Goal: Information Seeking & Learning: Learn about a topic

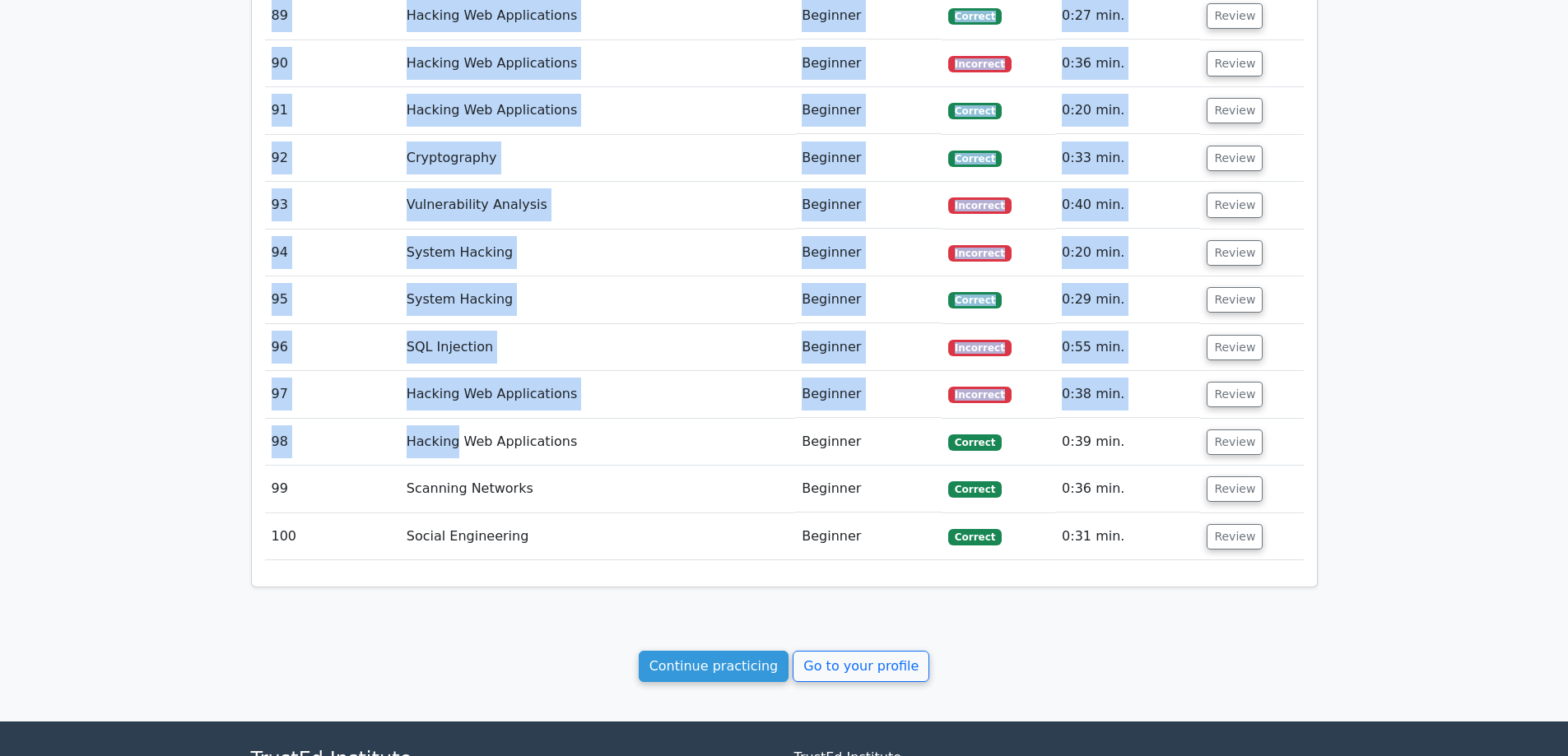
scroll to position [5679, 0]
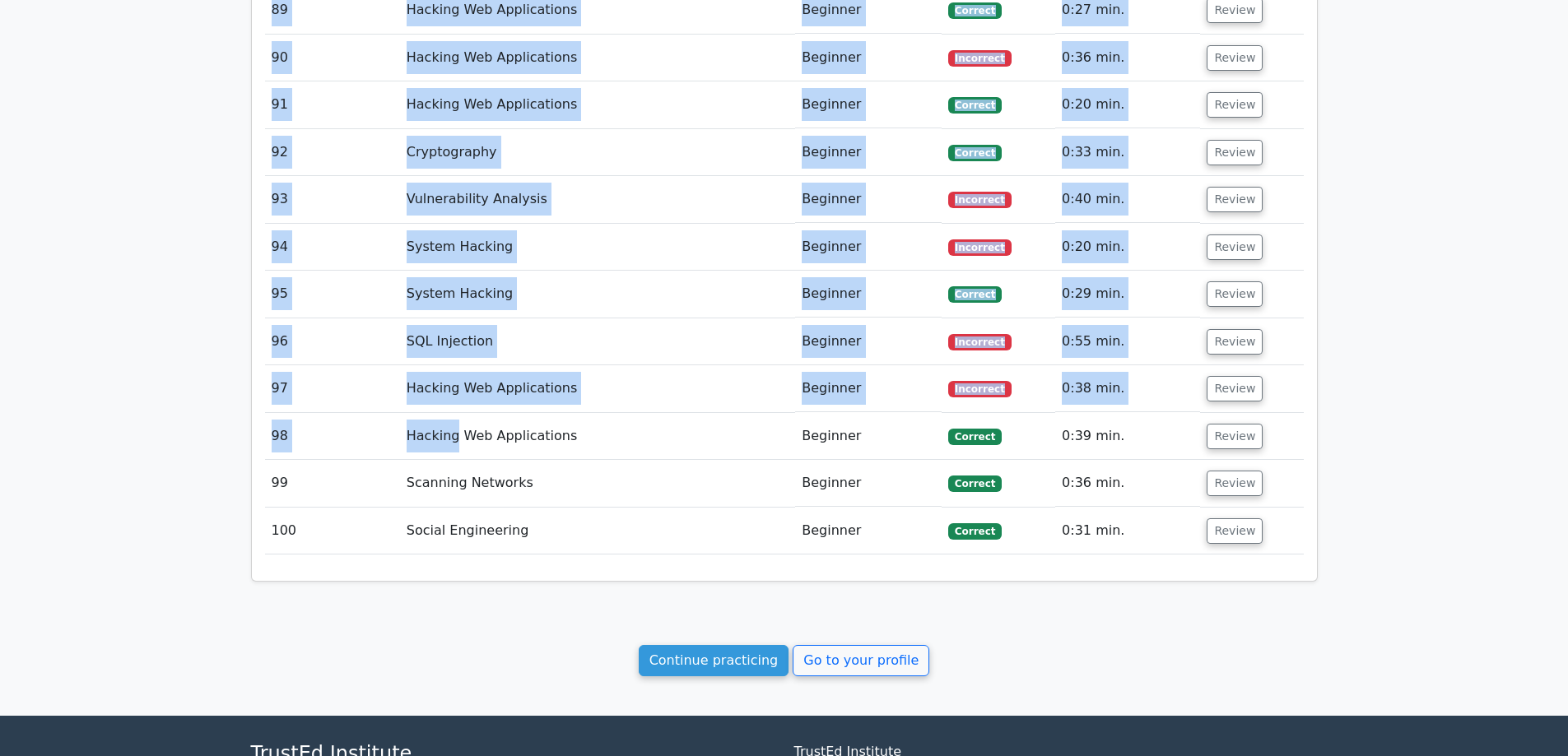
drag, startPoint x: 257, startPoint y: 47, endPoint x: 1136, endPoint y: 538, distance: 1006.8
copy div "Quick Statistics 72 min Time Taken 61/100 Correct Answers 39/100 Incorrect Answ…"
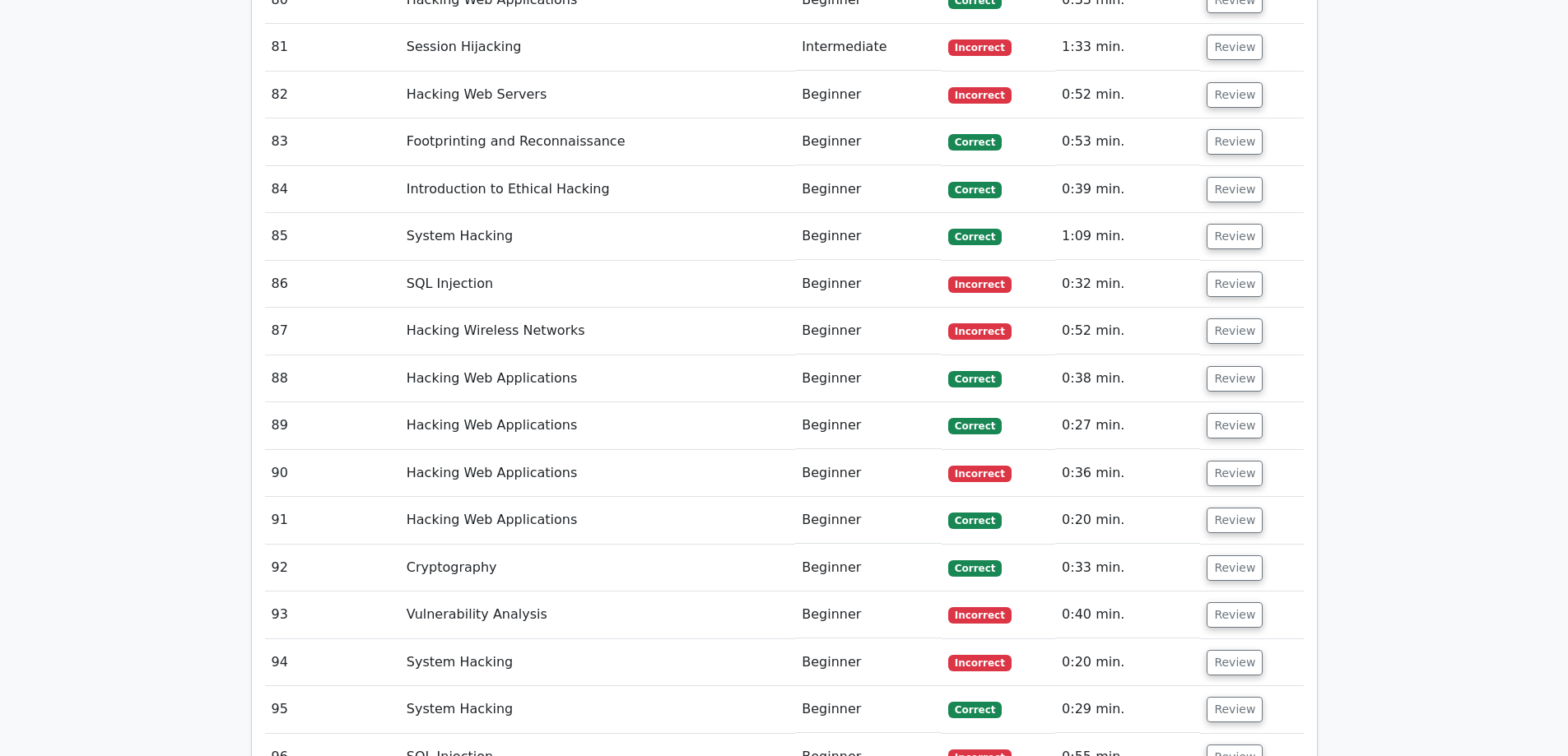
scroll to position [5761, 0]
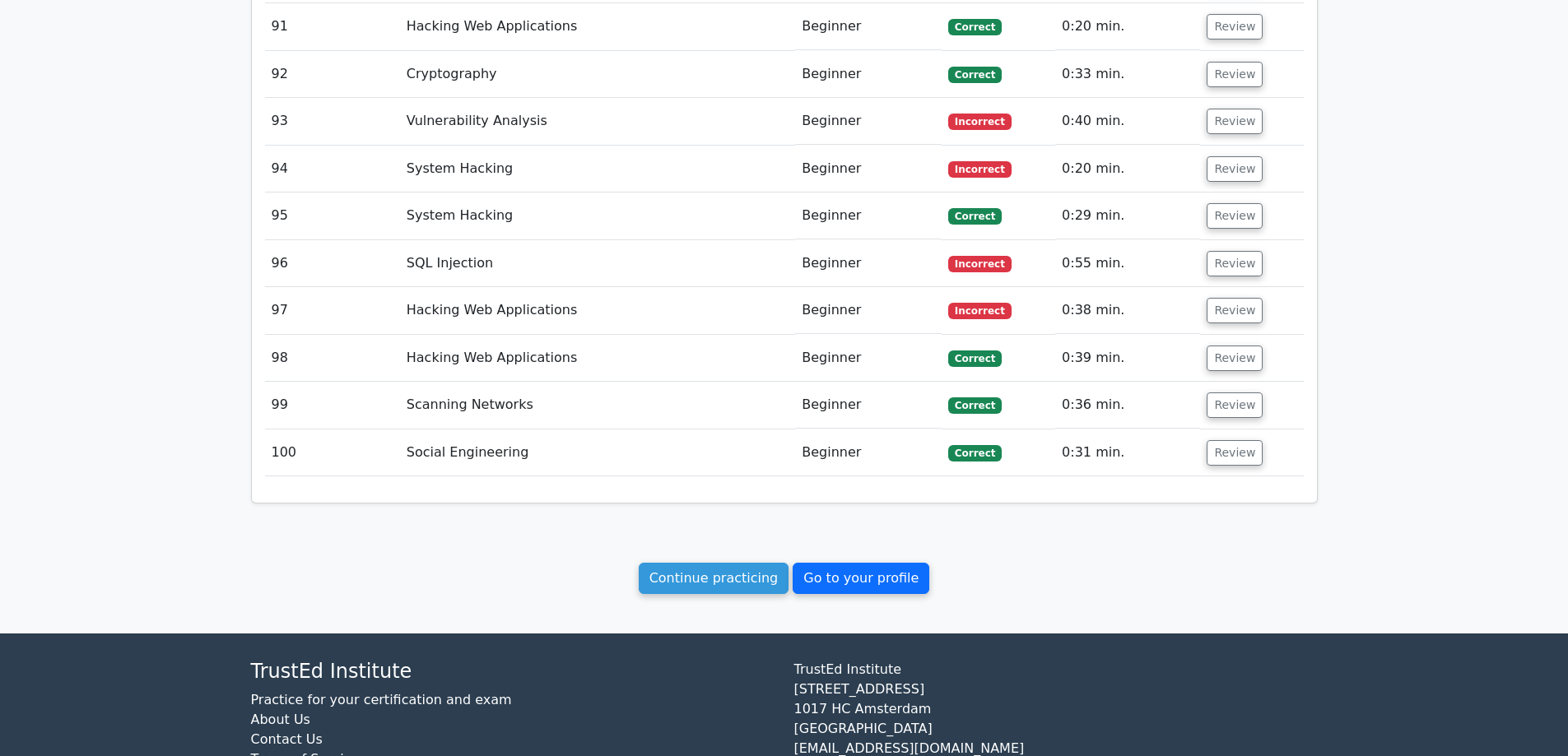
click at [858, 564] on link "Go to your profile" at bounding box center [861, 578] width 137 height 32
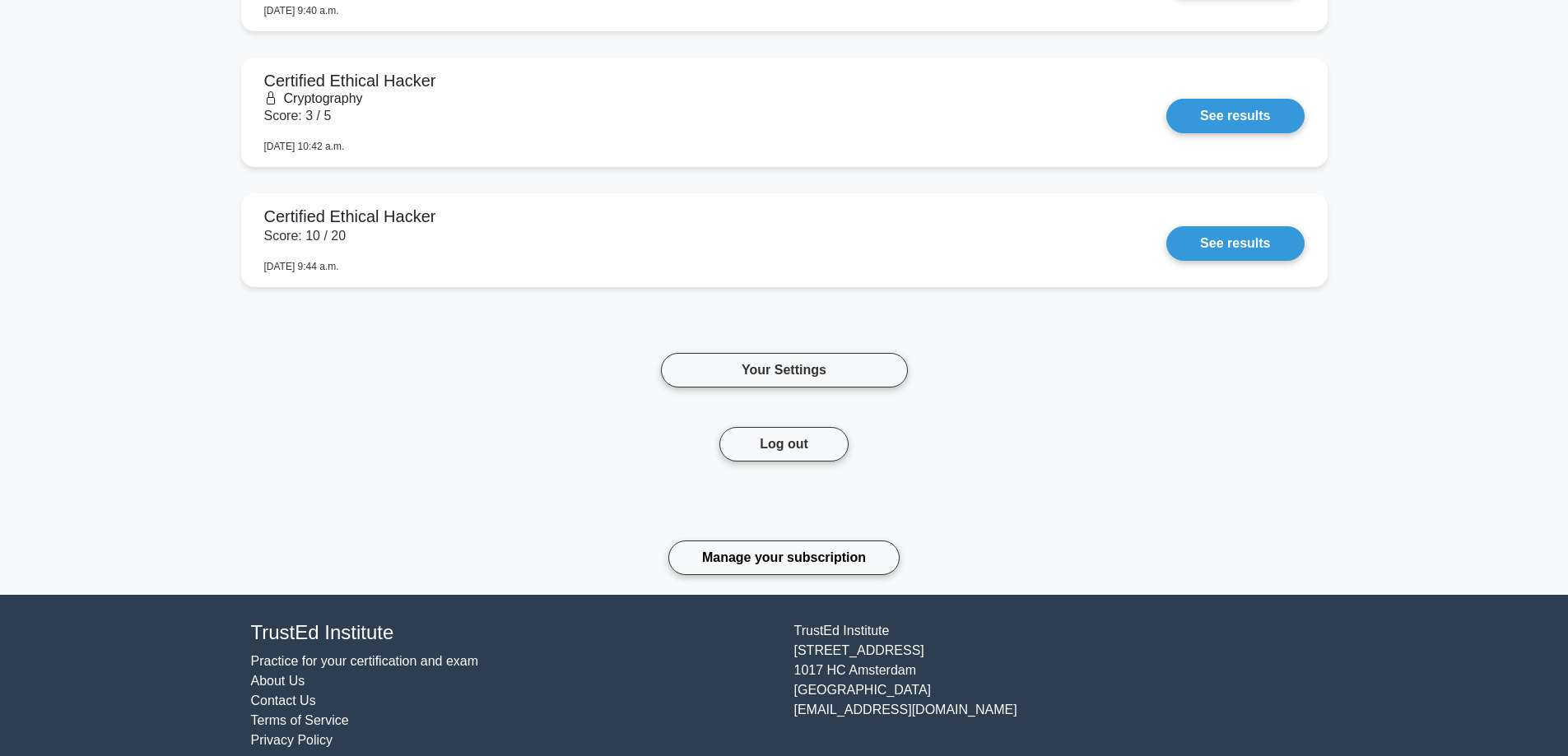
scroll to position [4266, 0]
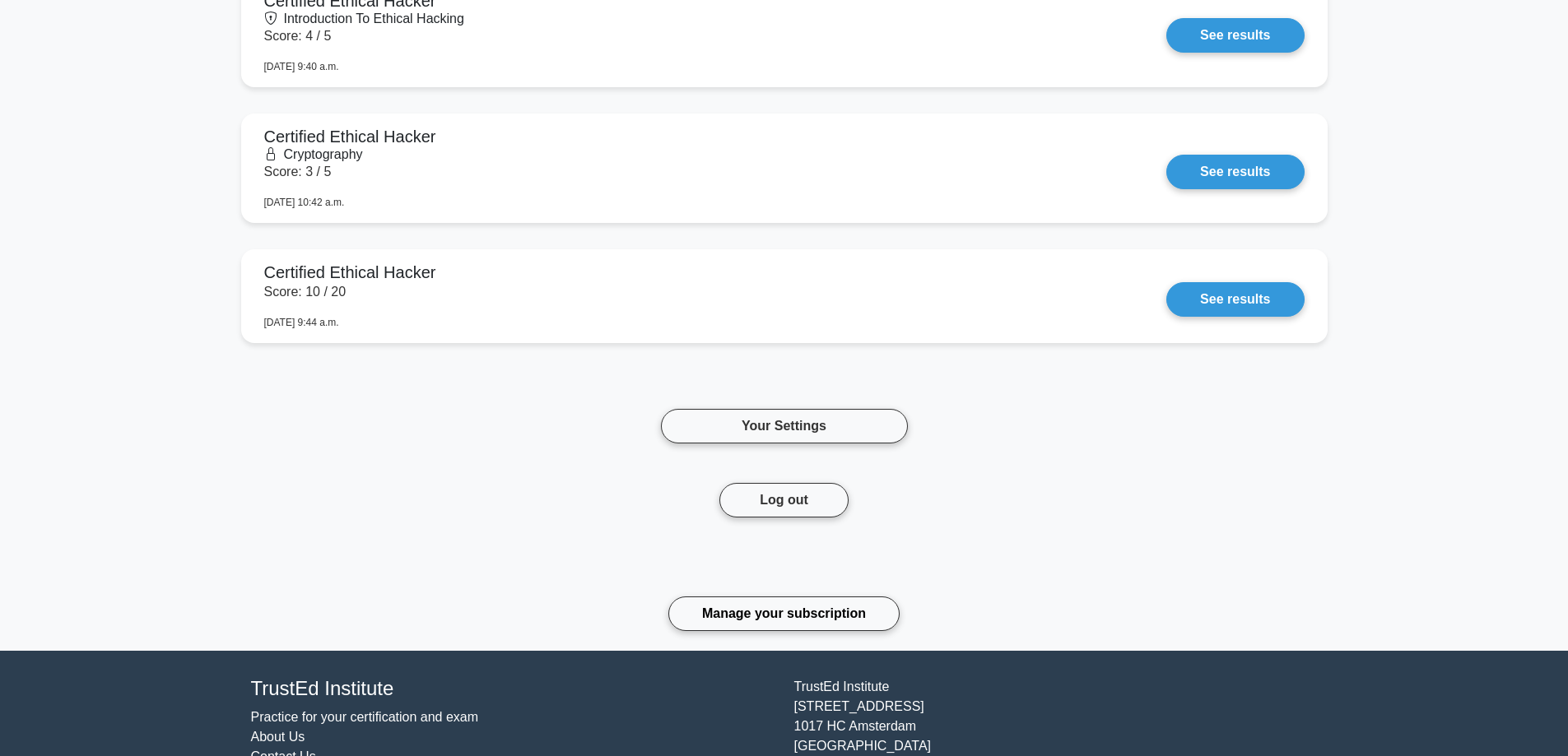
drag, startPoint x: 513, startPoint y: 510, endPoint x: 613, endPoint y: 292, distance: 239.8
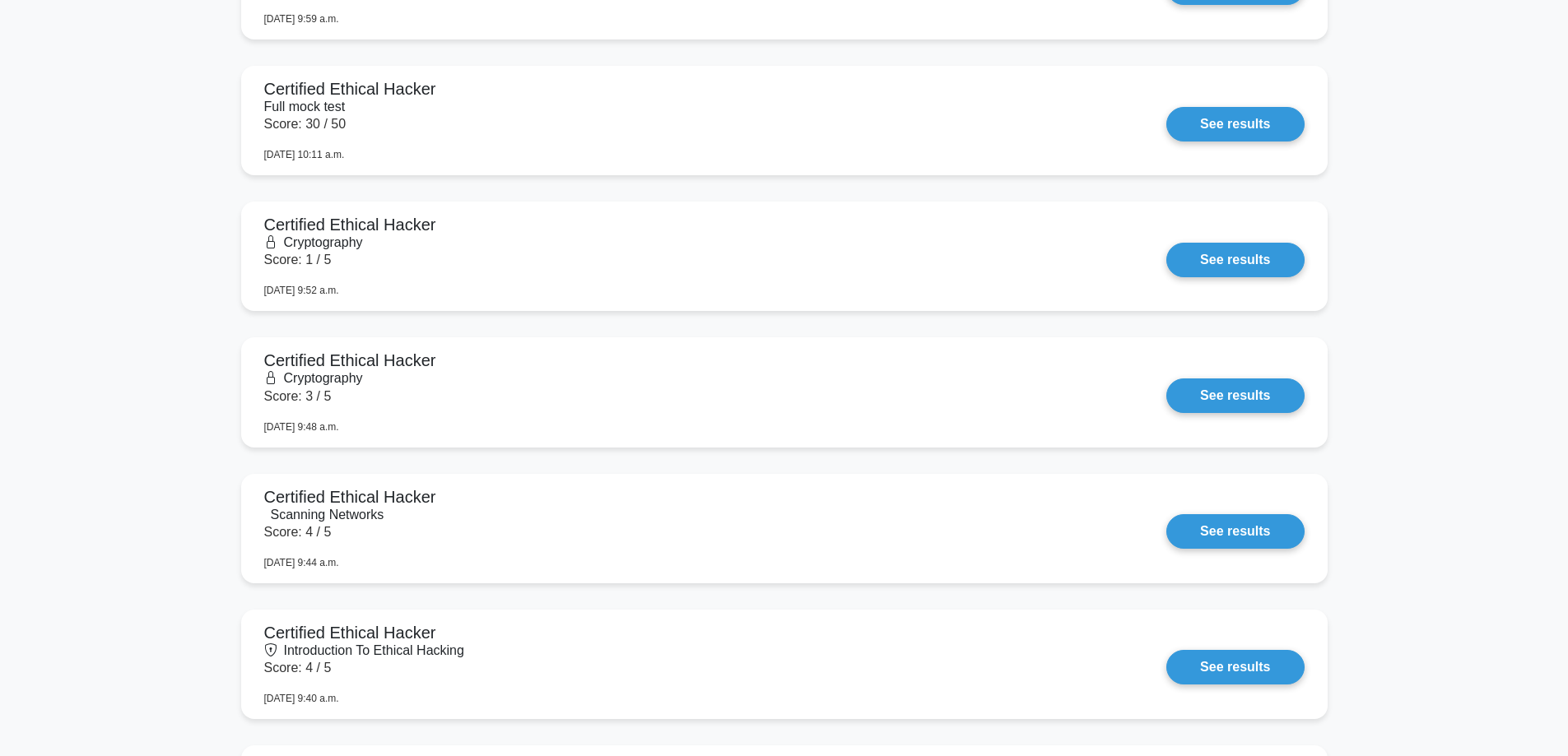
scroll to position [0, 0]
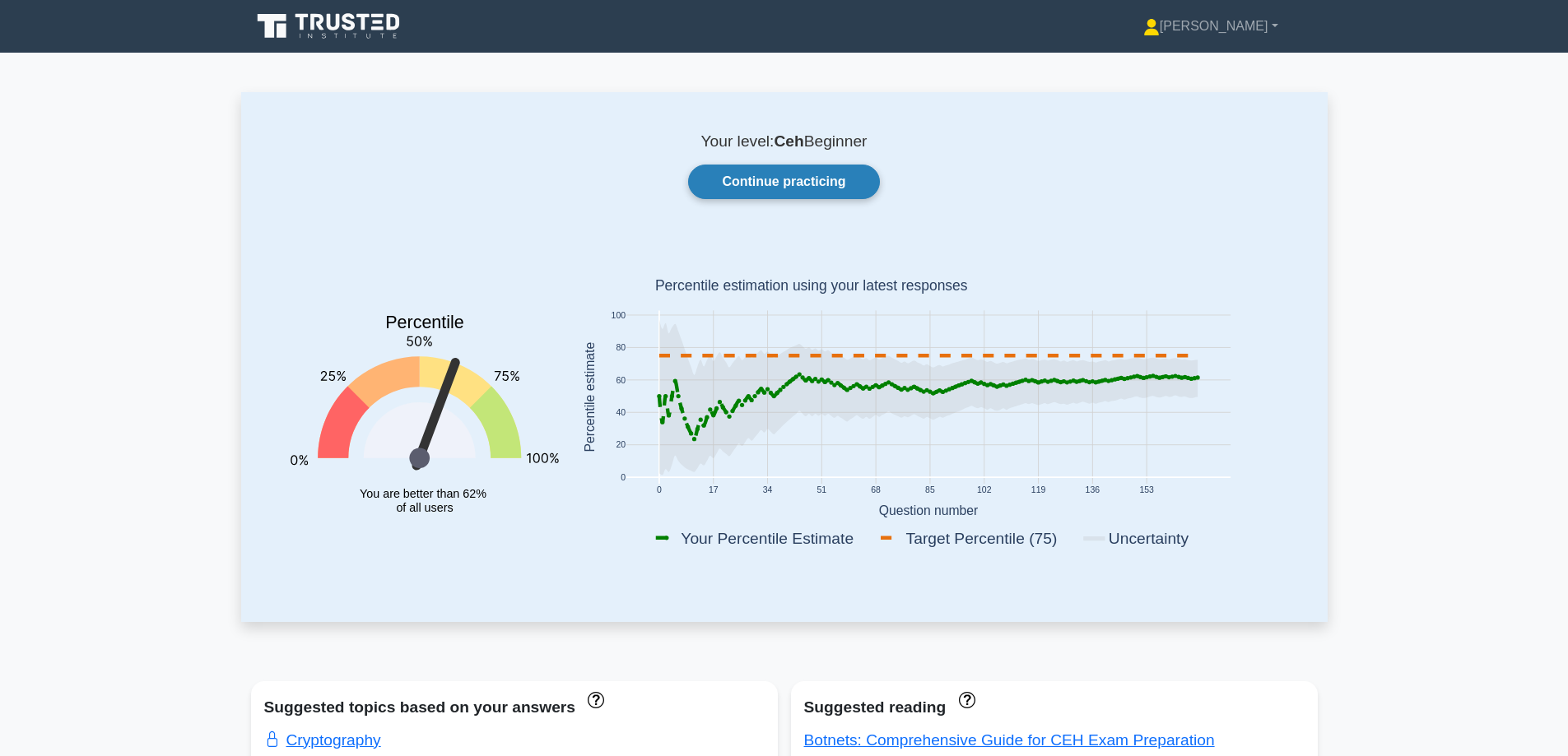
click at [812, 187] on link "Continue practicing" at bounding box center [784, 182] width 191 height 35
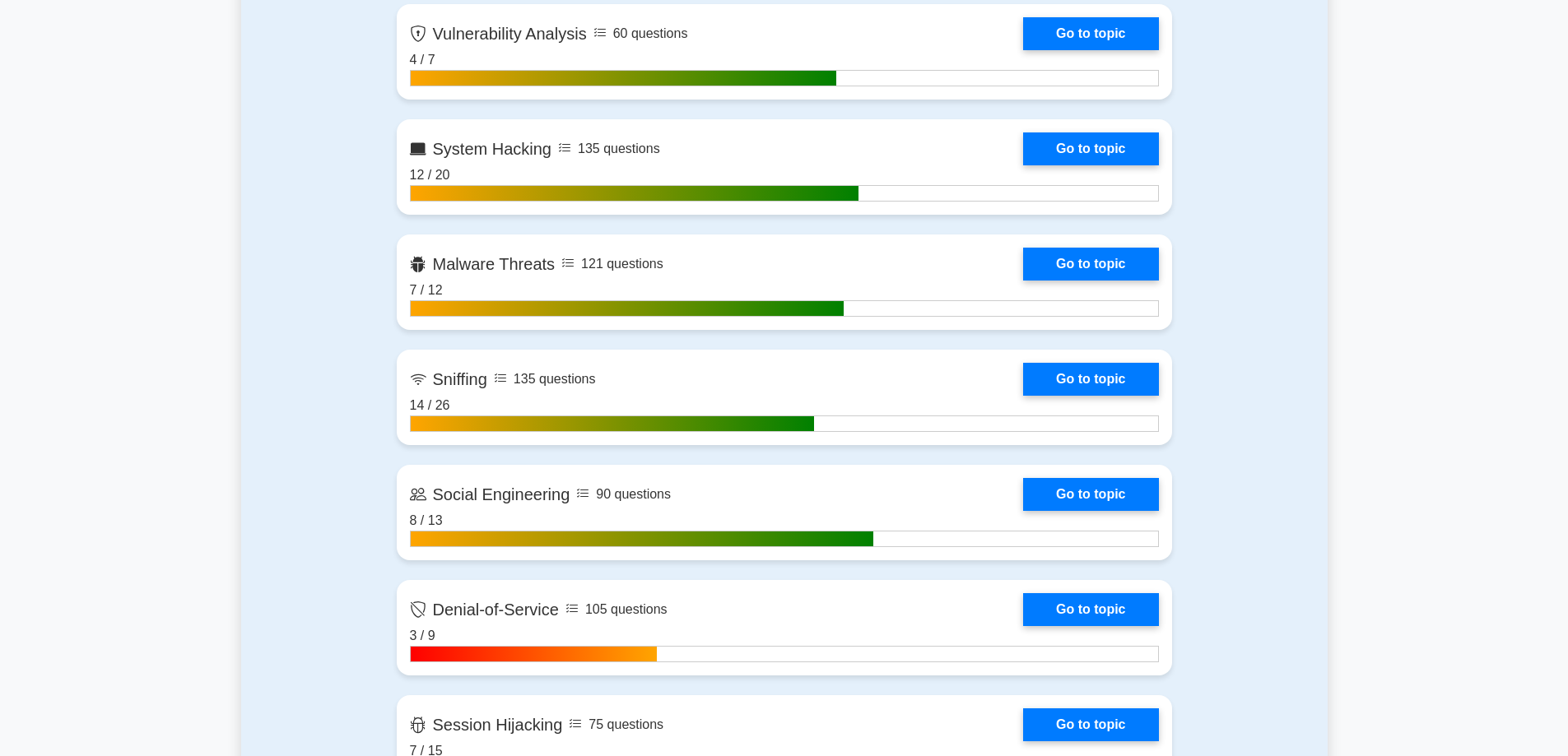
scroll to position [2181, 0]
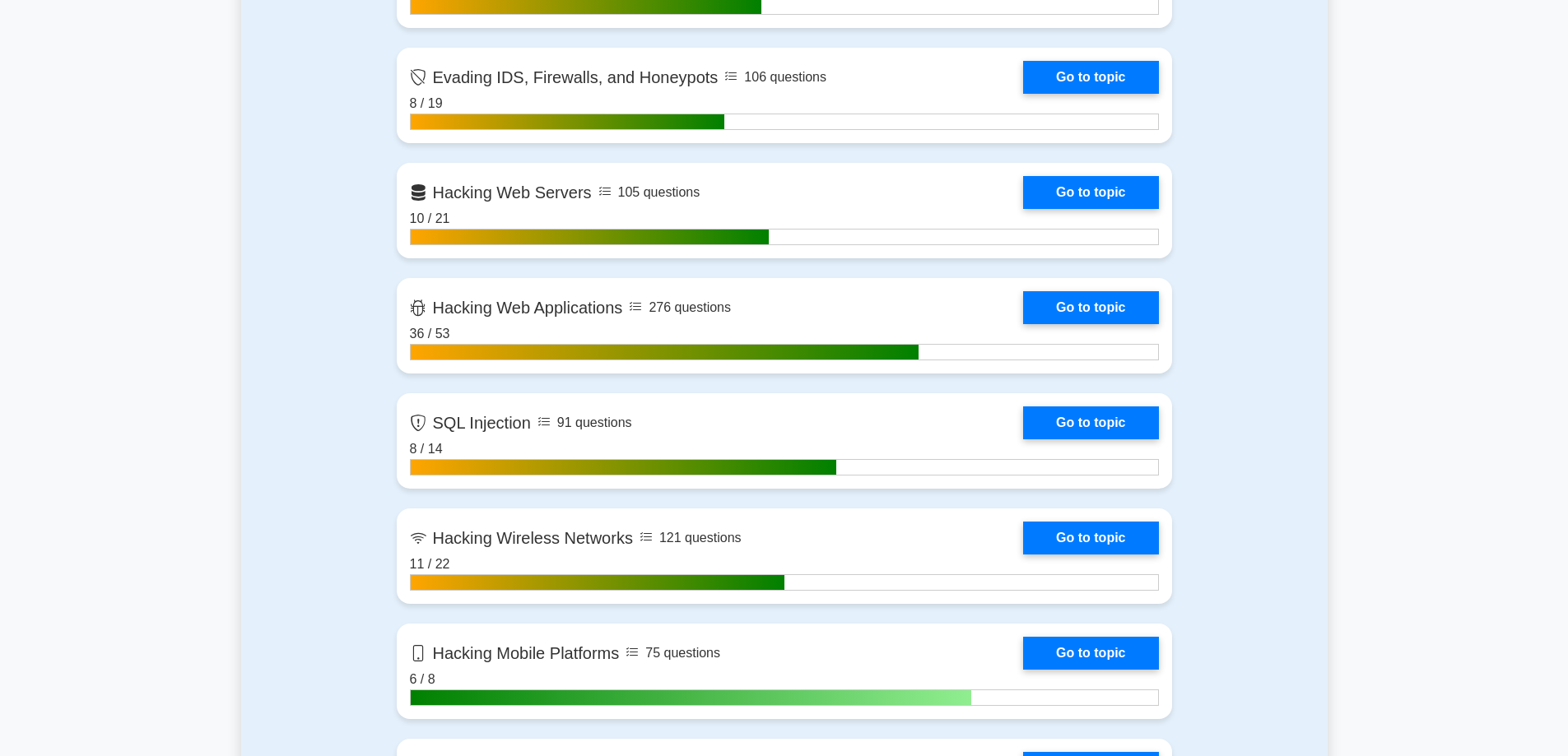
scroll to position [1688, 0]
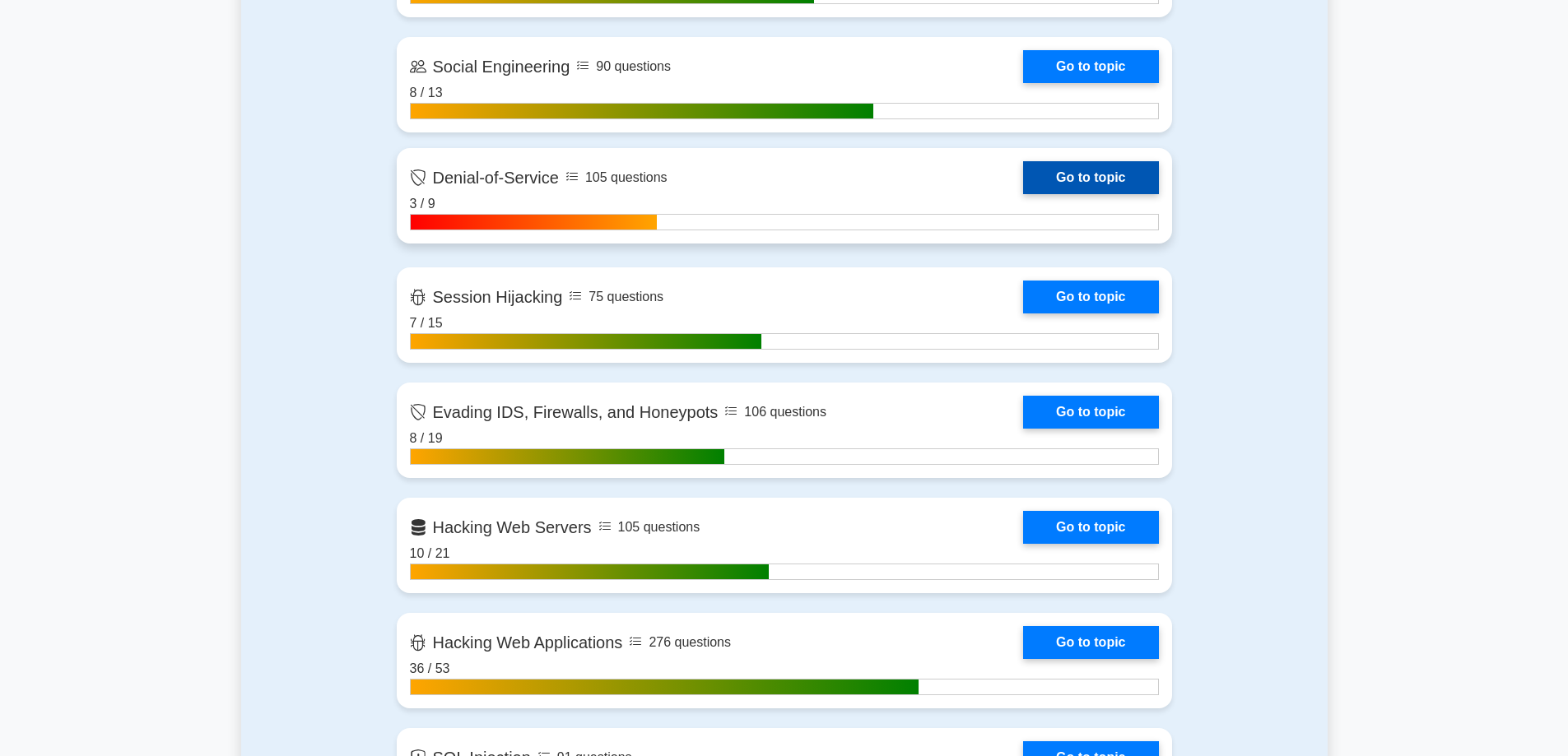
click at [1023, 194] on link "Go to topic" at bounding box center [1091, 178] width 135 height 33
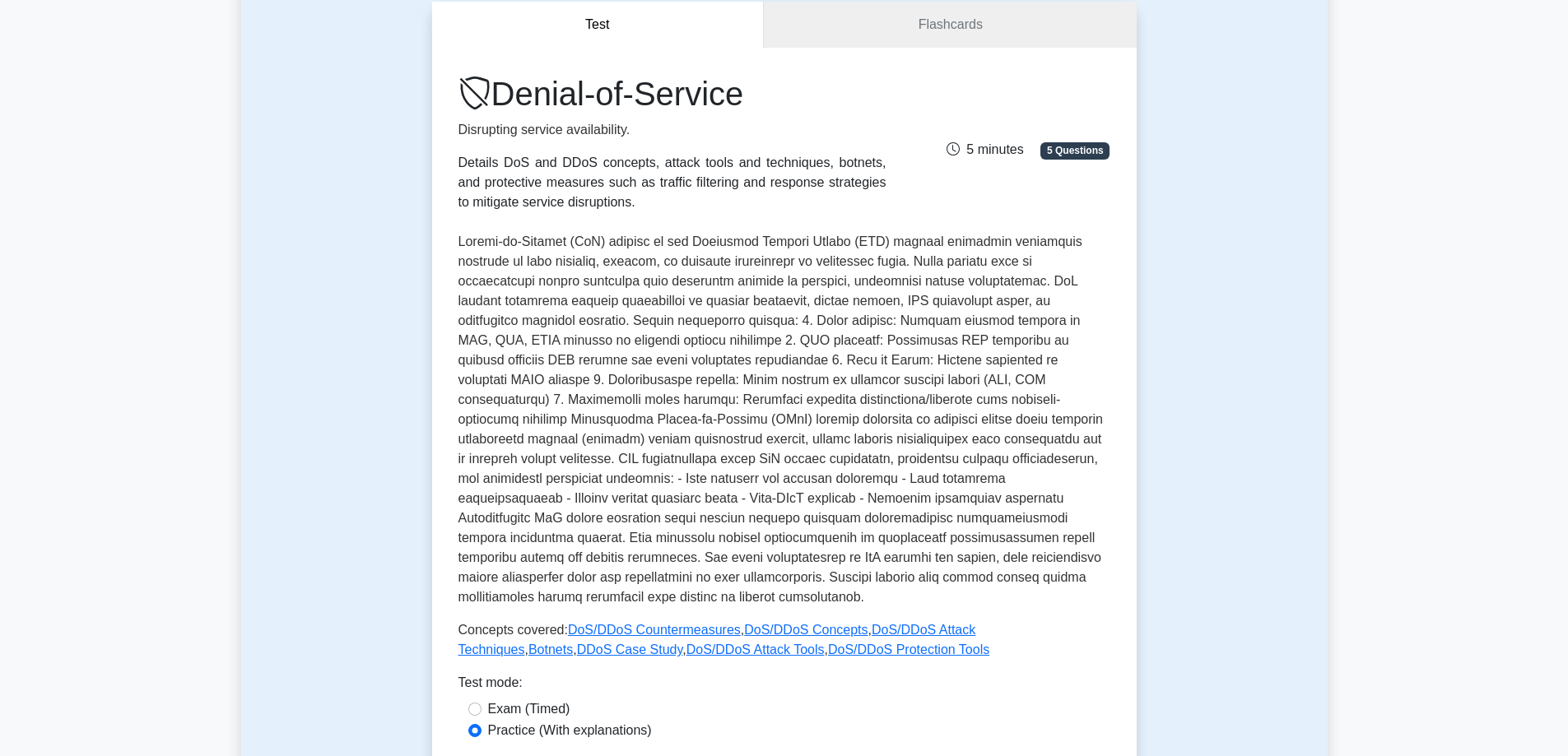
scroll to position [165, 0]
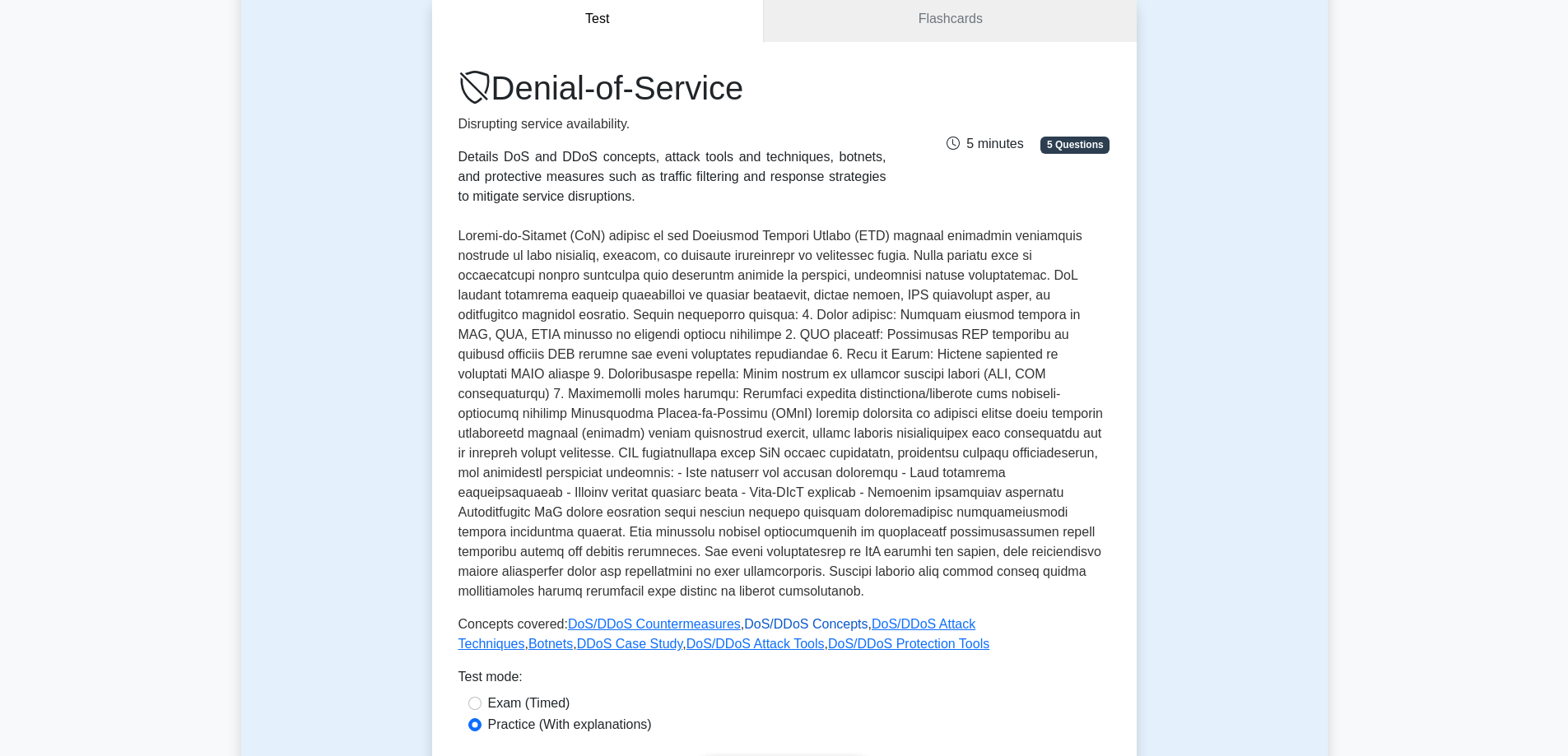
click at [789, 617] on link "DoS/DDoS Concepts" at bounding box center [806, 624] width 123 height 14
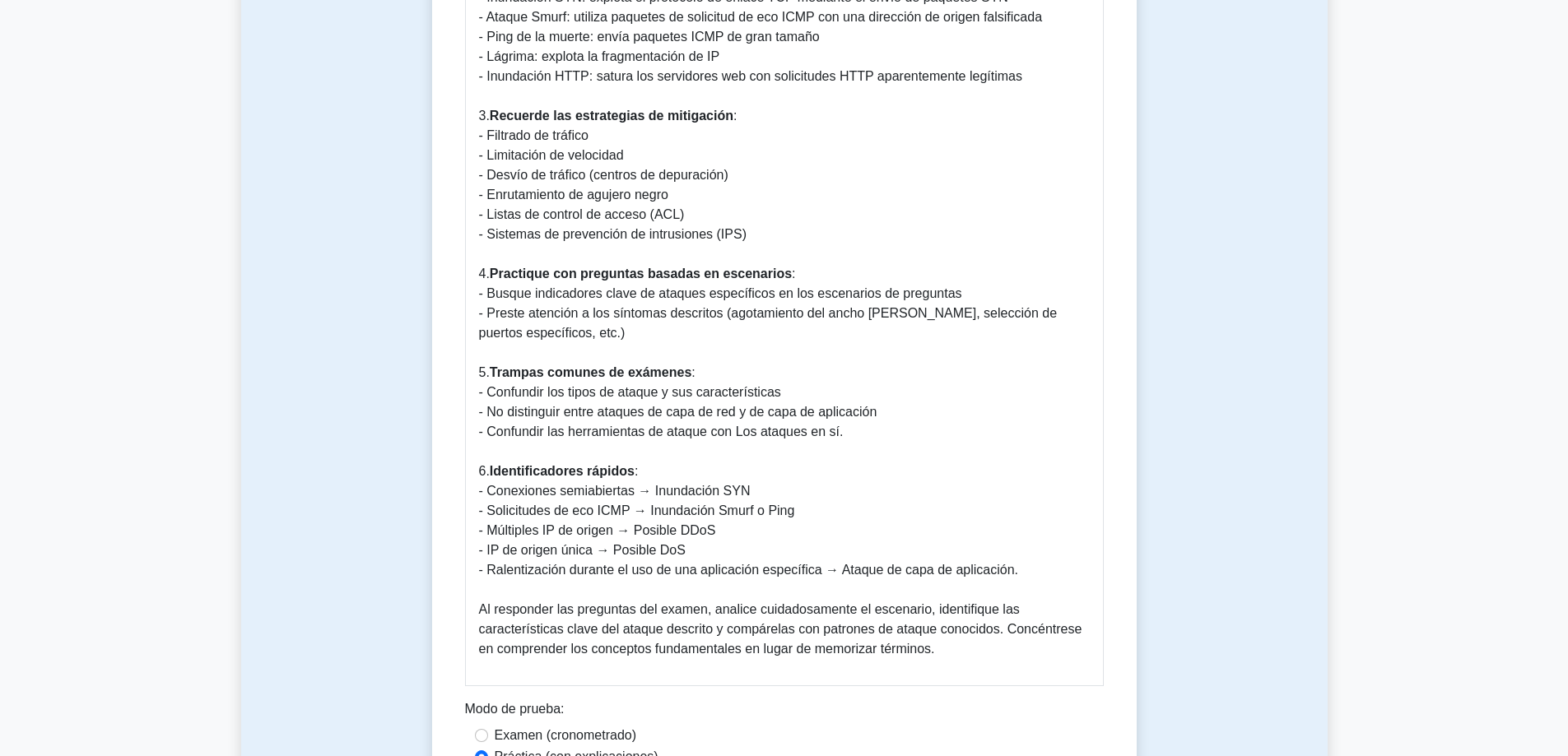
scroll to position [2058, 0]
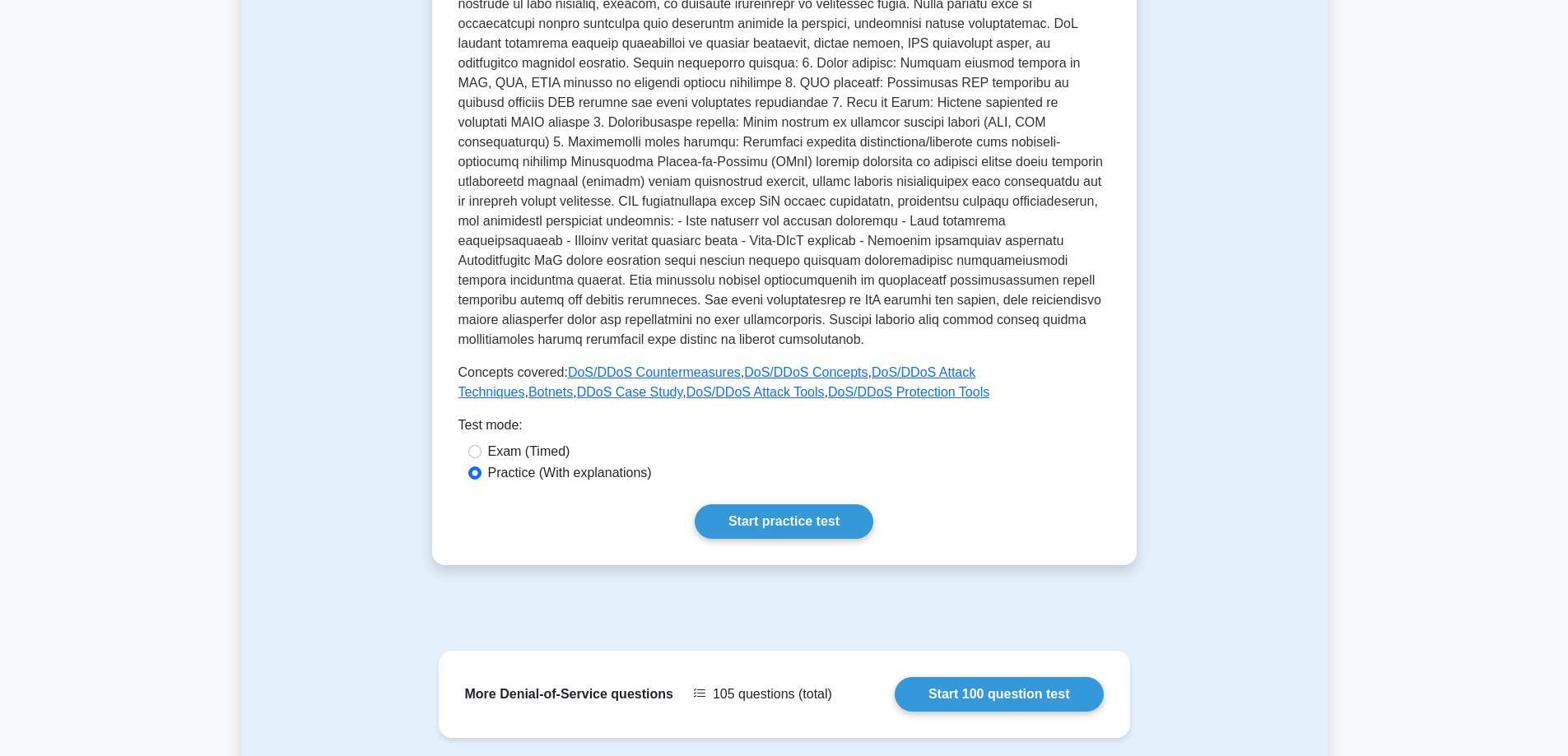
scroll to position [412, 0]
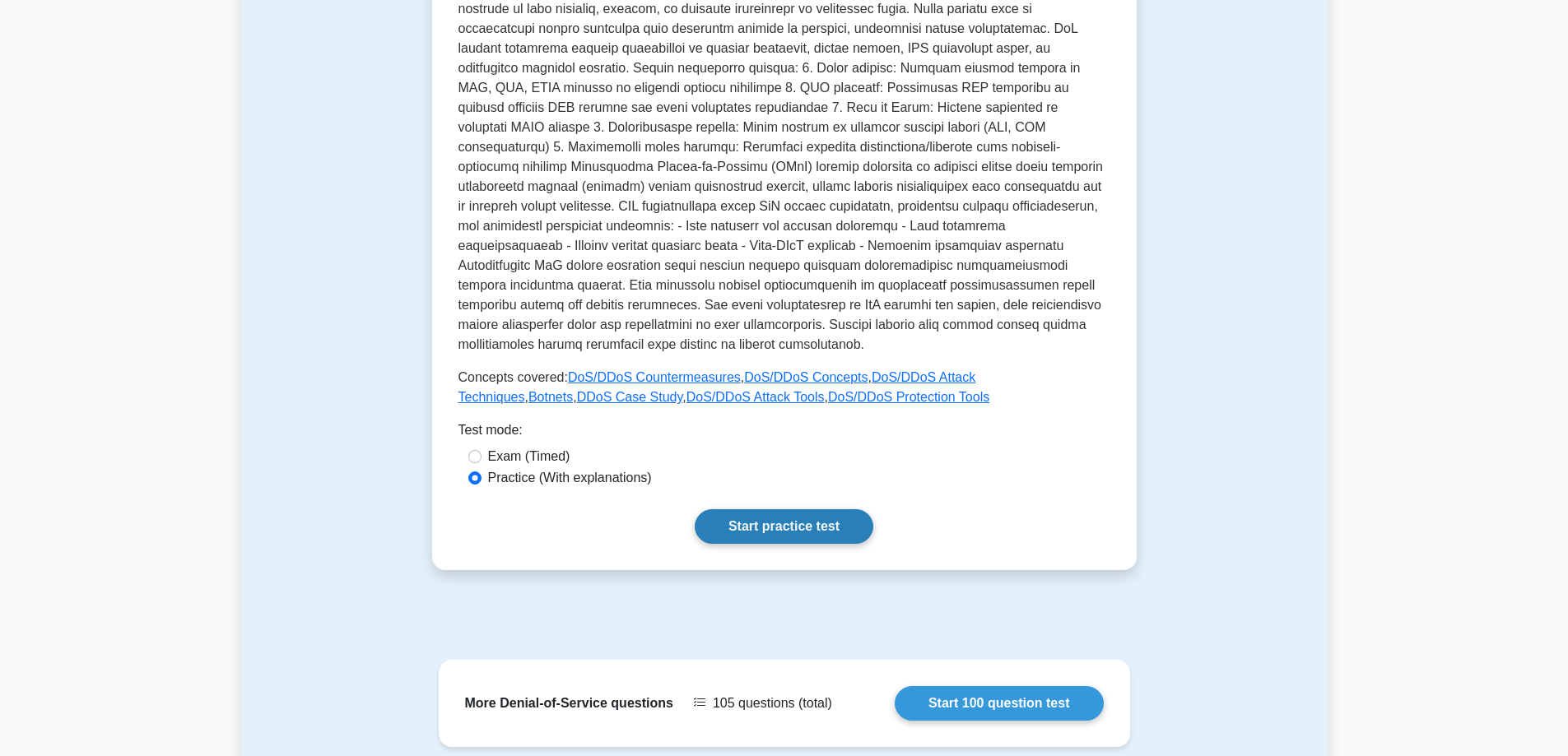
click at [770, 510] on link "Start practice test" at bounding box center [784, 527] width 179 height 35
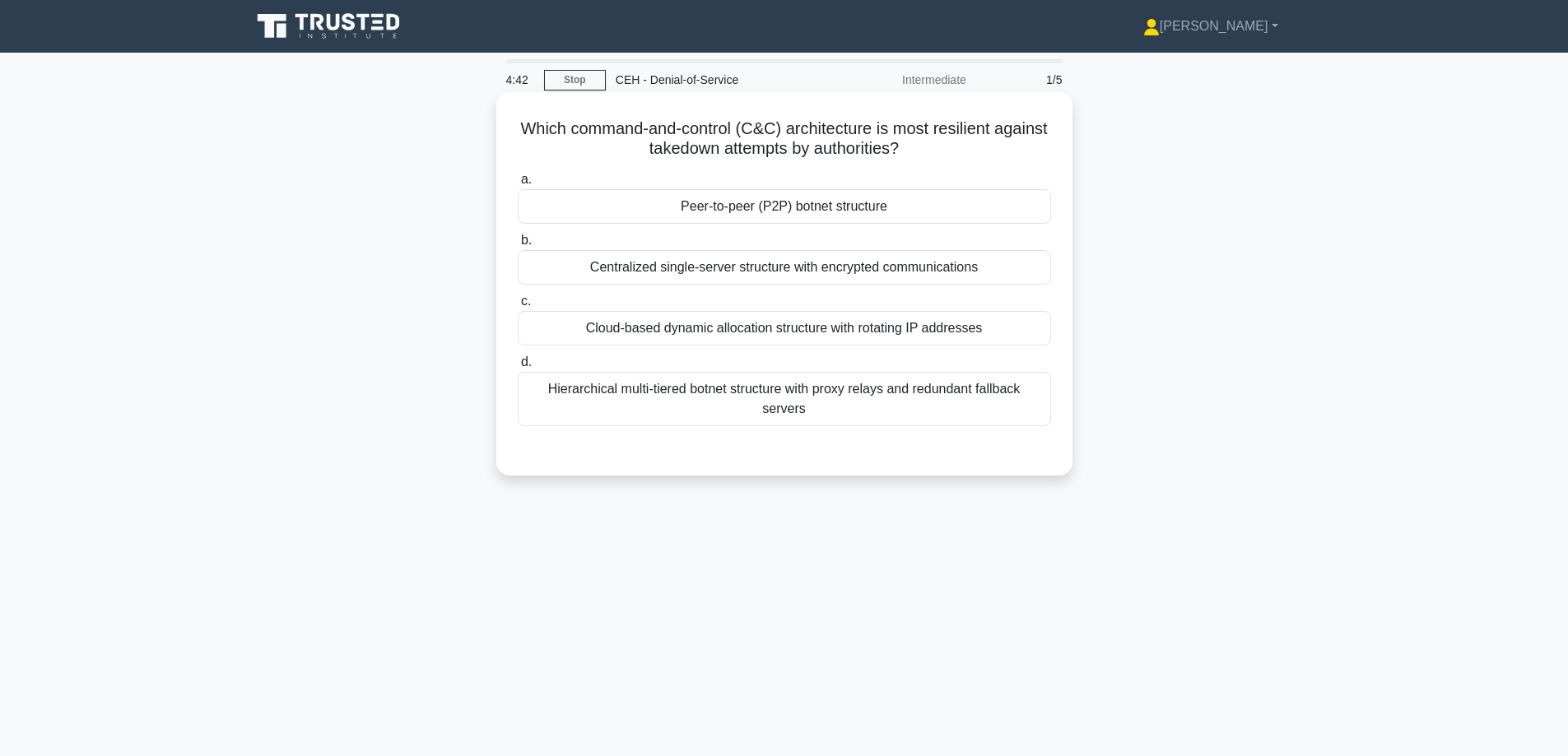
click at [909, 209] on div "Peer-to-peer (P2P) botnet structure" at bounding box center [785, 206] width 534 height 35
click at [518, 186] on input "a. Peer-to-peer (P2P) botnet structure" at bounding box center [518, 180] width 0 height 11
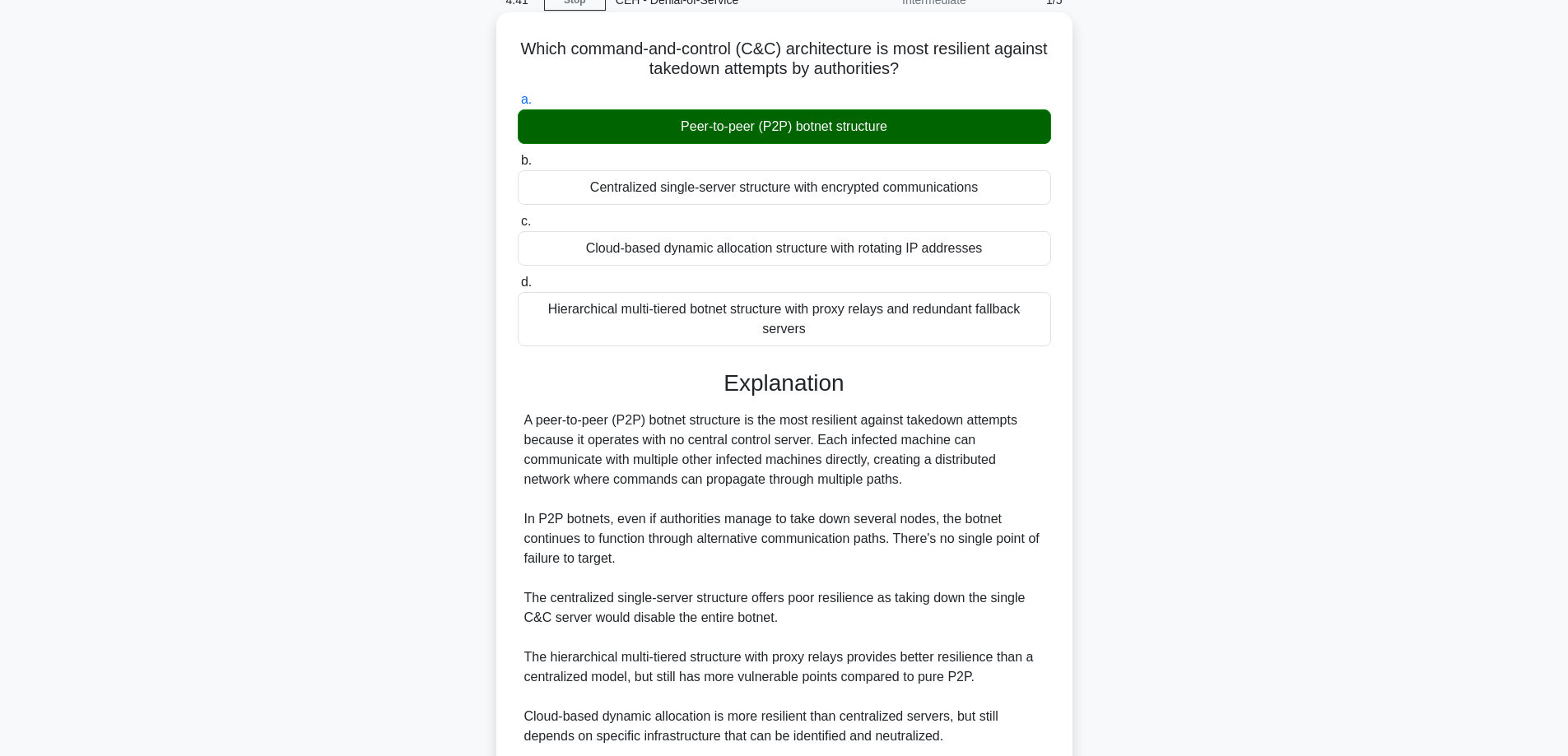
scroll to position [279, 0]
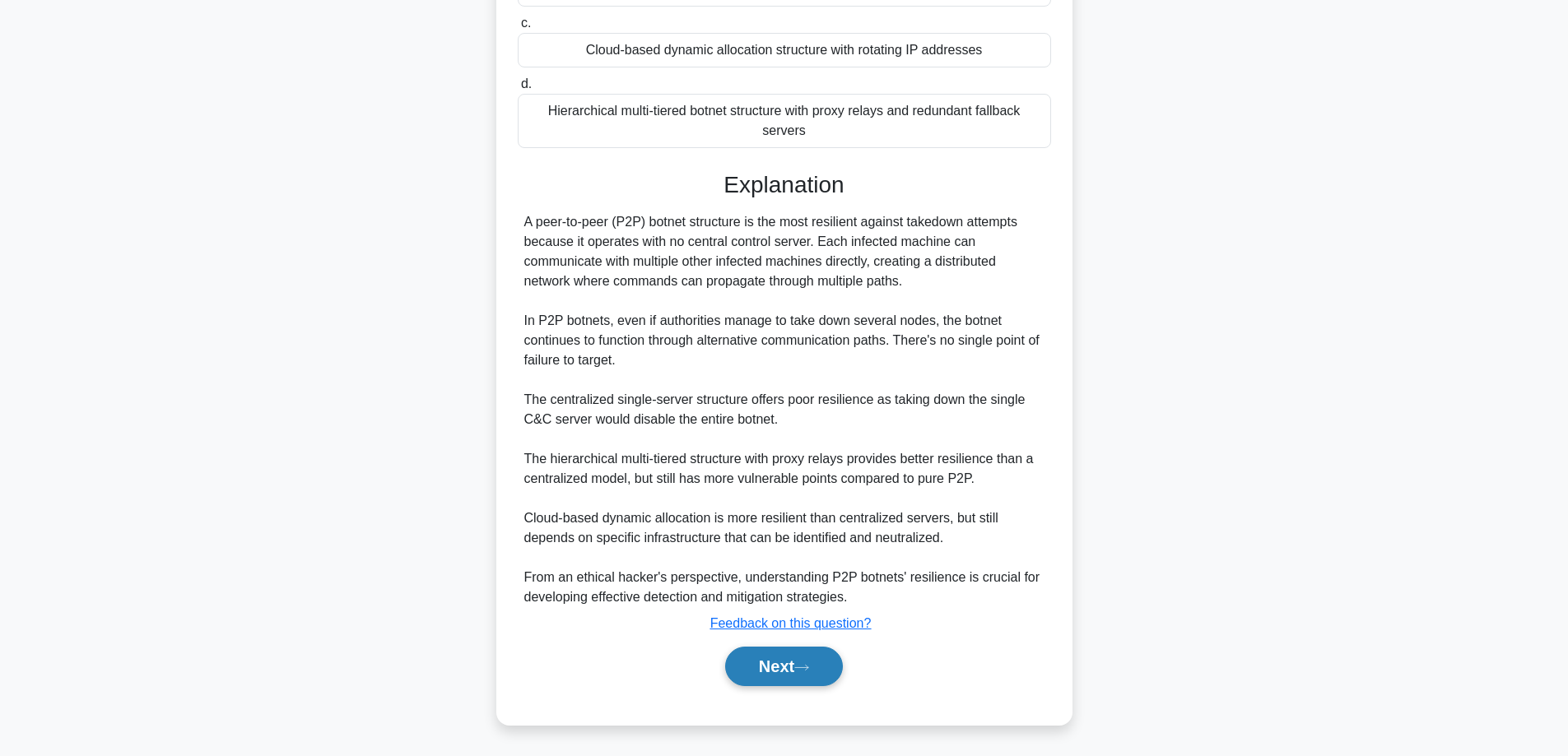
drag, startPoint x: 743, startPoint y: 650, endPoint x: 735, endPoint y: 663, distance: 15.3
click at [735, 663] on button "Next" at bounding box center [784, 667] width 118 height 40
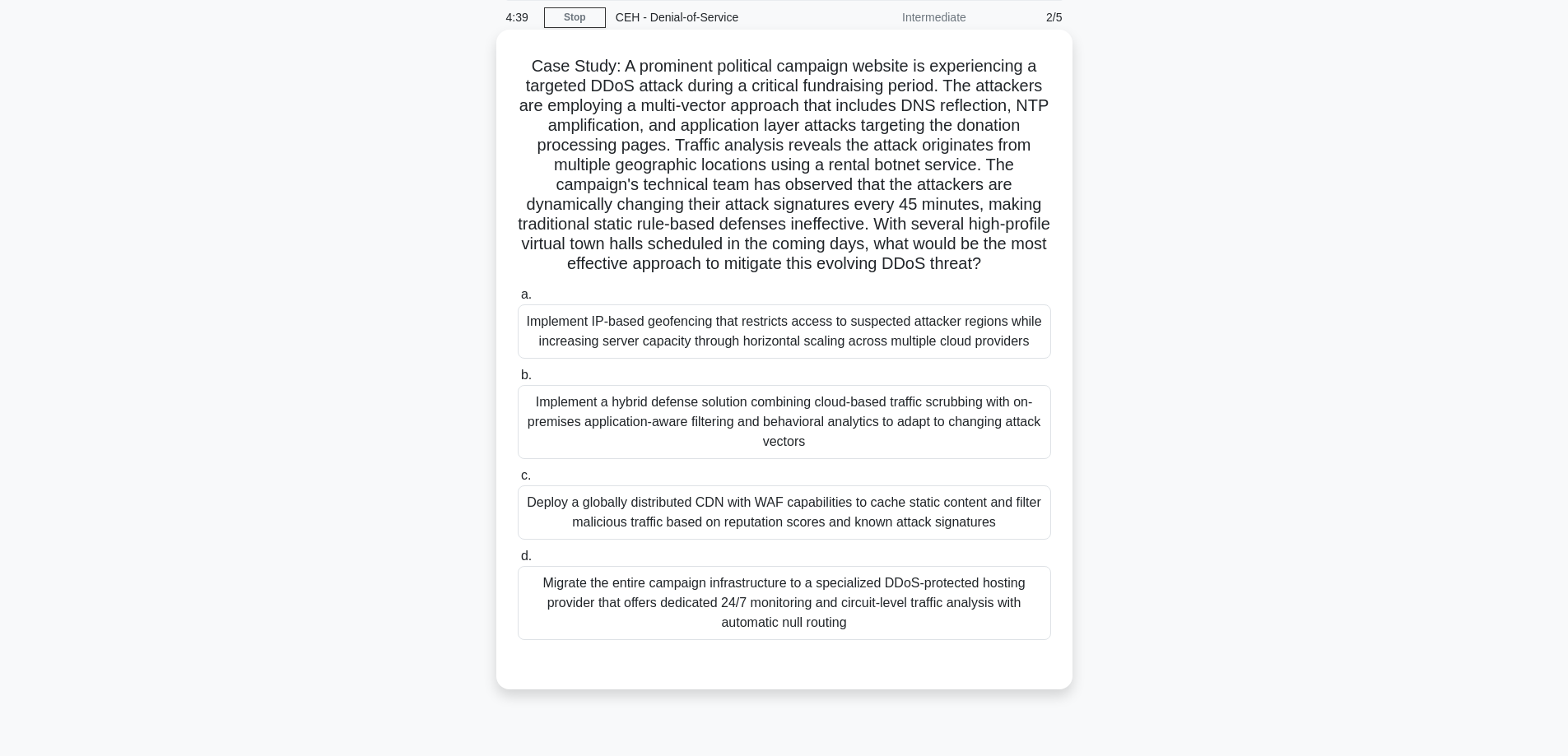
scroll to position [51, 0]
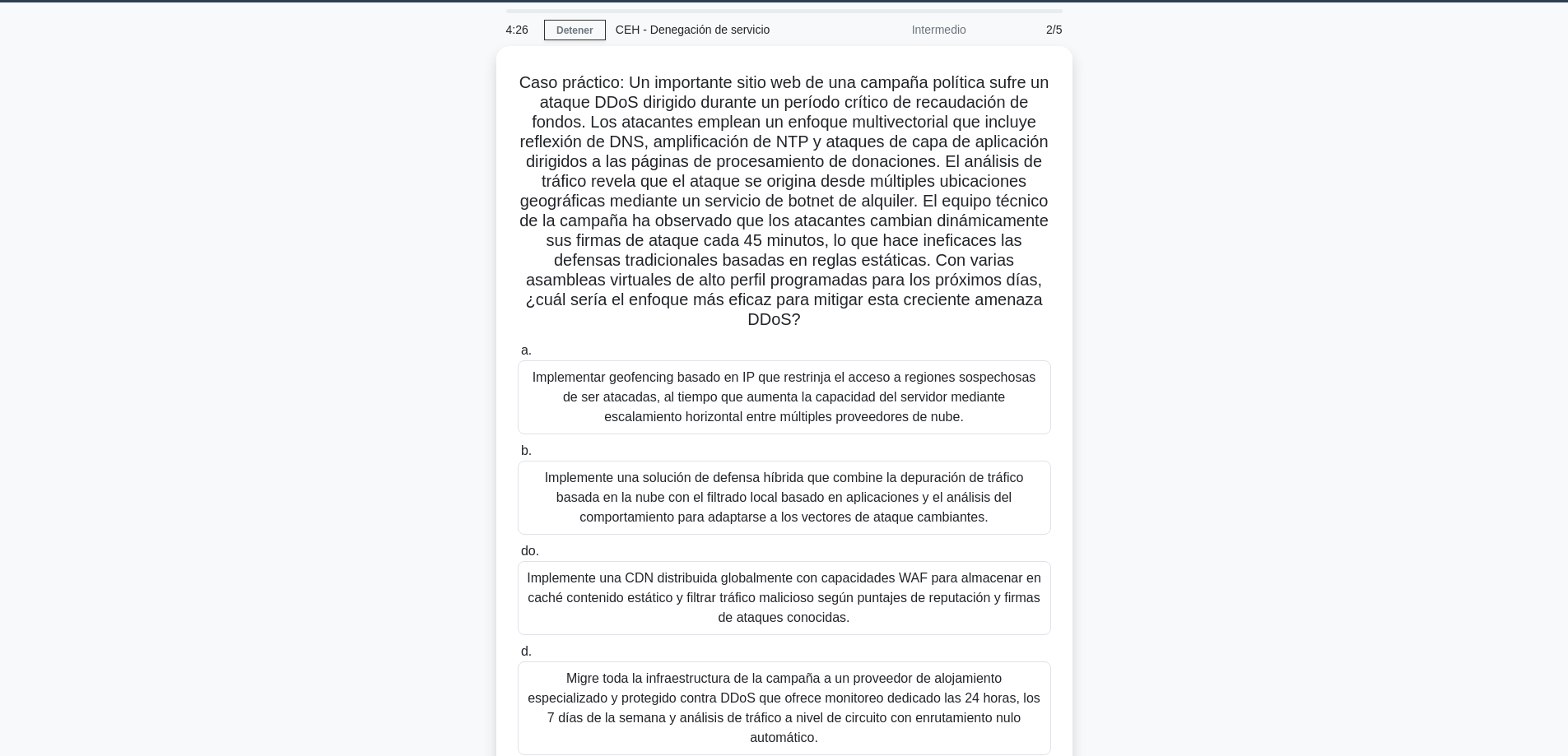
click at [1179, 284] on div "Caso práctico: Un importante sitio web de una campaña política sufre un ataque …" at bounding box center [784, 435] width 1087 height 779
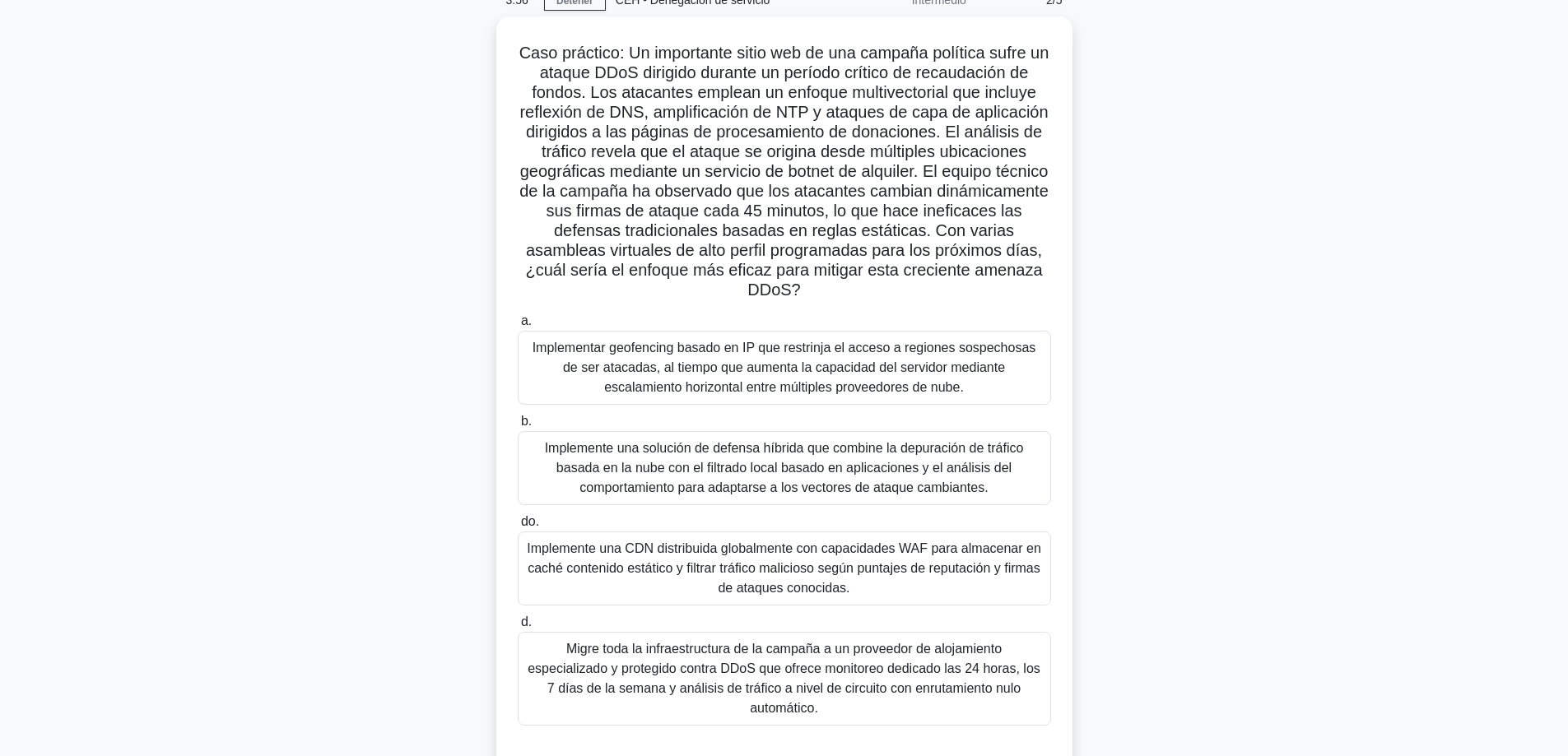
scroll to position [133, 0]
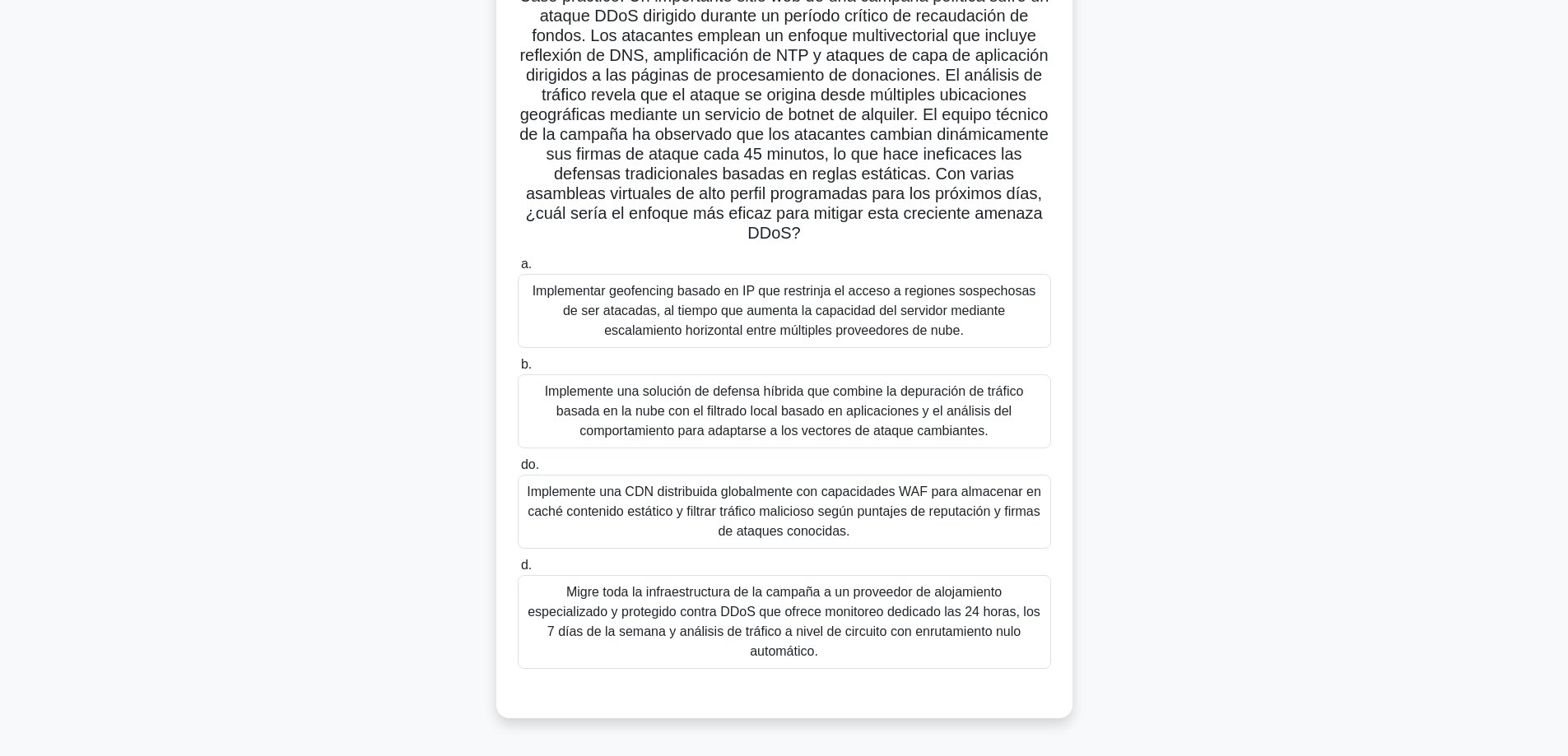
click at [894, 302] on font "Implementar geofencing basado en IP que restrinja el acceso a regiones sospecho…" at bounding box center [784, 312] width 519 height 60
click at [518, 270] on input "a. Implementar geofencing basado en IP que restrinja el acceso a regiones sospe…" at bounding box center [518, 264] width 0 height 11
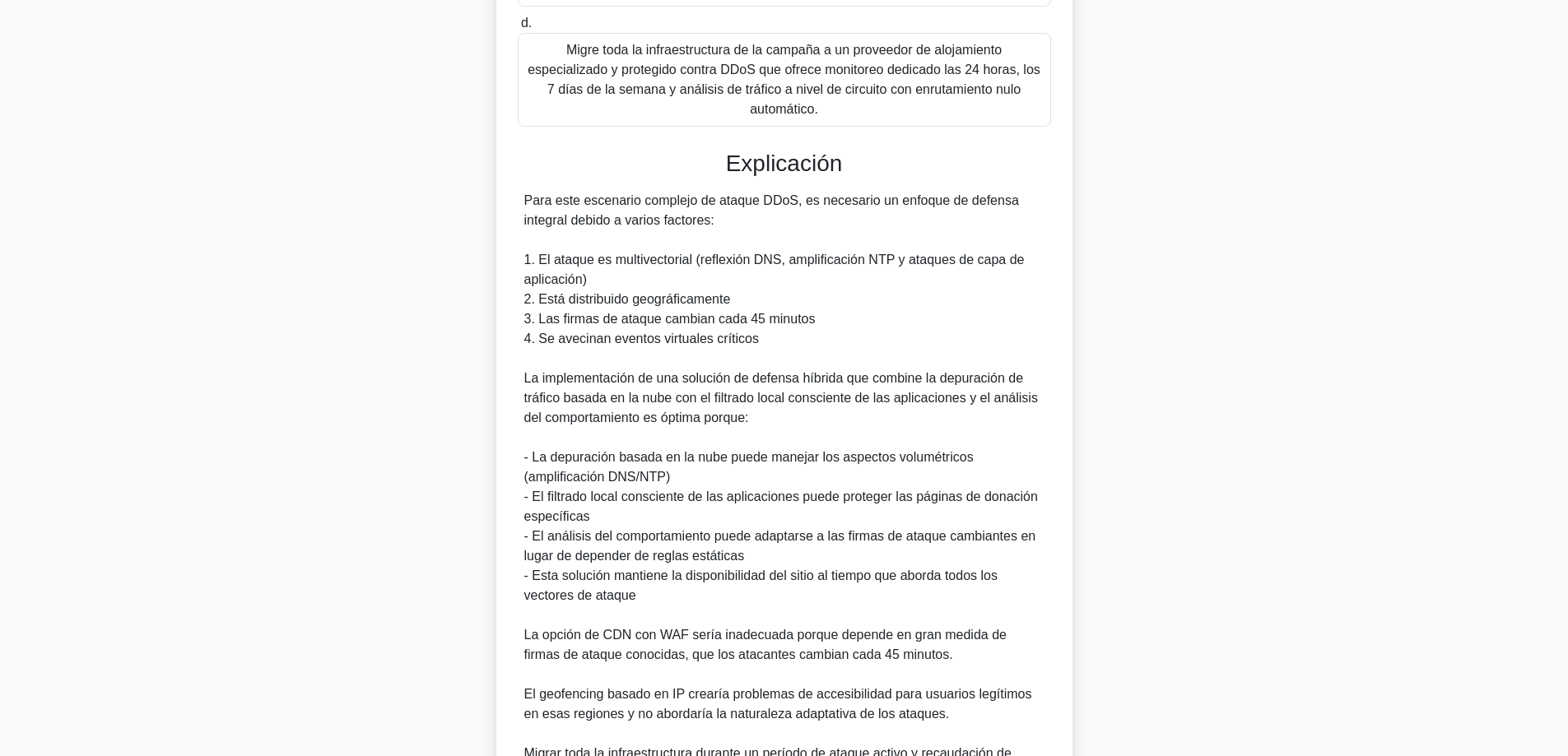
scroll to position [856, 0]
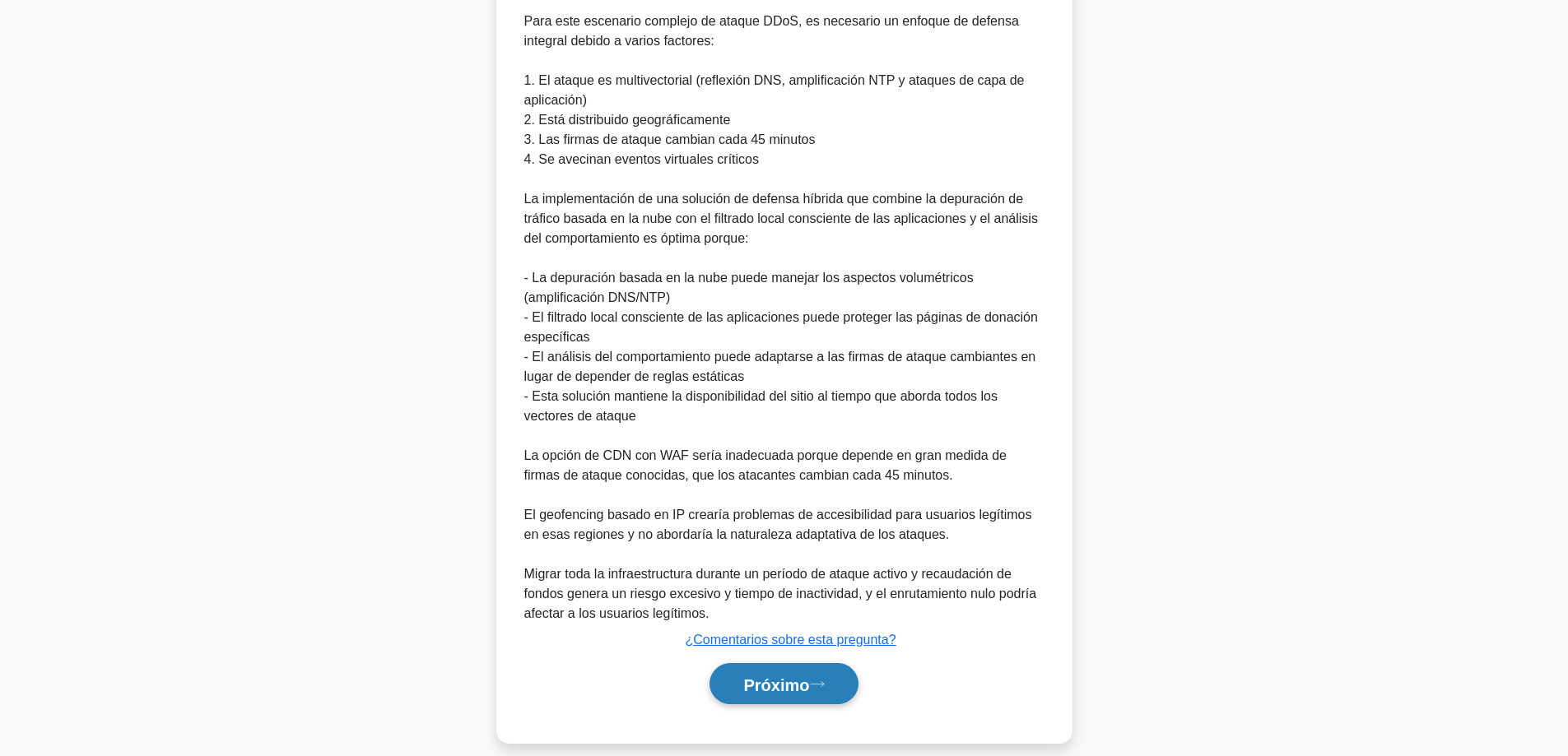
click at [775, 676] on font "Próximo" at bounding box center [776, 685] width 65 height 18
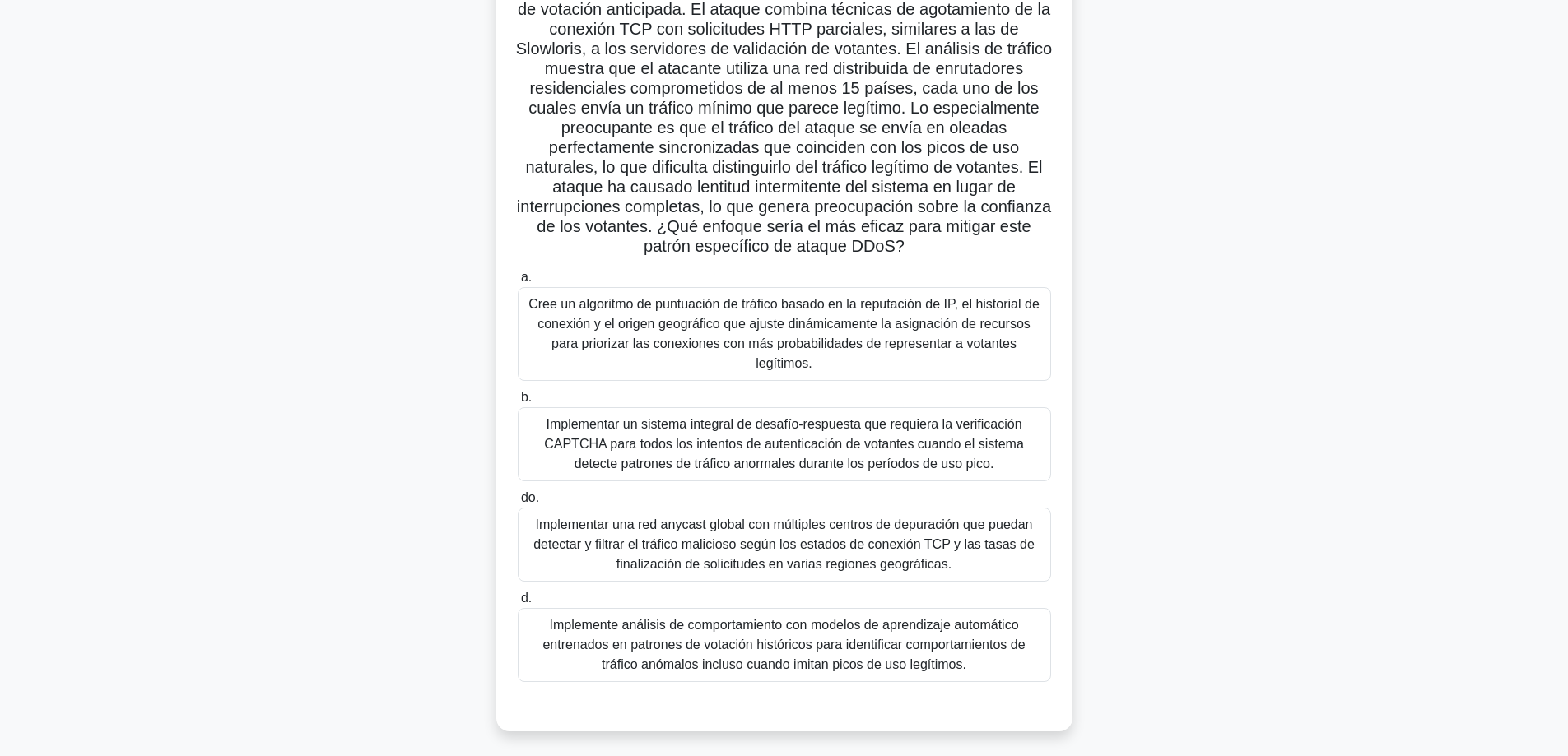
scroll to position [166, 0]
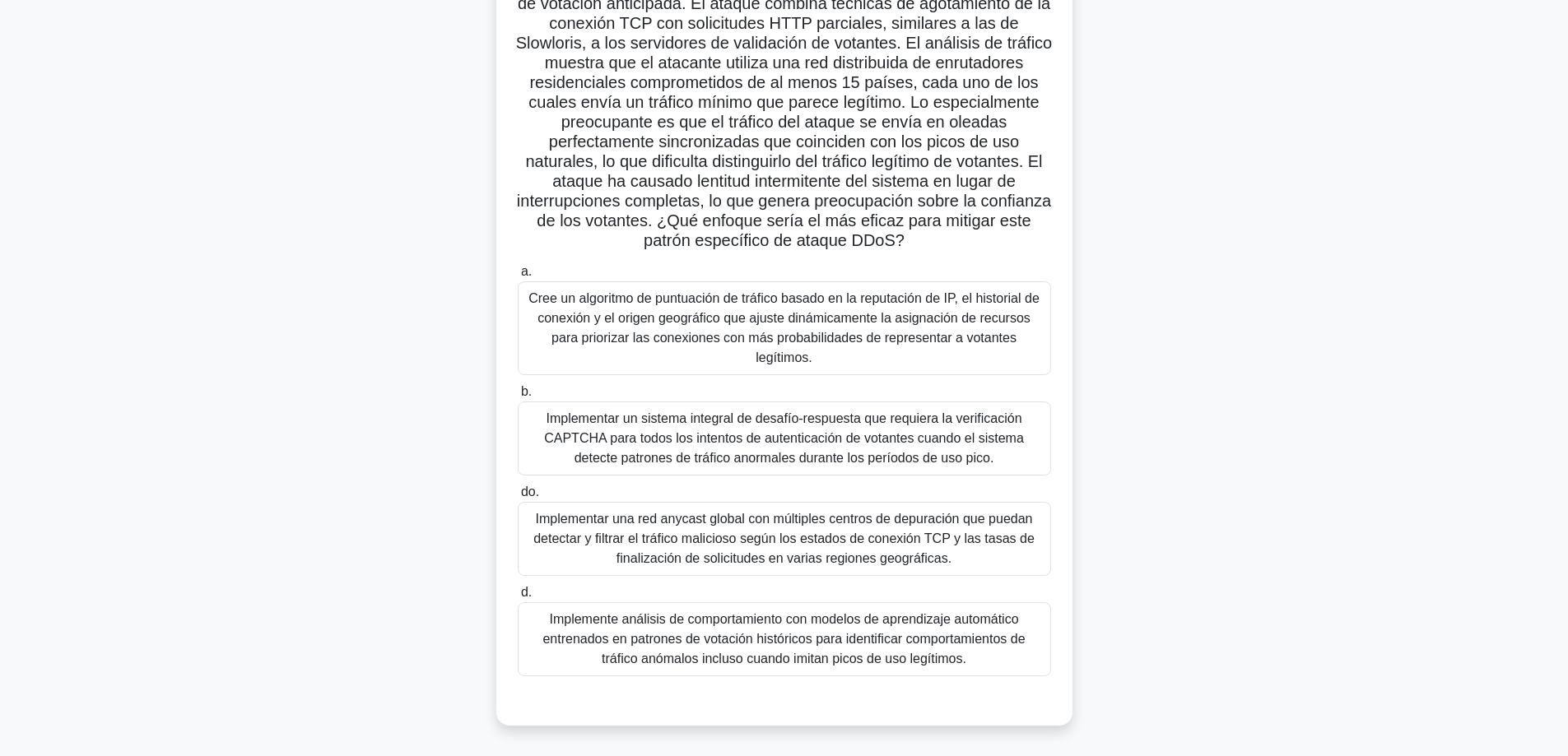
click at [685, 421] on font "Implementar un sistema integral de desafío-respuesta que requiera la verificaci…" at bounding box center [784, 439] width 480 height 54
click at [518, 398] on input "b. Implementar un sistema integral de desafío-respuesta que requiera la verific…" at bounding box center [518, 392] width 0 height 11
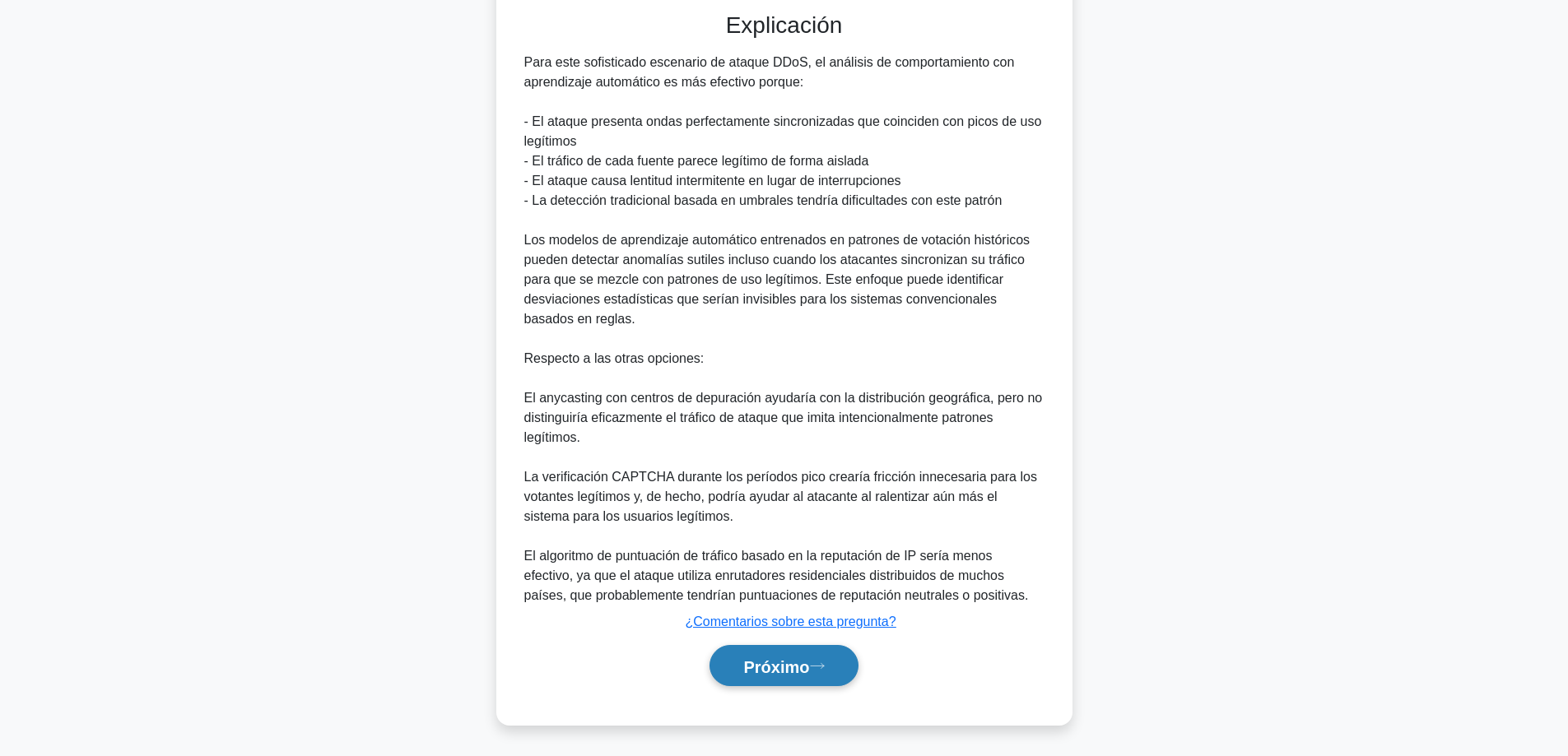
click at [746, 651] on button "Próximo" at bounding box center [783, 666] width 148 height 42
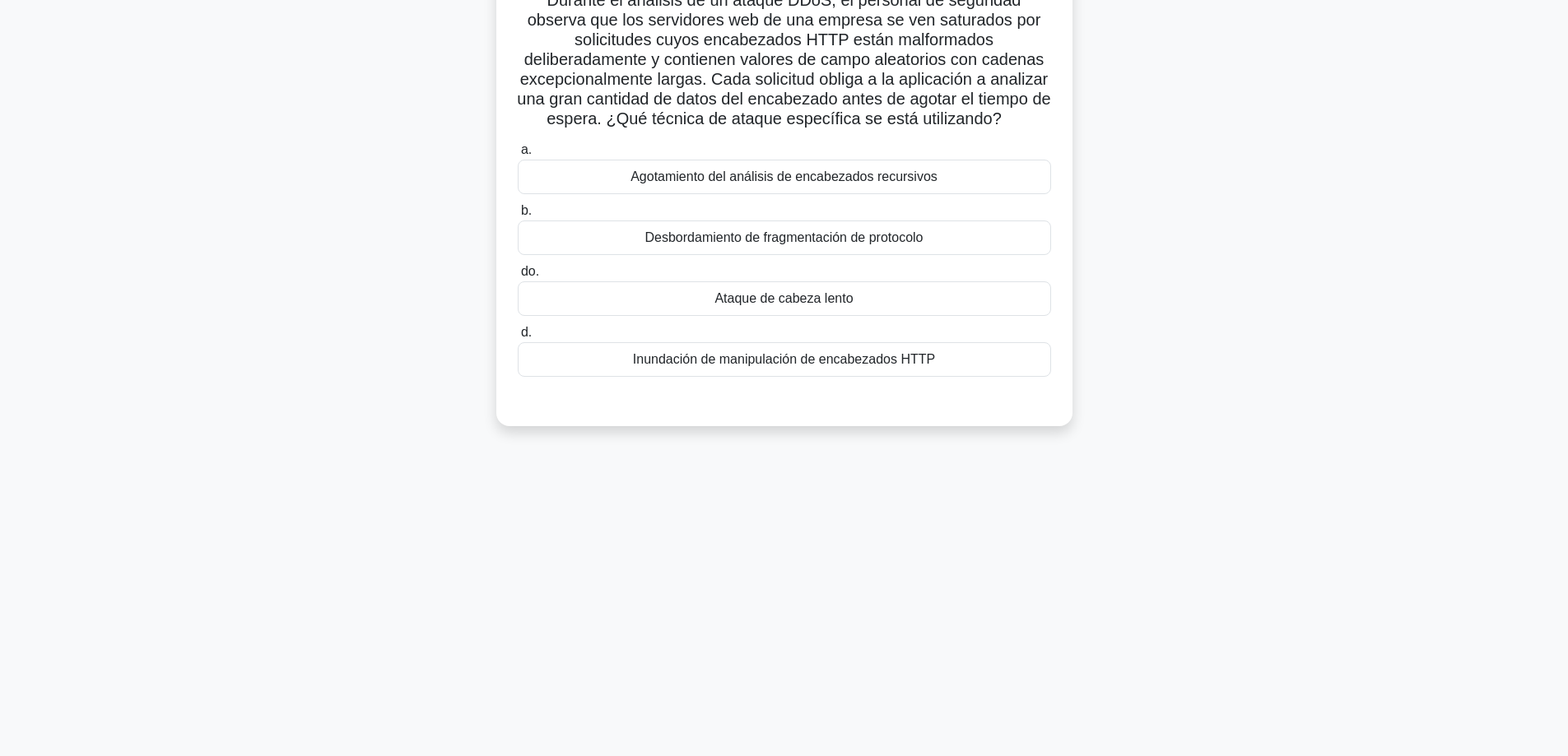
scroll to position [51, 0]
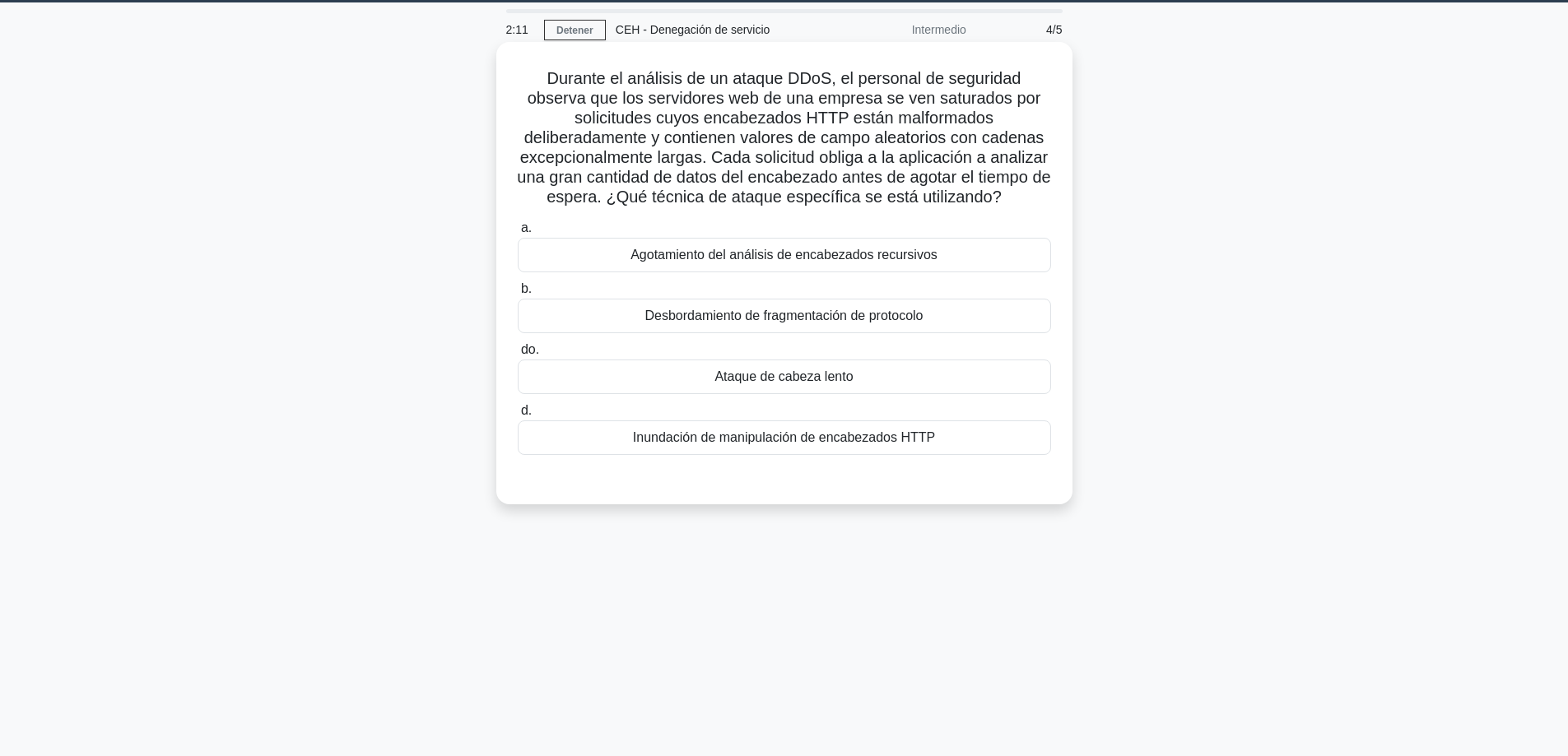
click at [757, 442] on font "Inundación de manipulación de encabezados HTTP" at bounding box center [784, 438] width 302 height 14
click at [518, 417] on input "d. Inundación de manipulación de encabezados HTTP" at bounding box center [518, 411] width 0 height 11
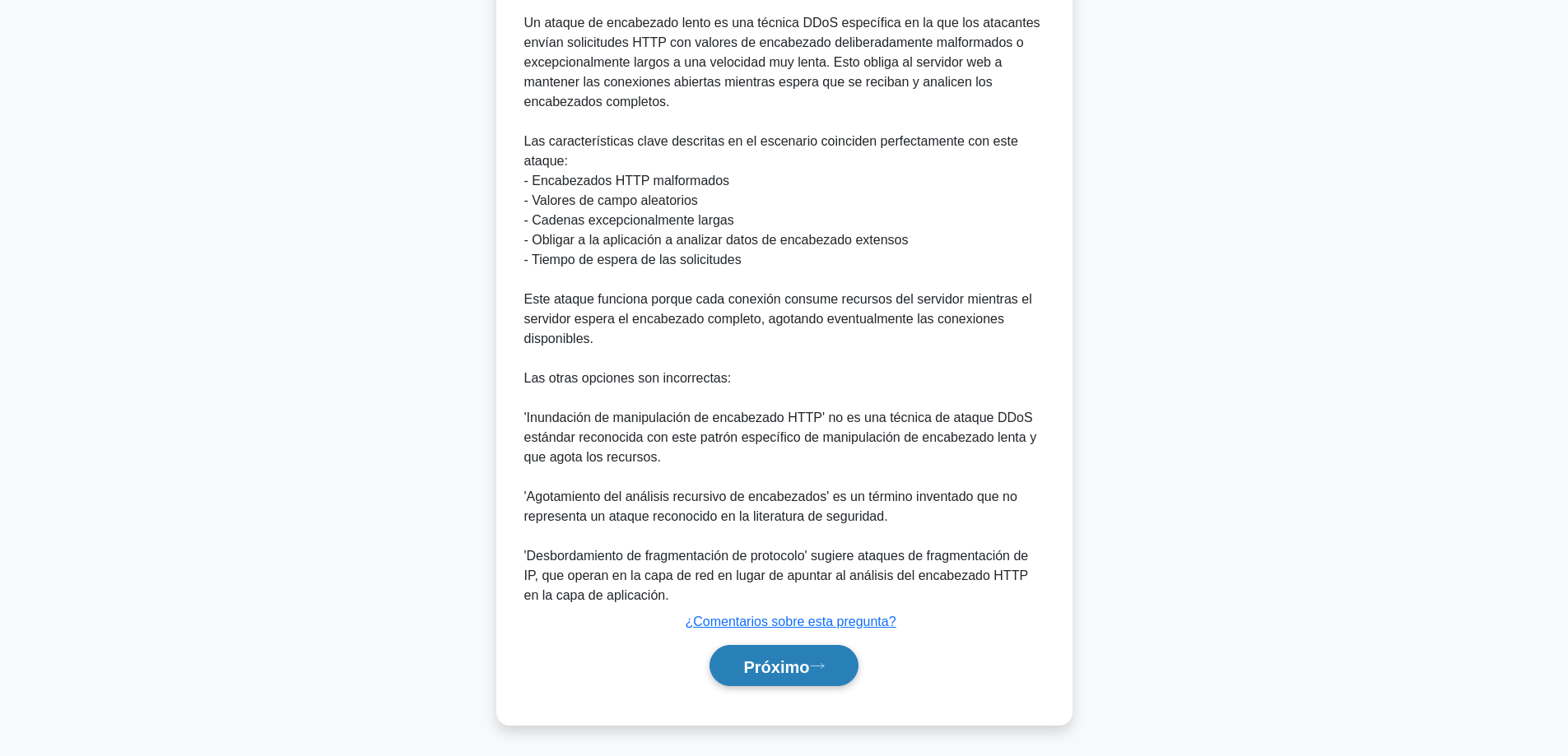
click at [806, 658] on font "Próximo" at bounding box center [776, 667] width 65 height 18
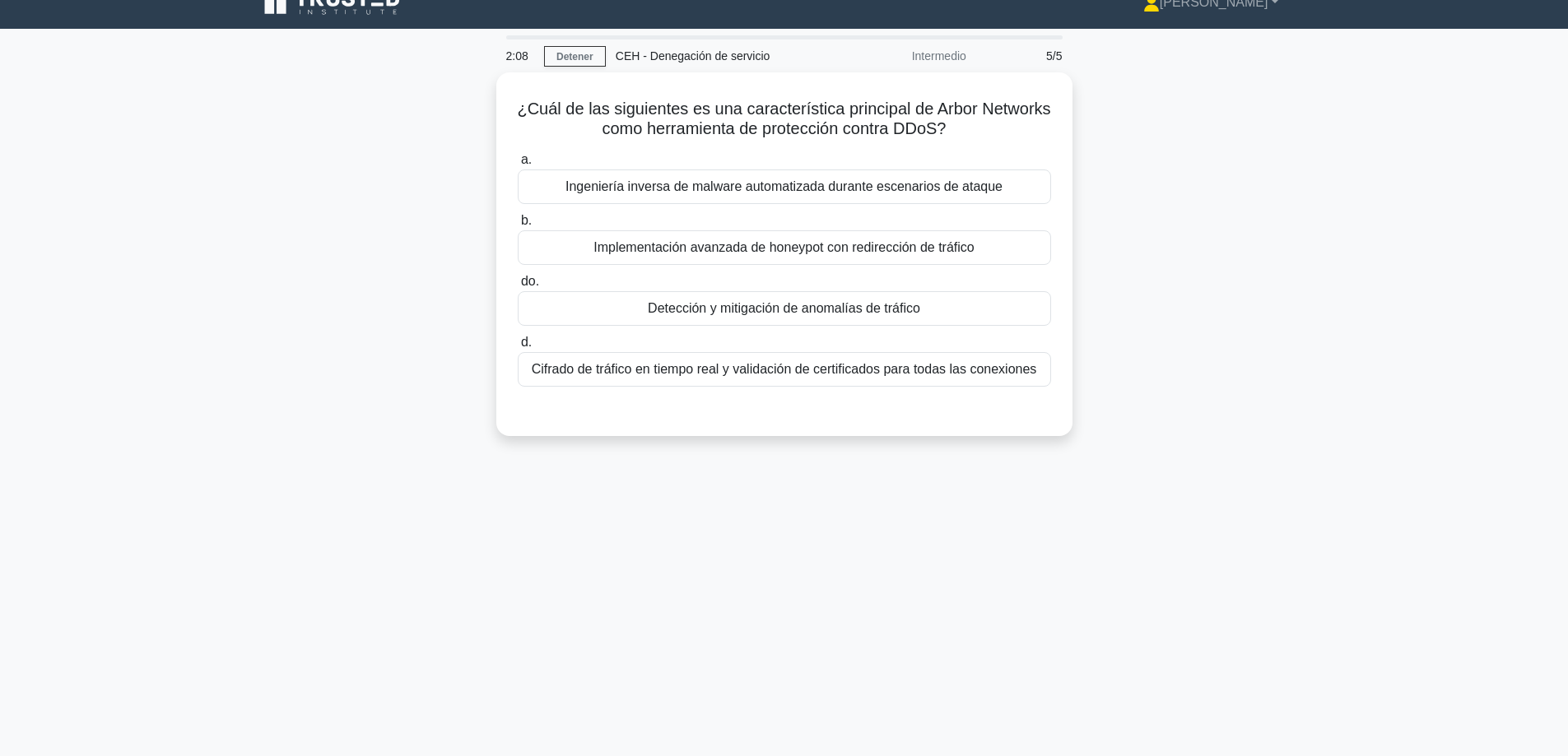
scroll to position [0, 0]
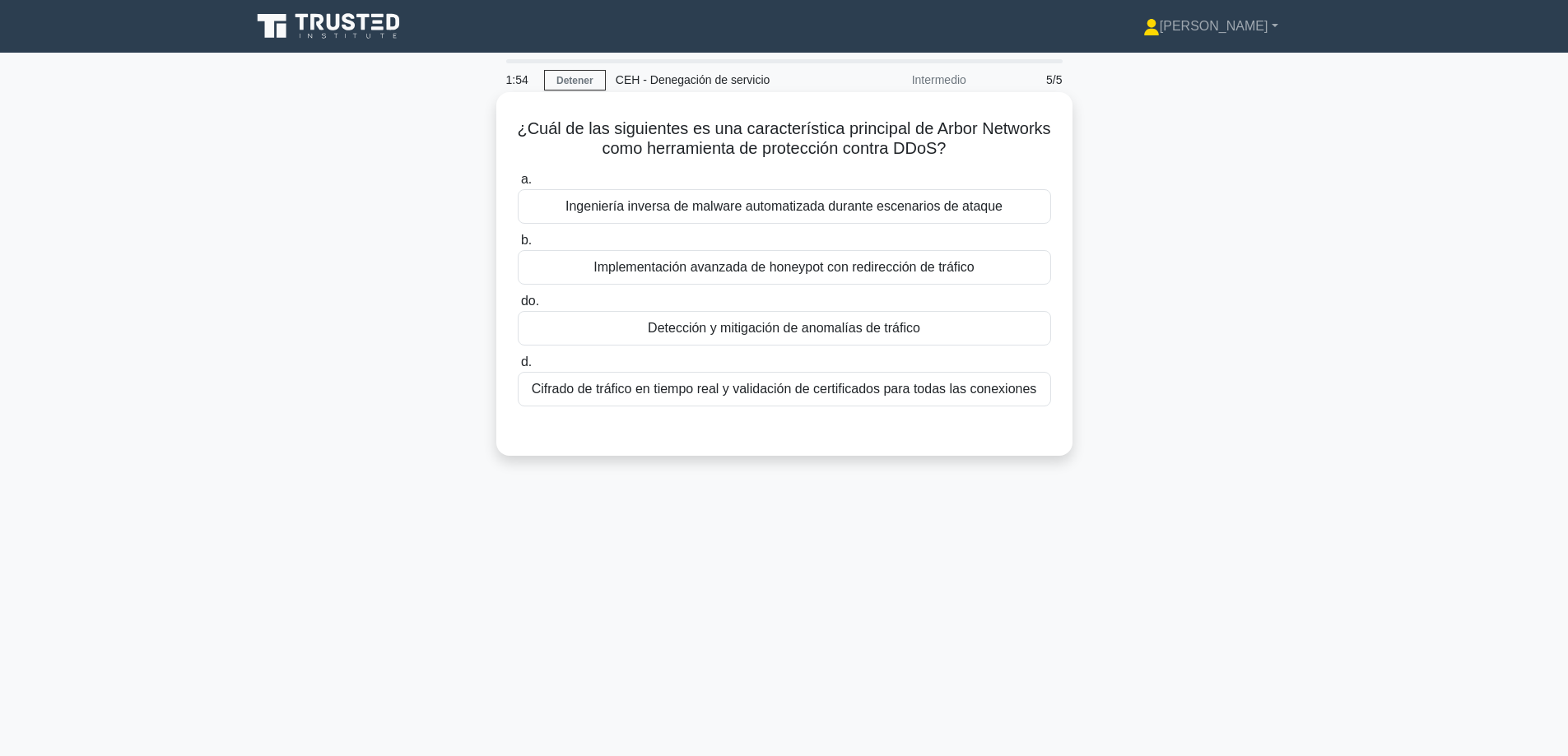
click at [704, 329] on font "Detección y mitigación de anomalías de tráfico" at bounding box center [784, 328] width 273 height 14
click at [518, 307] on input "do. Detección y mitigación de anomalías de tráfico" at bounding box center [518, 302] width 0 height 11
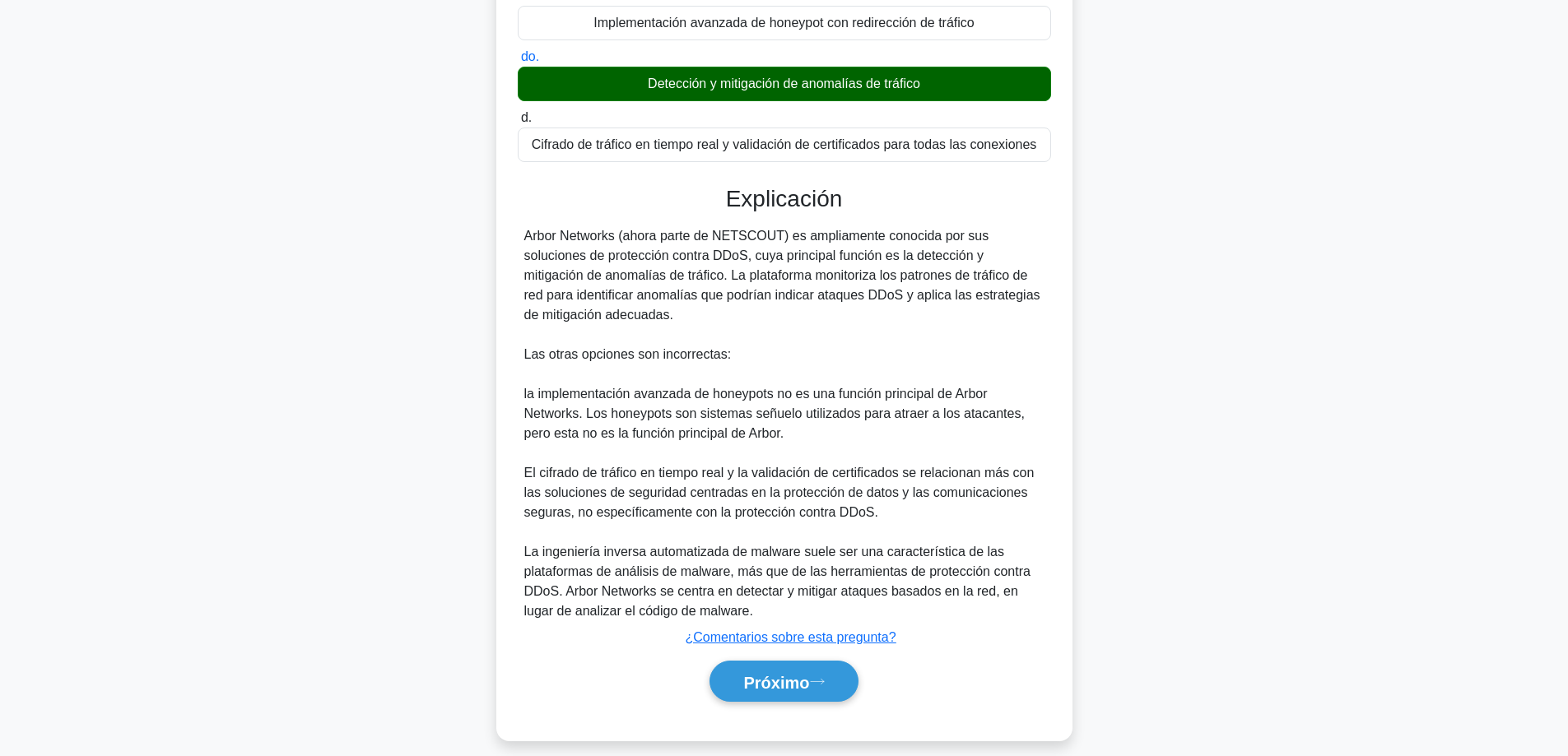
scroll to position [262, 0]
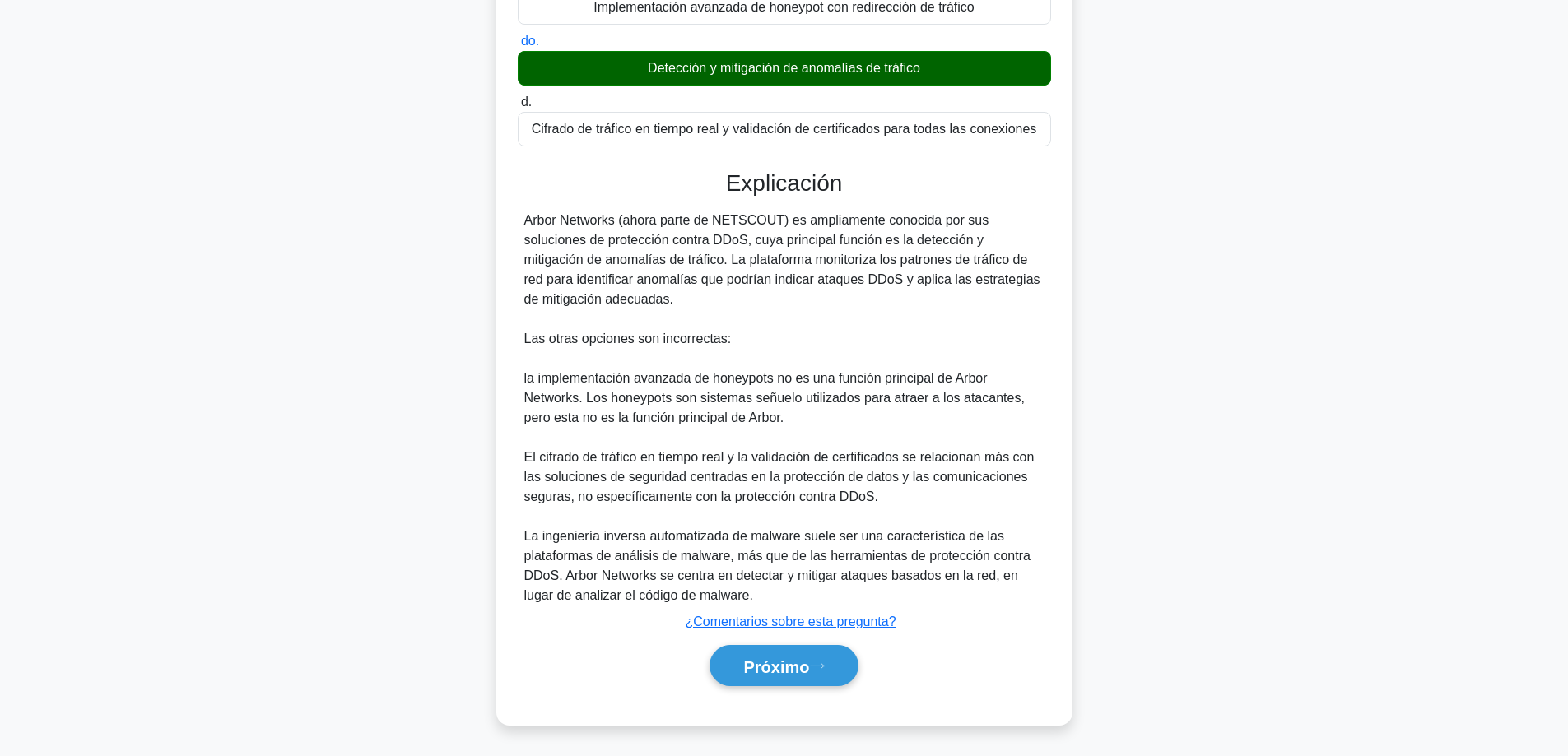
click at [770, 640] on div "Próximo" at bounding box center [785, 667] width 534 height 56
click at [783, 654] on button "Próximo" at bounding box center [783, 666] width 148 height 42
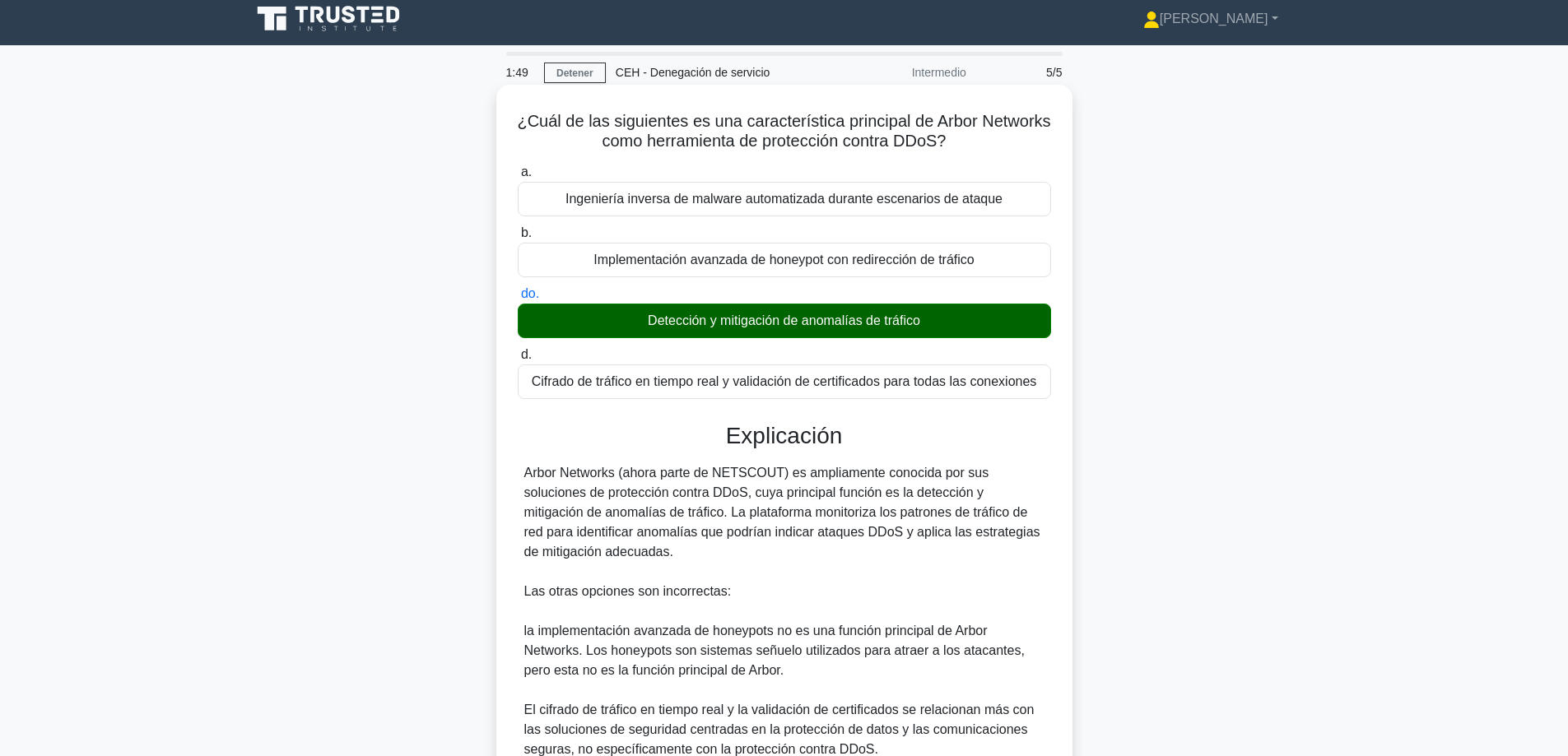
scroll to position [0, 0]
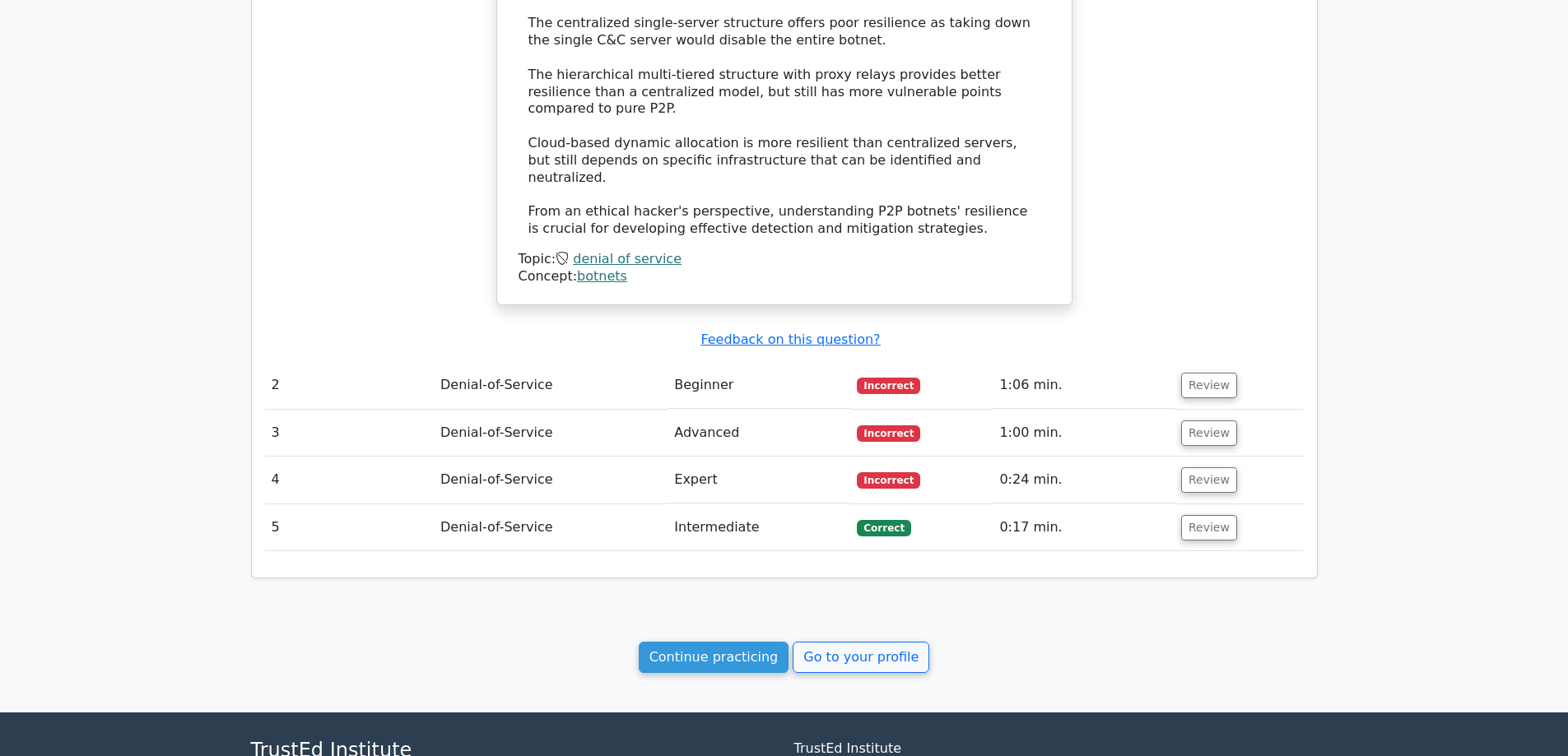
scroll to position [1531, 0]
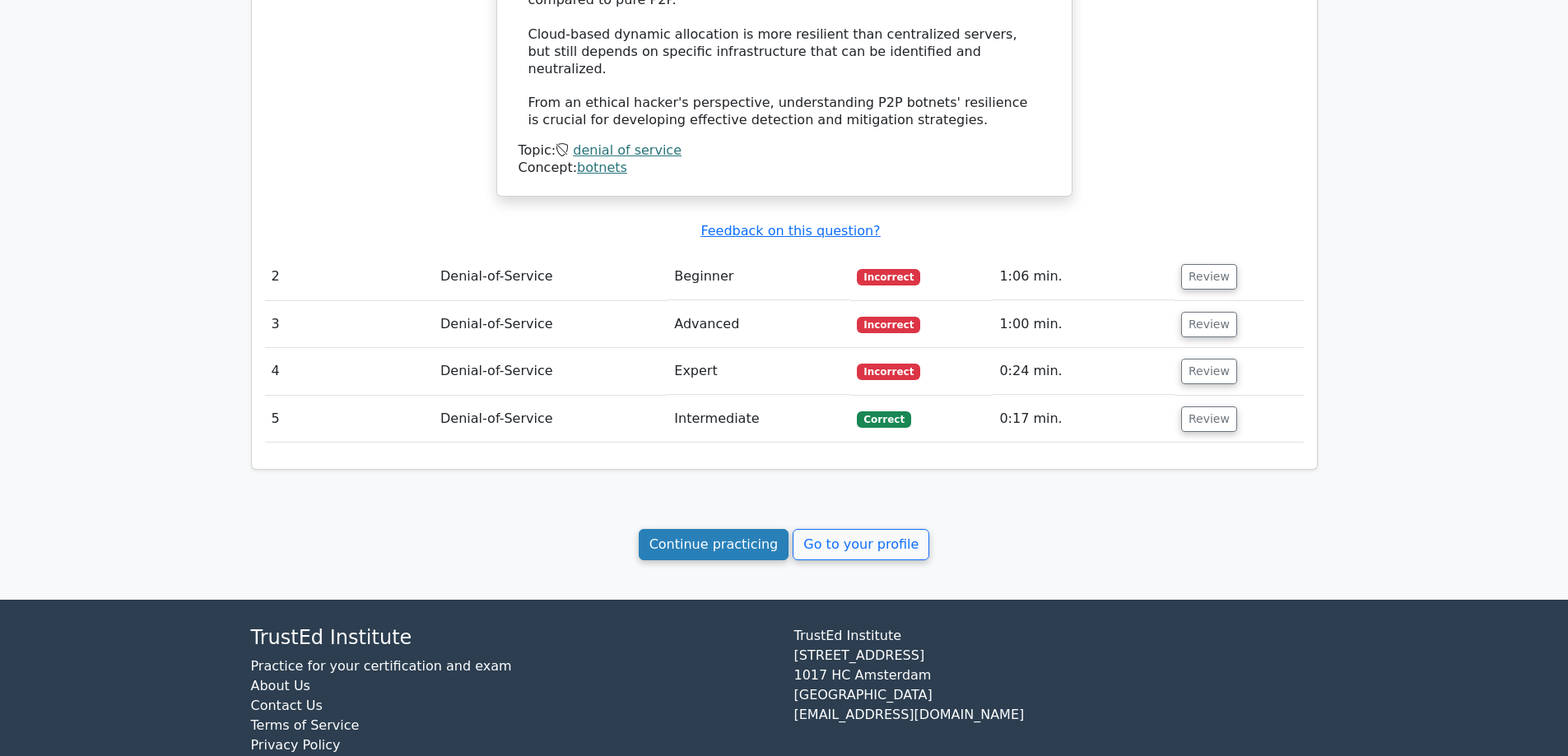
click at [685, 529] on link "Continue practicing" at bounding box center [715, 545] width 151 height 32
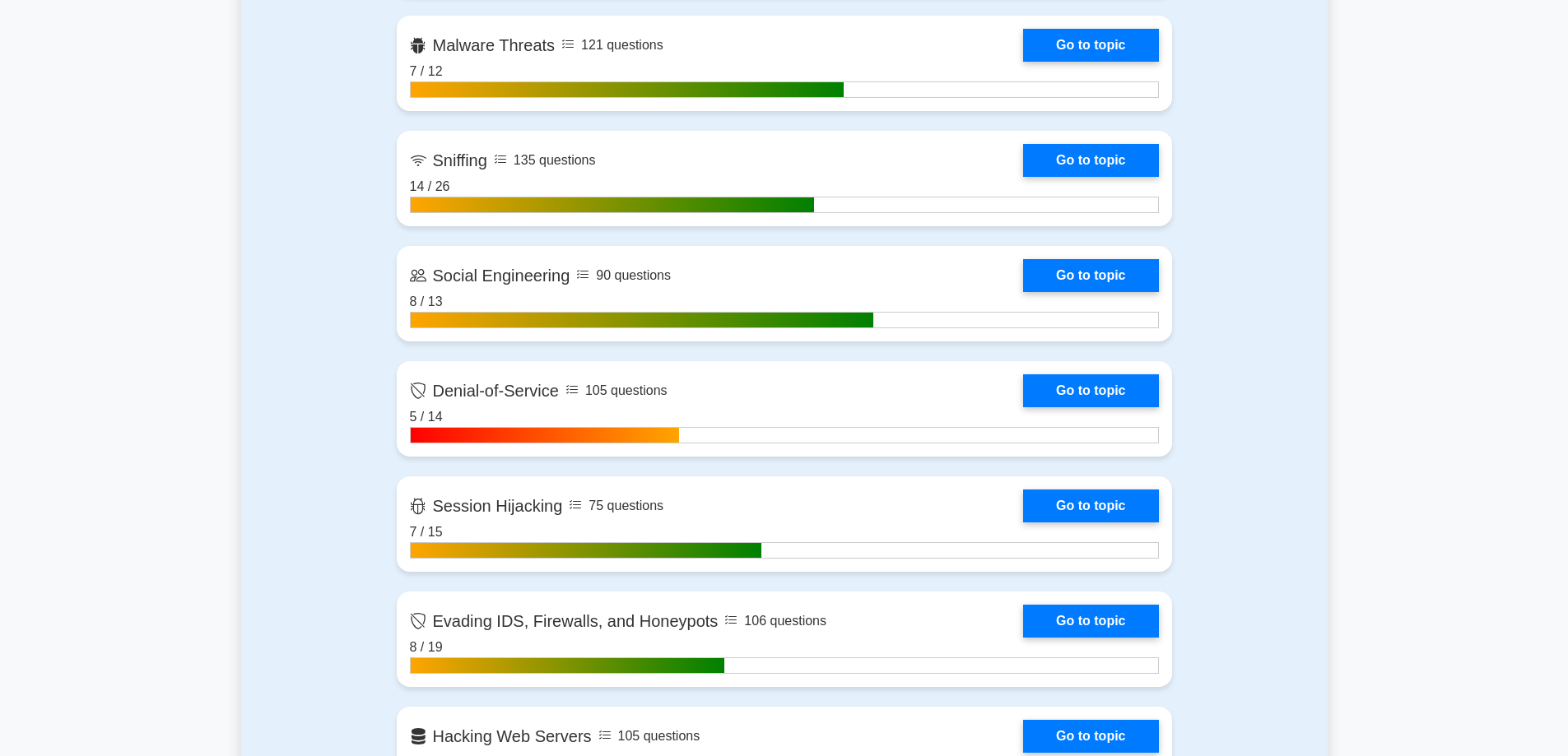
scroll to position [1481, 0]
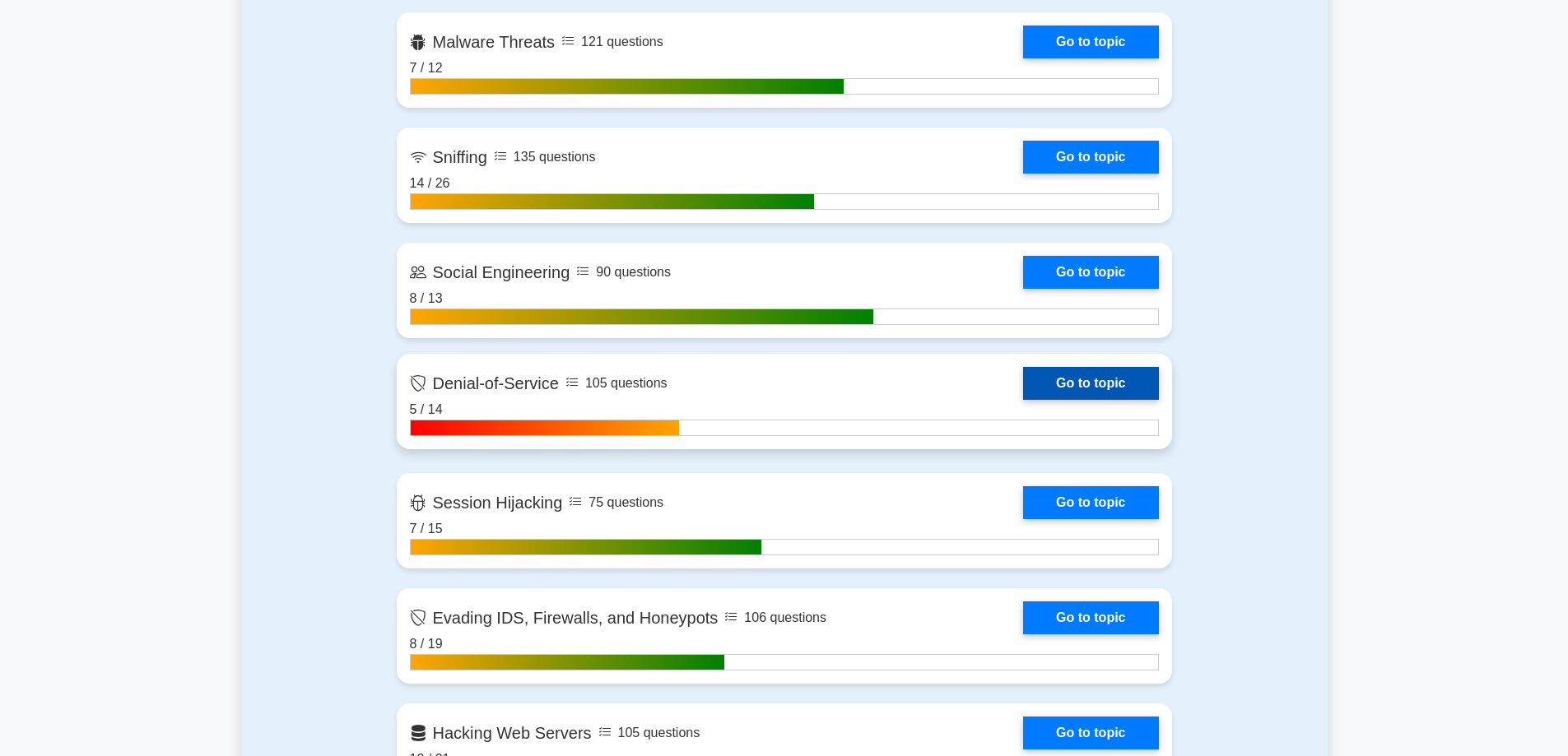
click at [1023, 384] on link "Go to topic" at bounding box center [1091, 383] width 135 height 33
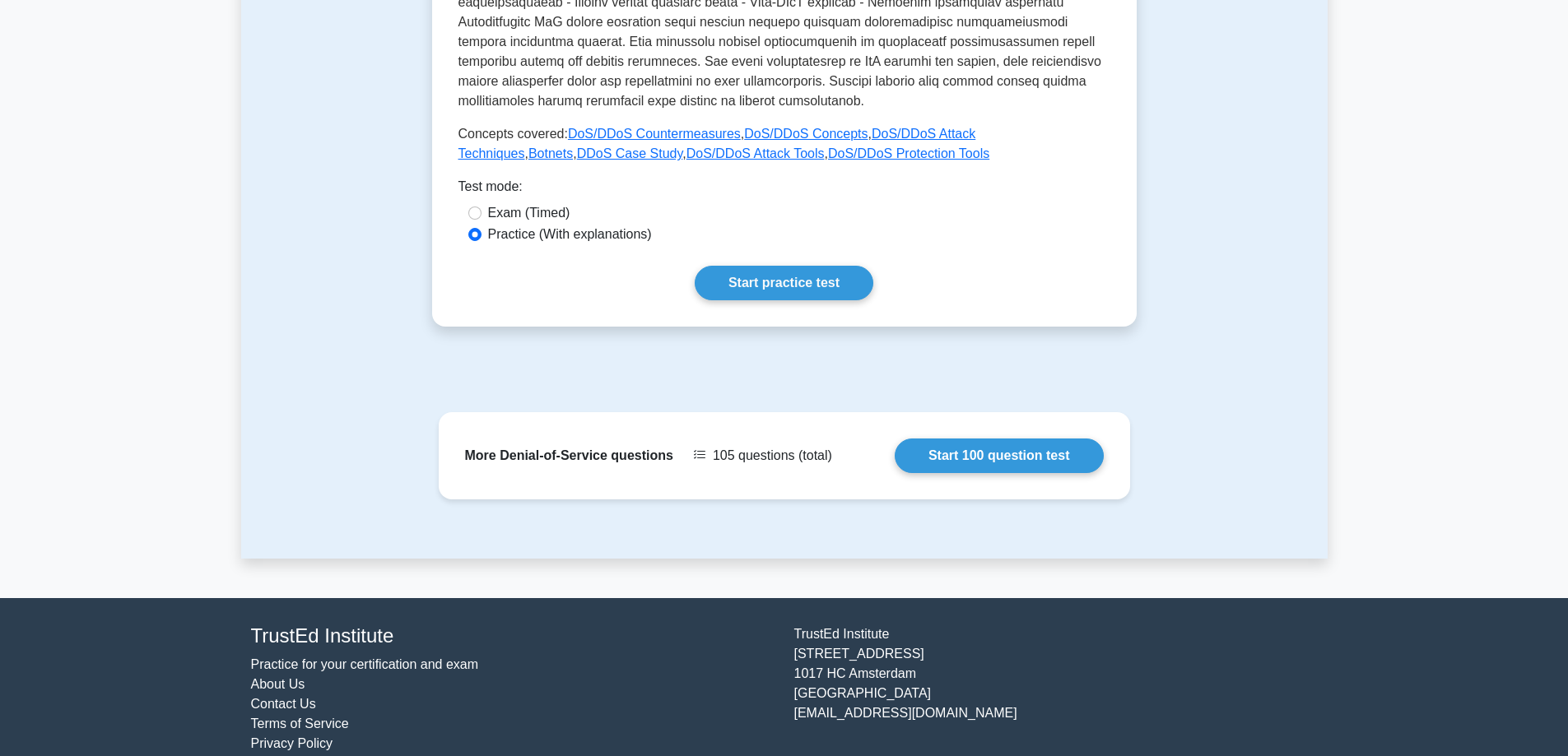
scroll to position [664, 0]
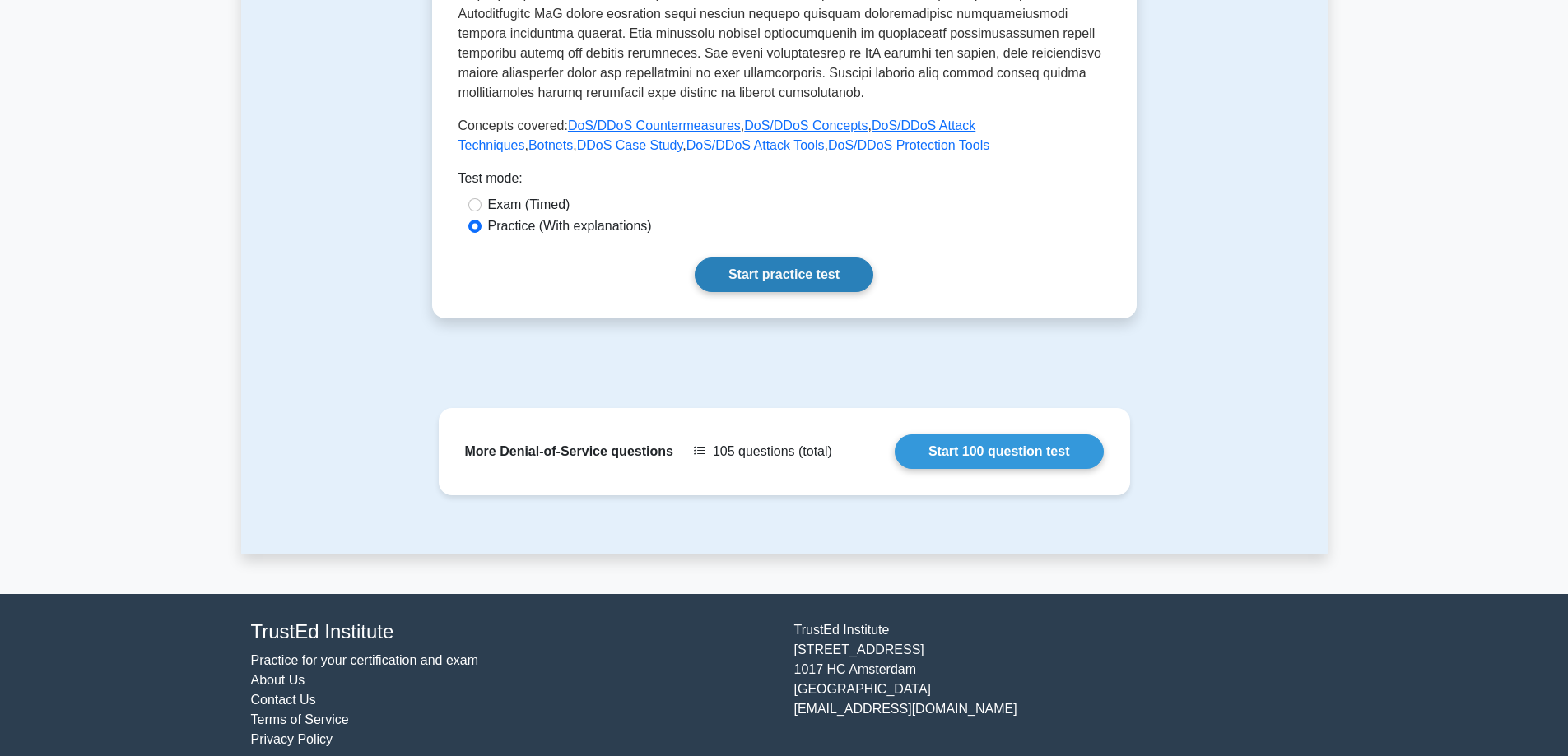
click at [727, 258] on link "Start practice test" at bounding box center [784, 275] width 179 height 35
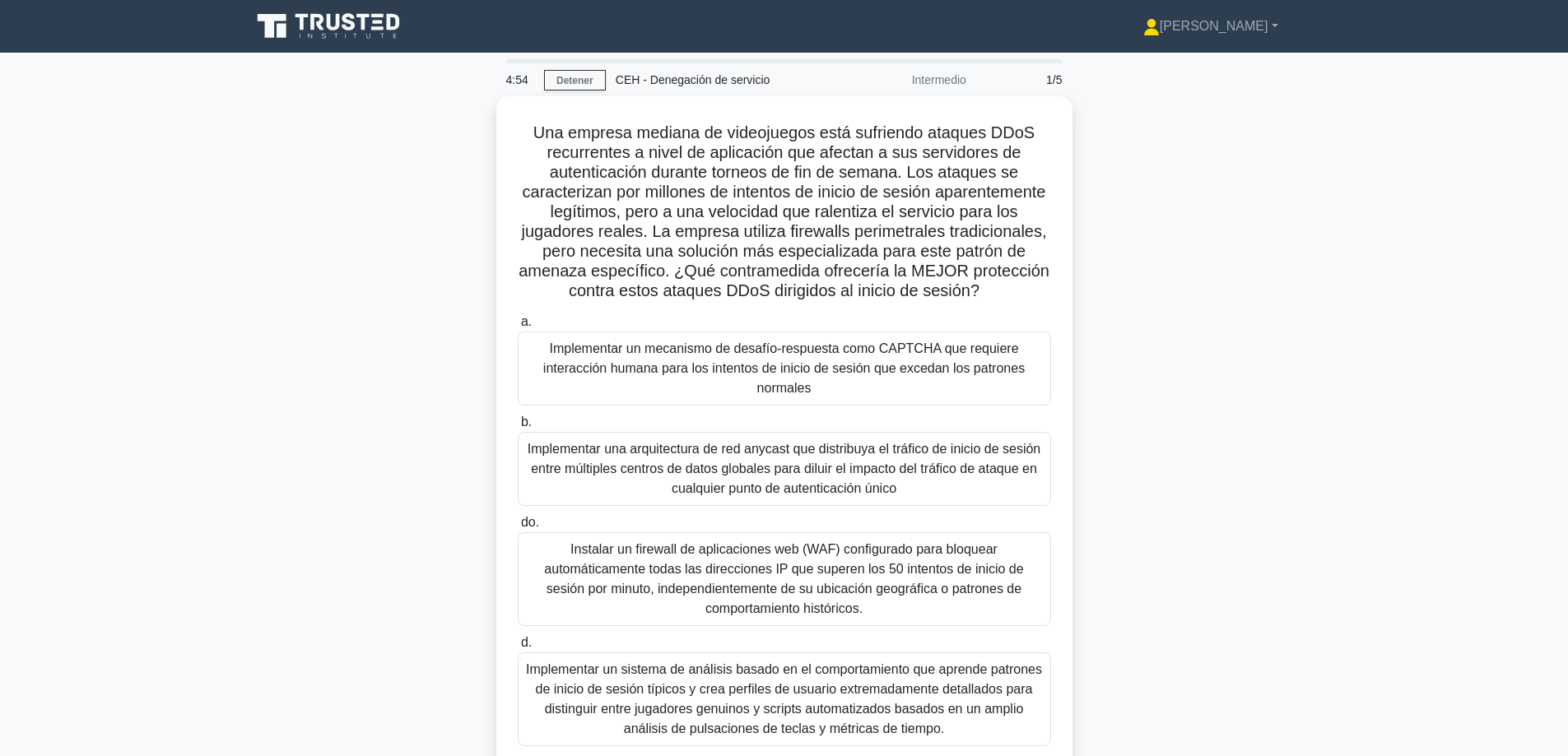
click at [1196, 544] on div "Una empresa mediana de videojuegos está sufriendo ataques DDoS recurrentes a ni…" at bounding box center [784, 455] width 1087 height 719
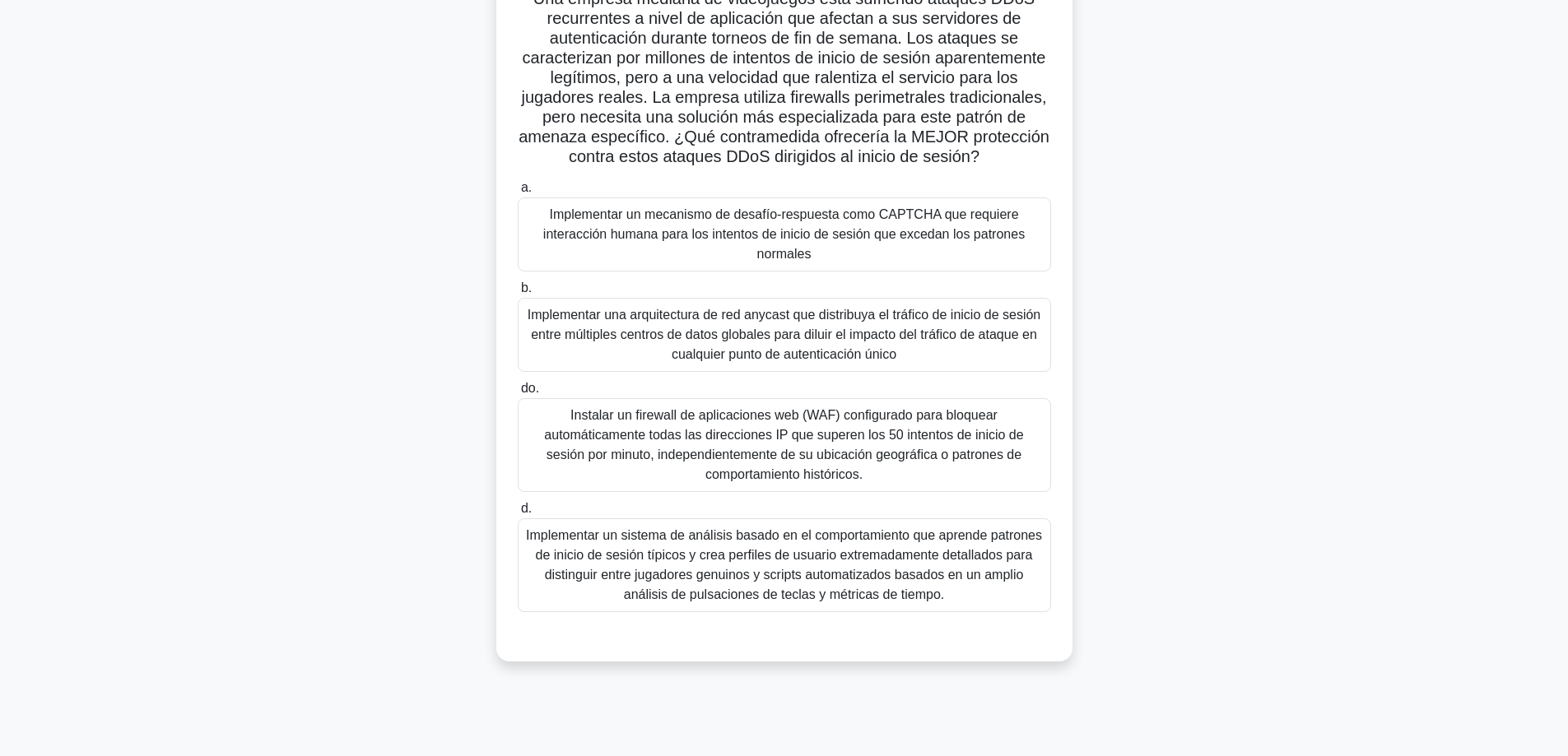
scroll to position [133, 0]
click at [750, 329] on font "Implementar una arquitectura de red anycast que distribuya el tráfico de inicio…" at bounding box center [784, 332] width 513 height 54
click at [518, 292] on input "b. Implementar una arquitectura de red anycast que distribuya el tráfico de ini…" at bounding box center [518, 286] width 0 height 11
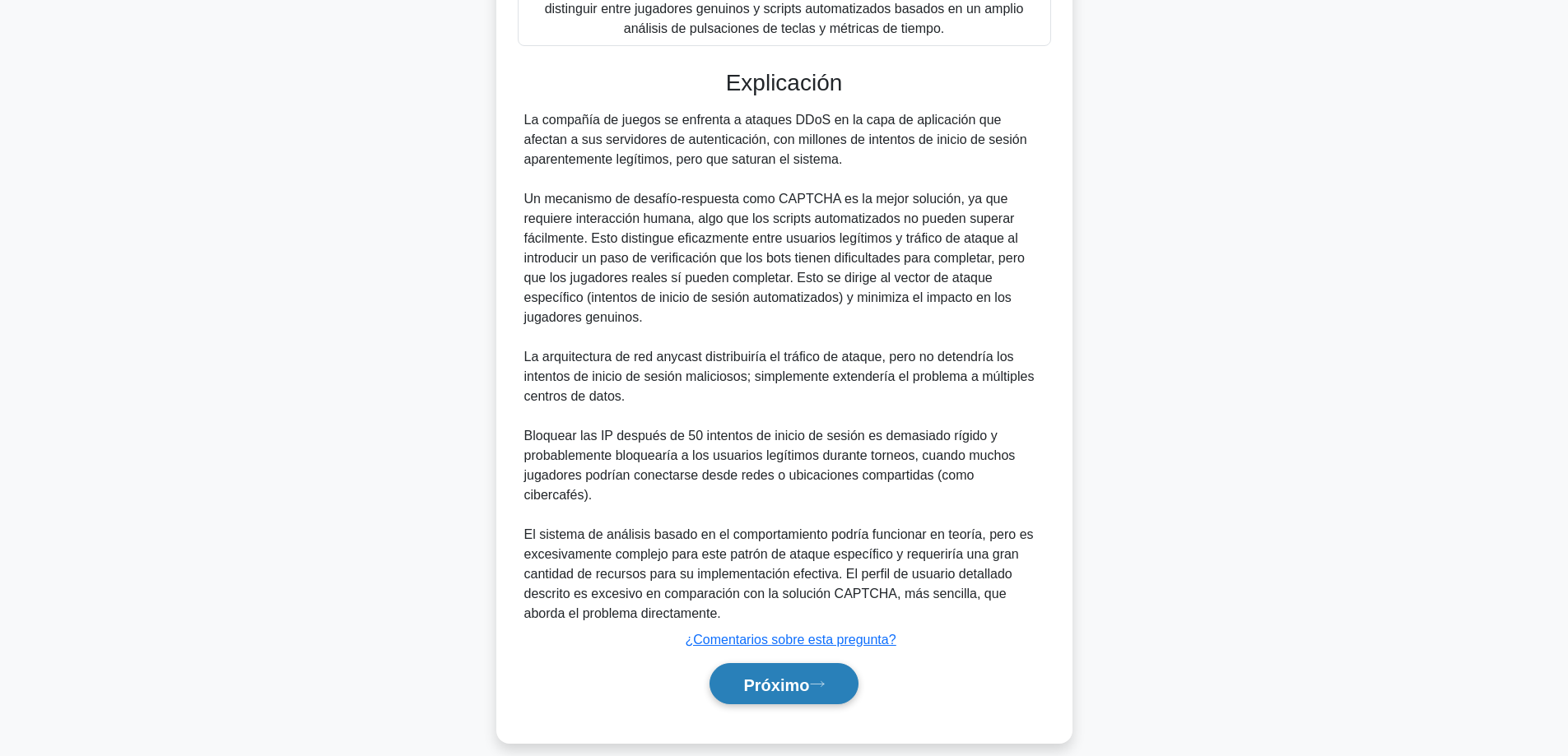
click at [791, 664] on button "Próximo" at bounding box center [783, 685] width 148 height 42
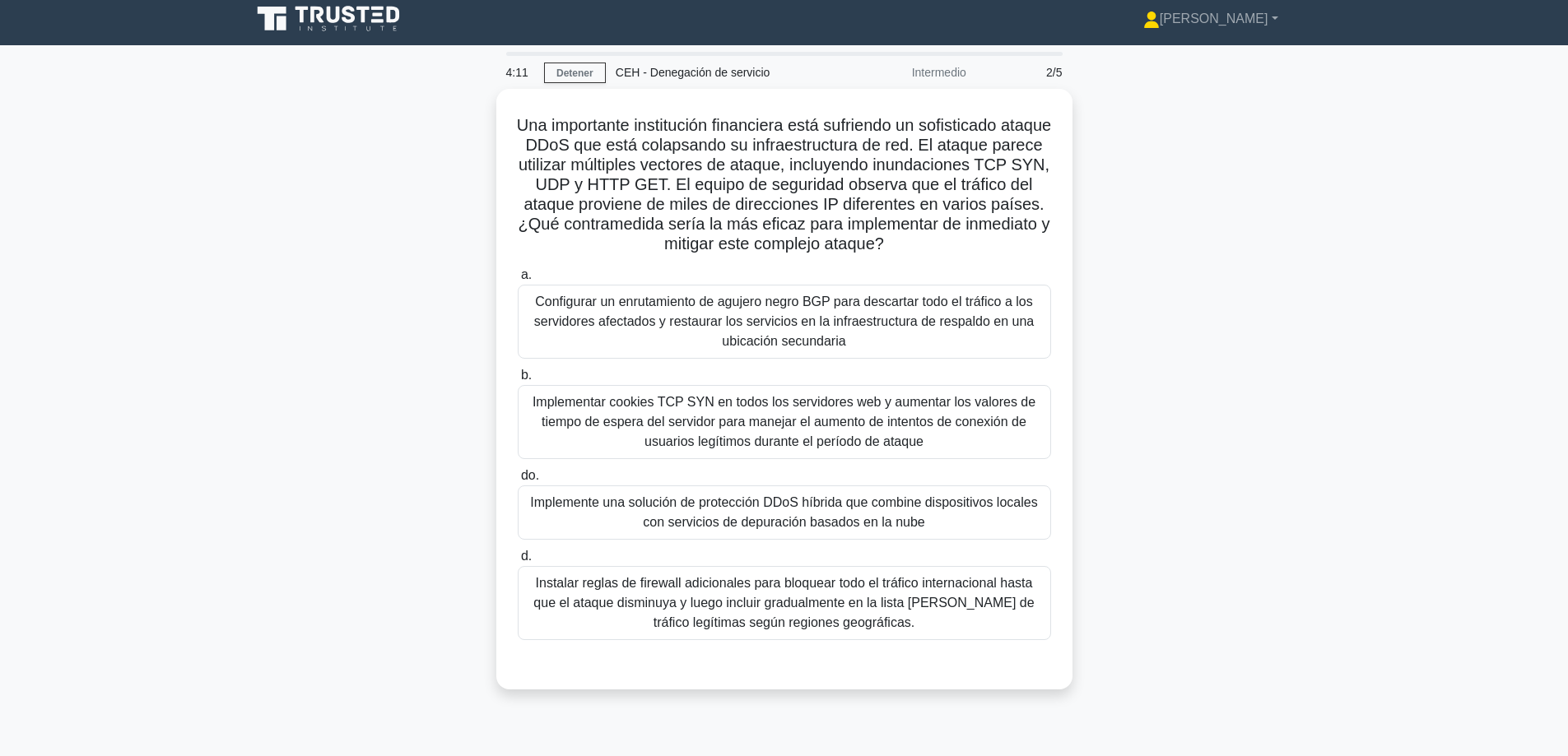
scroll to position [0, 0]
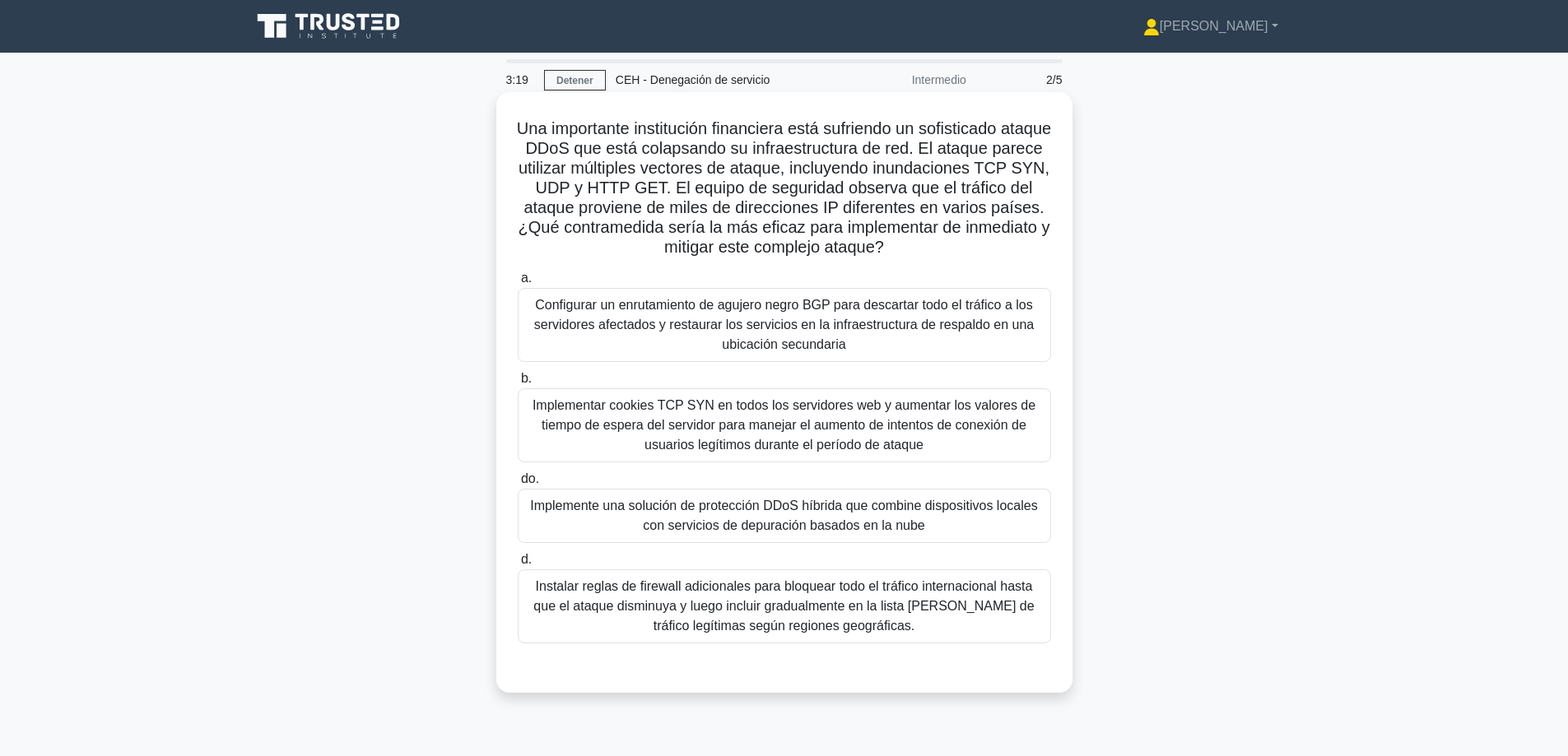
click at [801, 424] on font "Implementar cookies TCP SYN en todos los servidores web y aumentar los valores …" at bounding box center [784, 426] width 503 height 54
click at [800, 427] on font "Implementar cookies TCP SYN en todos los servidores web y aumentar los valores …" at bounding box center [784, 426] width 503 height 54
click at [518, 384] on input "b. Implementar cookies TCP SYN en todos los servidores web y aumentar los valor…" at bounding box center [518, 379] width 0 height 11
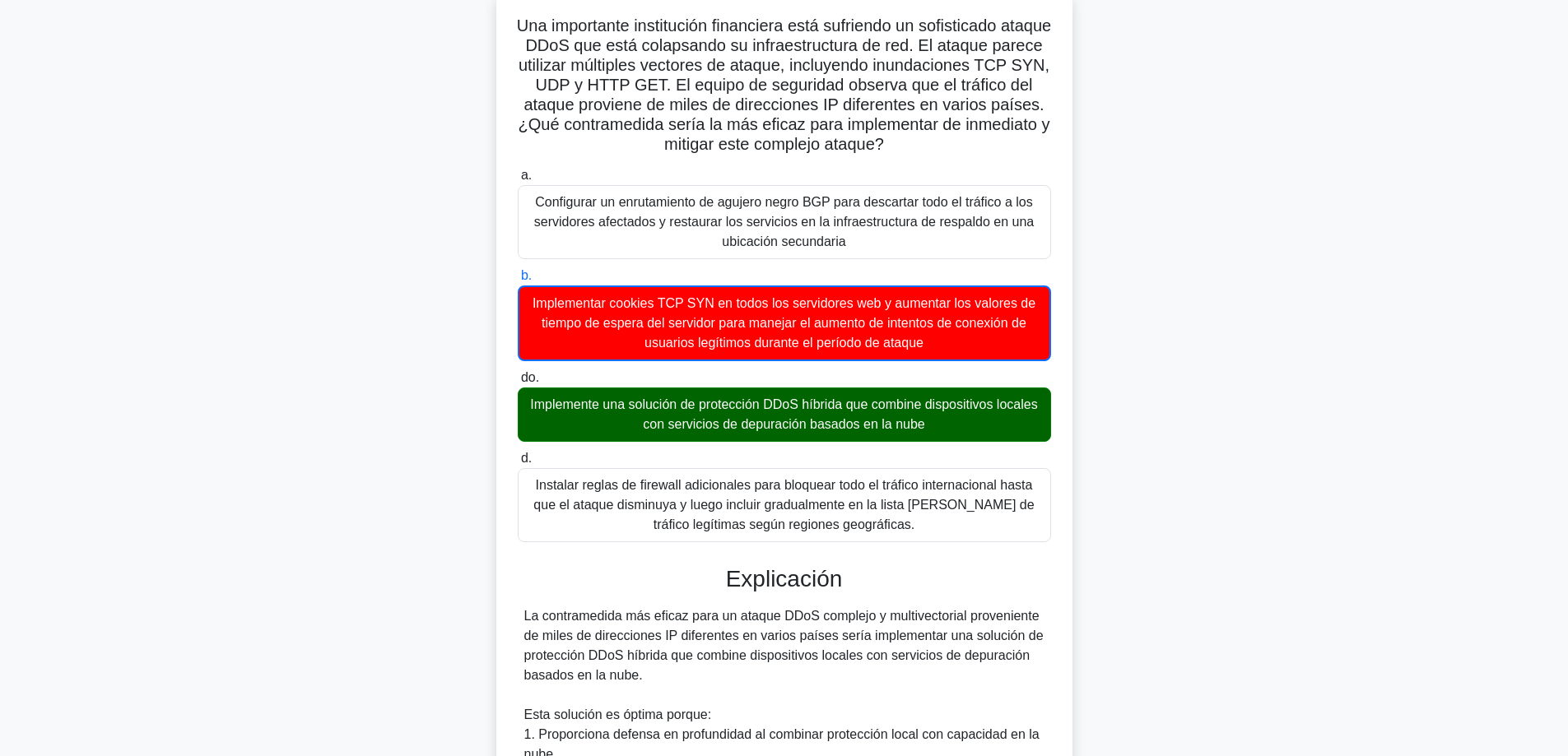
scroll to position [717, 0]
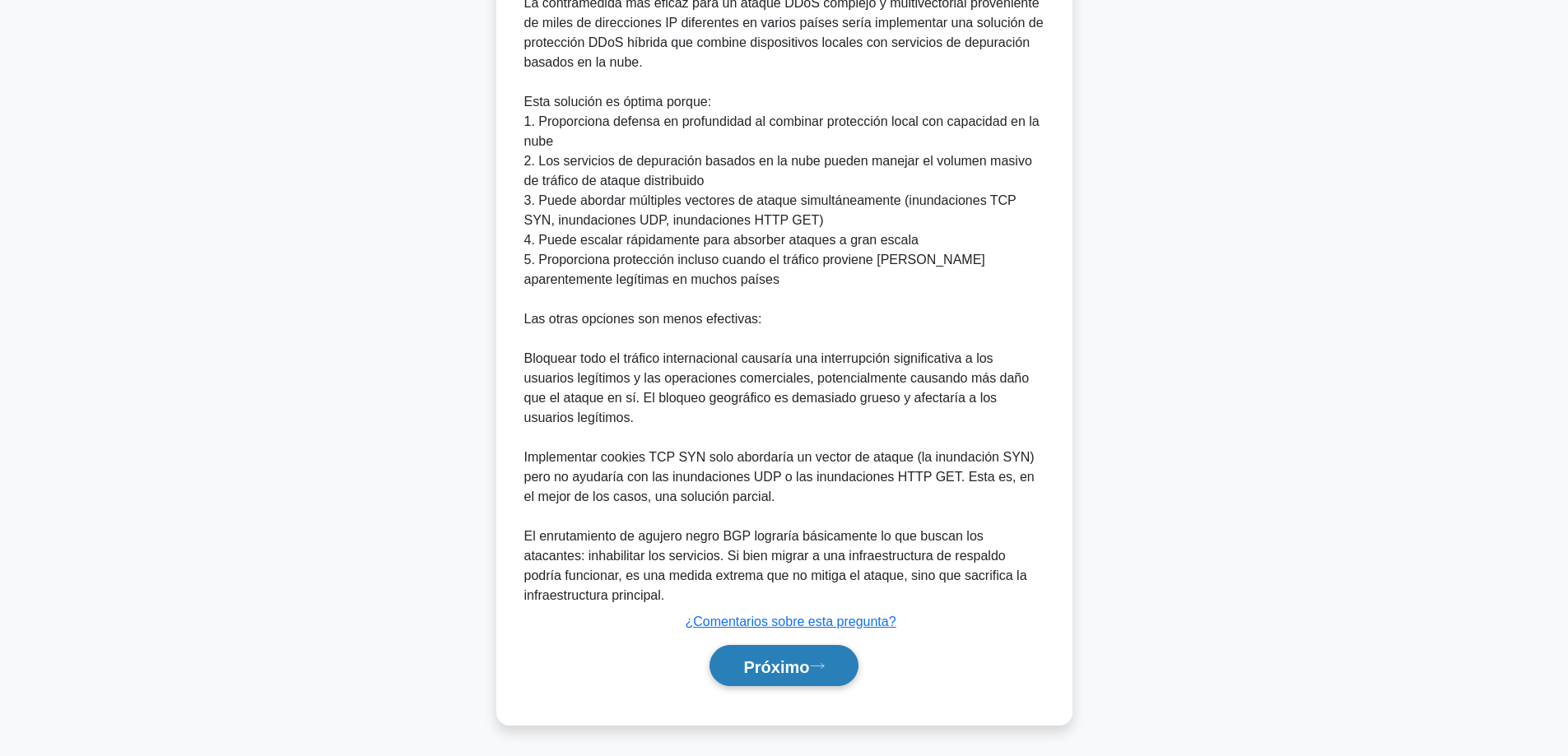
click at [747, 658] on font "Próximo" at bounding box center [776, 667] width 65 height 18
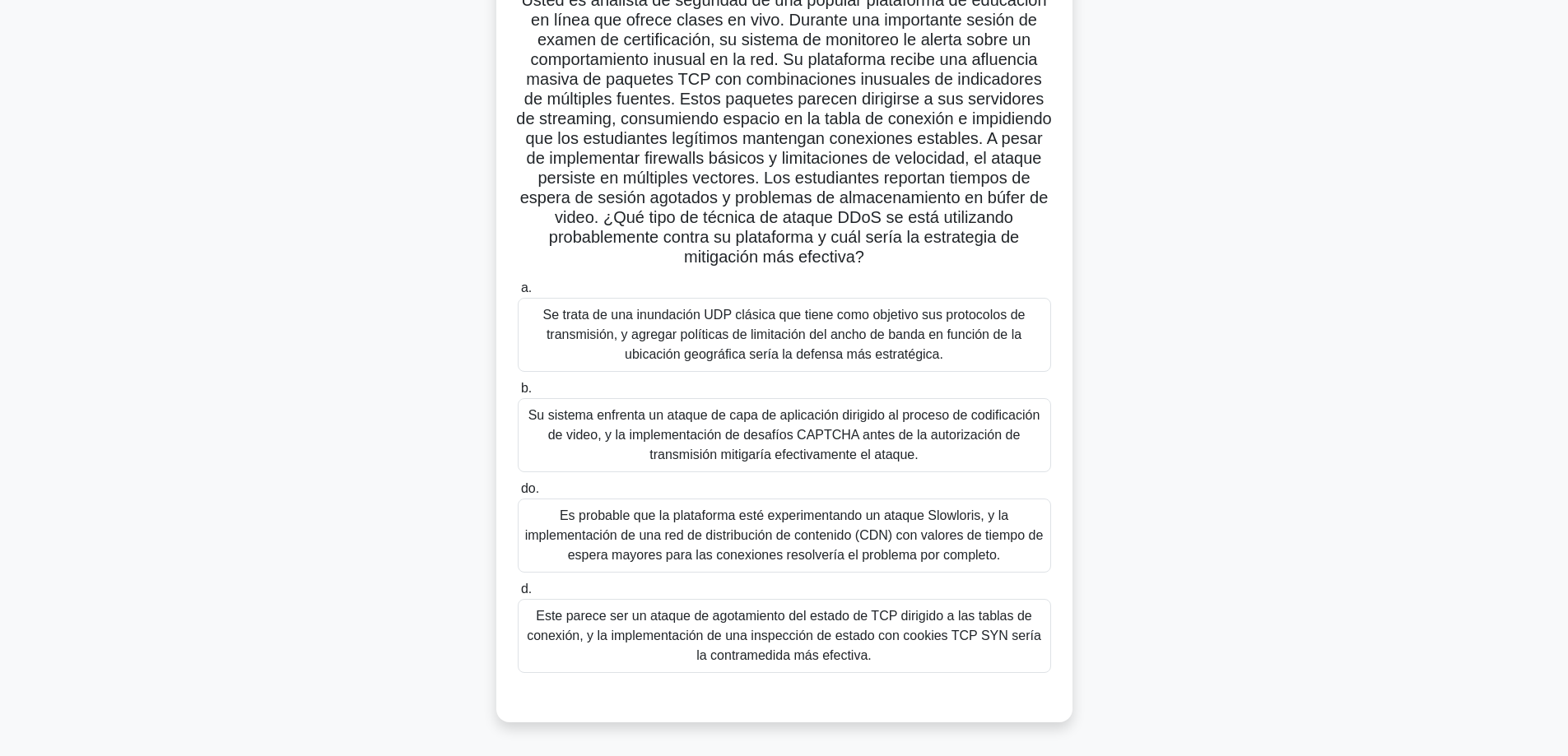
scroll to position [133, 0]
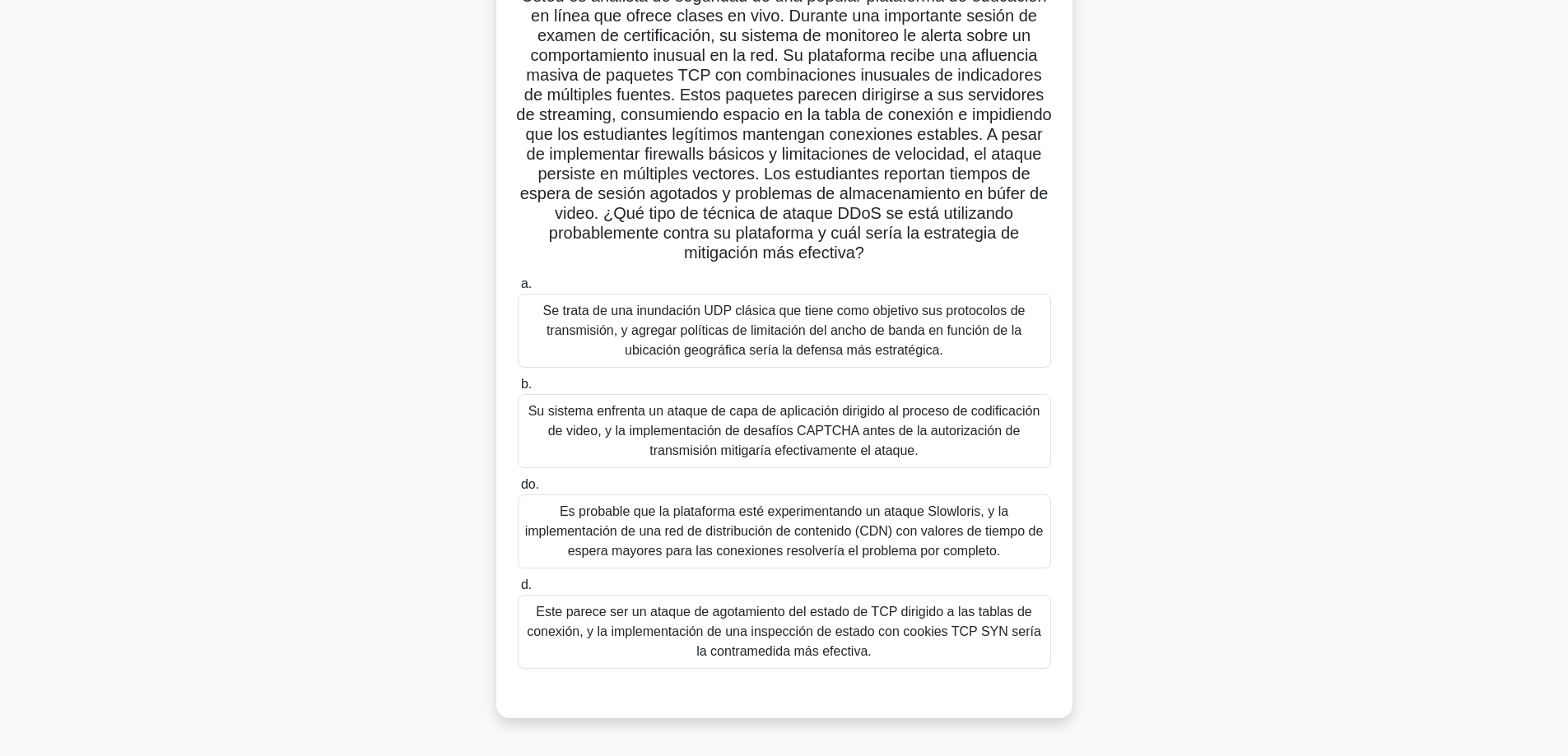
click at [714, 662] on font "Este parece ser un ataque de agotamiento del estado de TCP dirigido a las tabla…" at bounding box center [784, 632] width 519 height 60
click at [518, 591] on input "d. Este parece ser un ataque de agotamiento del estado de TCP dirigido a las ta…" at bounding box center [518, 585] width 0 height 11
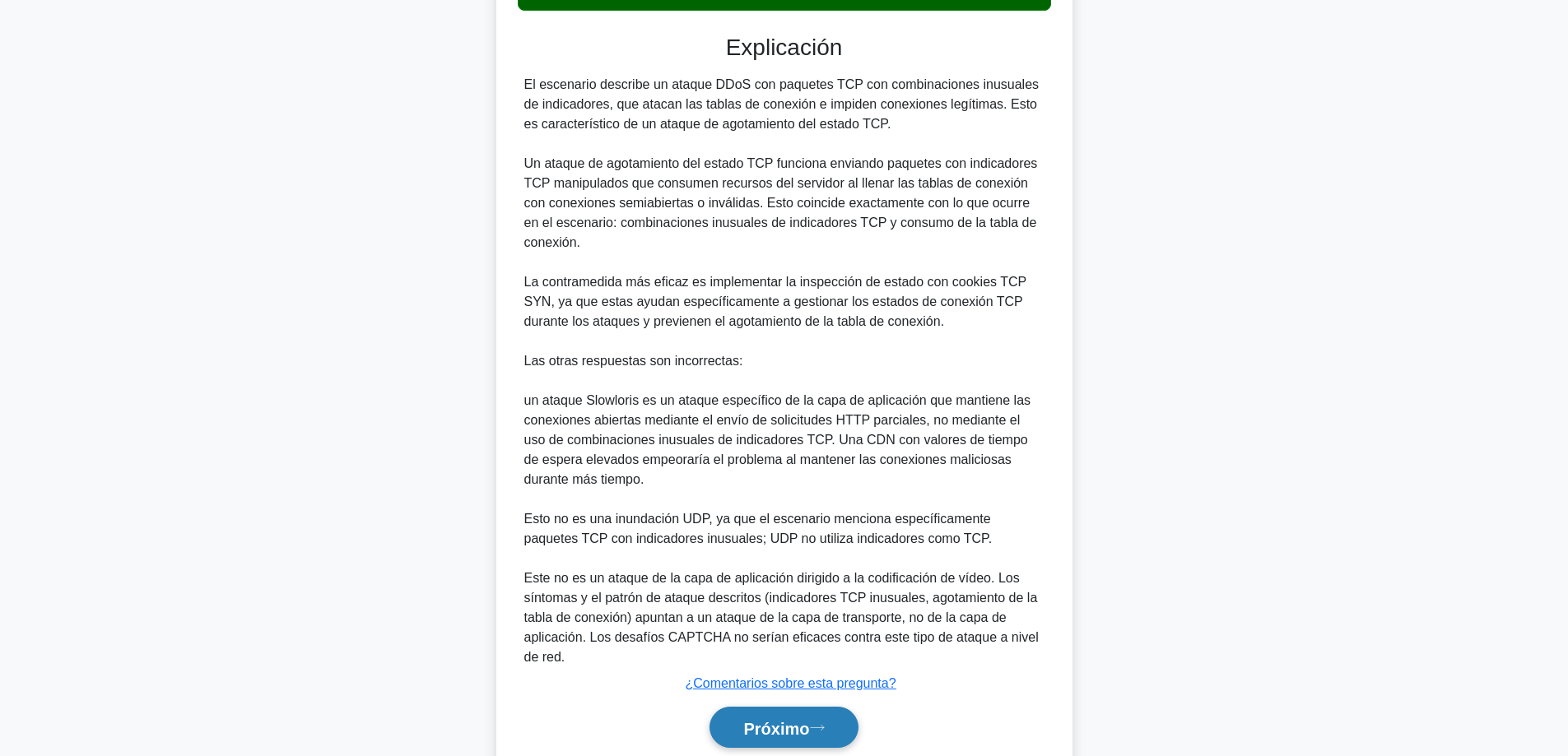
click at [752, 737] on font "Próximo" at bounding box center [776, 728] width 65 height 18
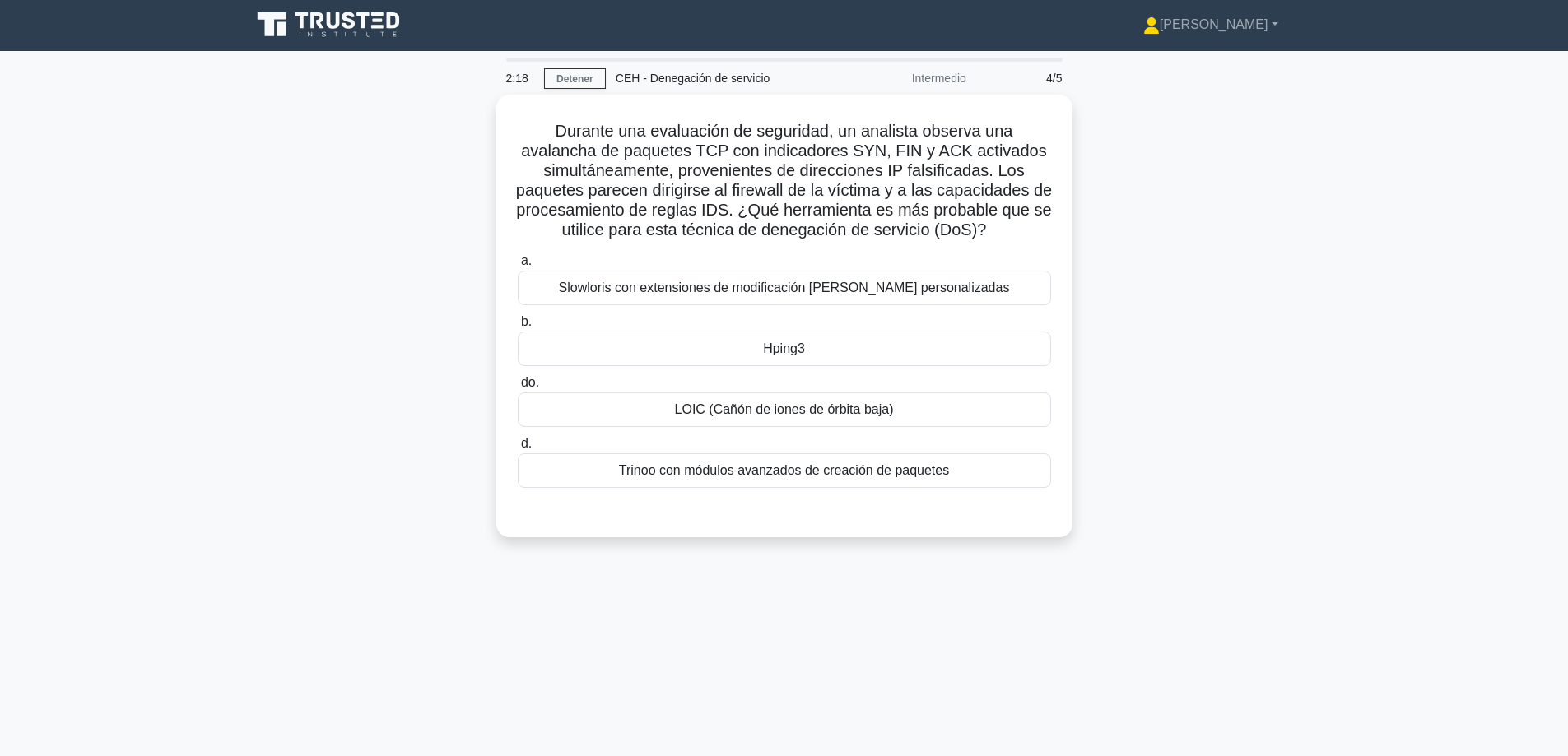
scroll to position [0, 0]
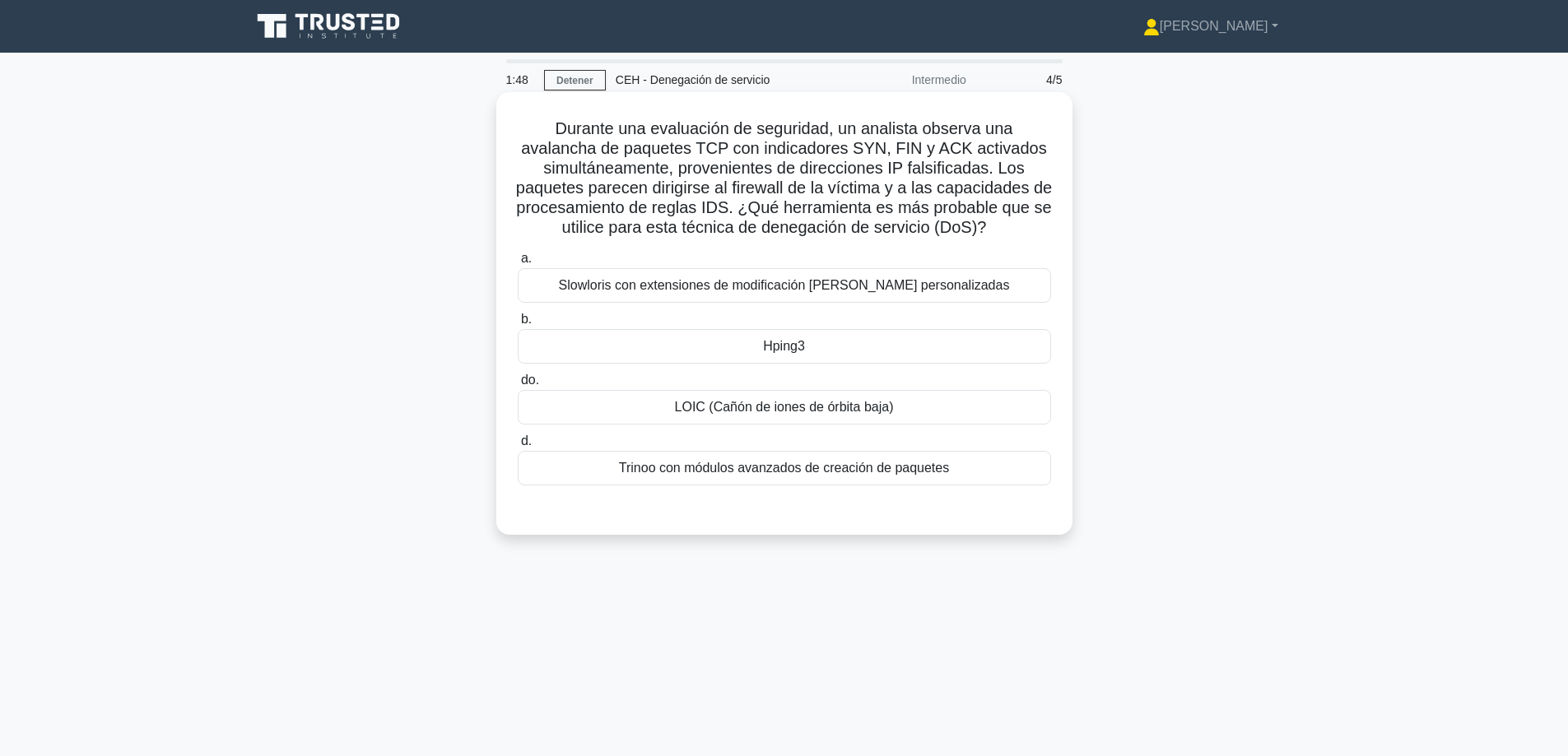
click at [834, 345] on div "Hping3" at bounding box center [785, 346] width 534 height 35
click at [518, 325] on input "b. Hping3" at bounding box center [518, 319] width 0 height 11
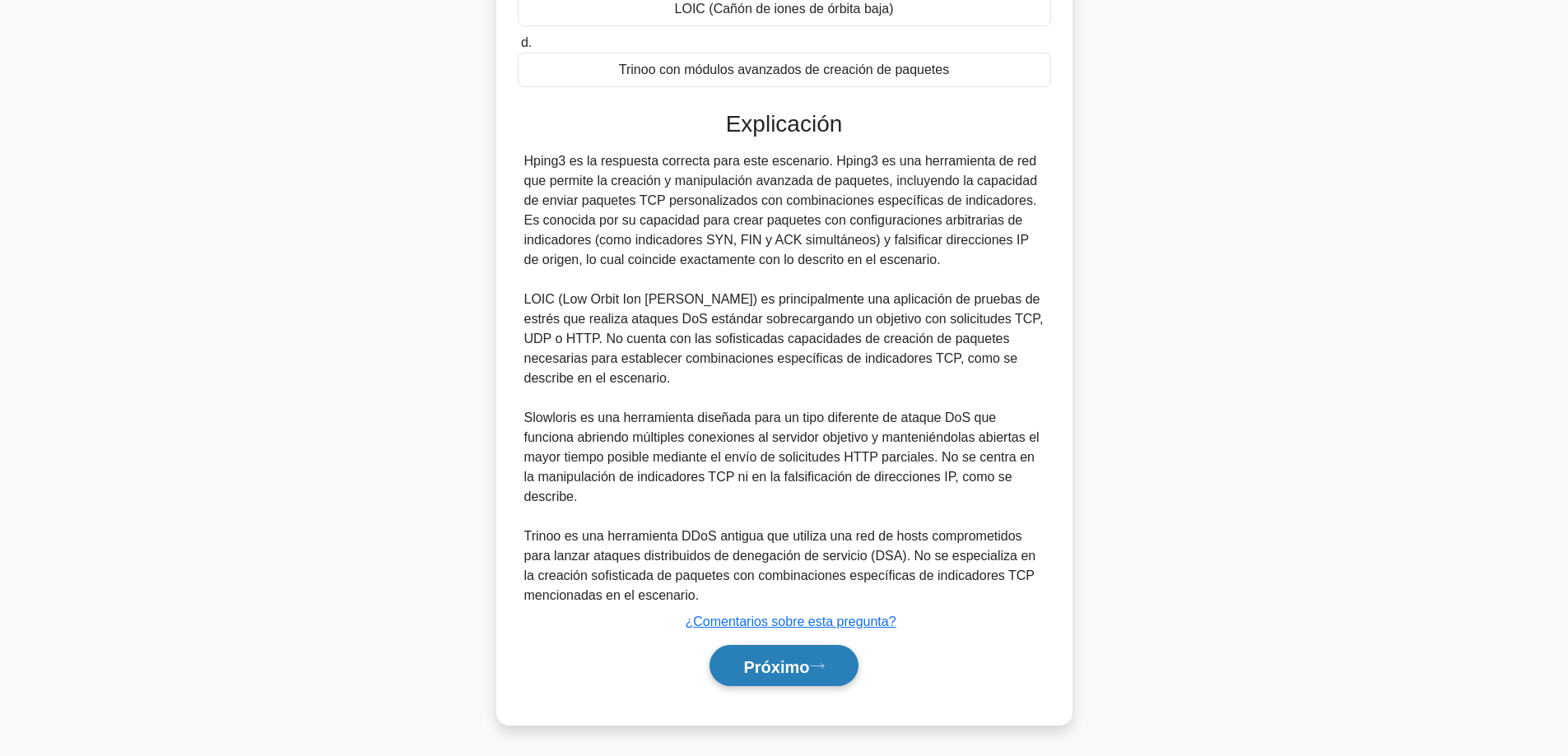
click at [772, 666] on font "Próximo" at bounding box center [776, 667] width 65 height 18
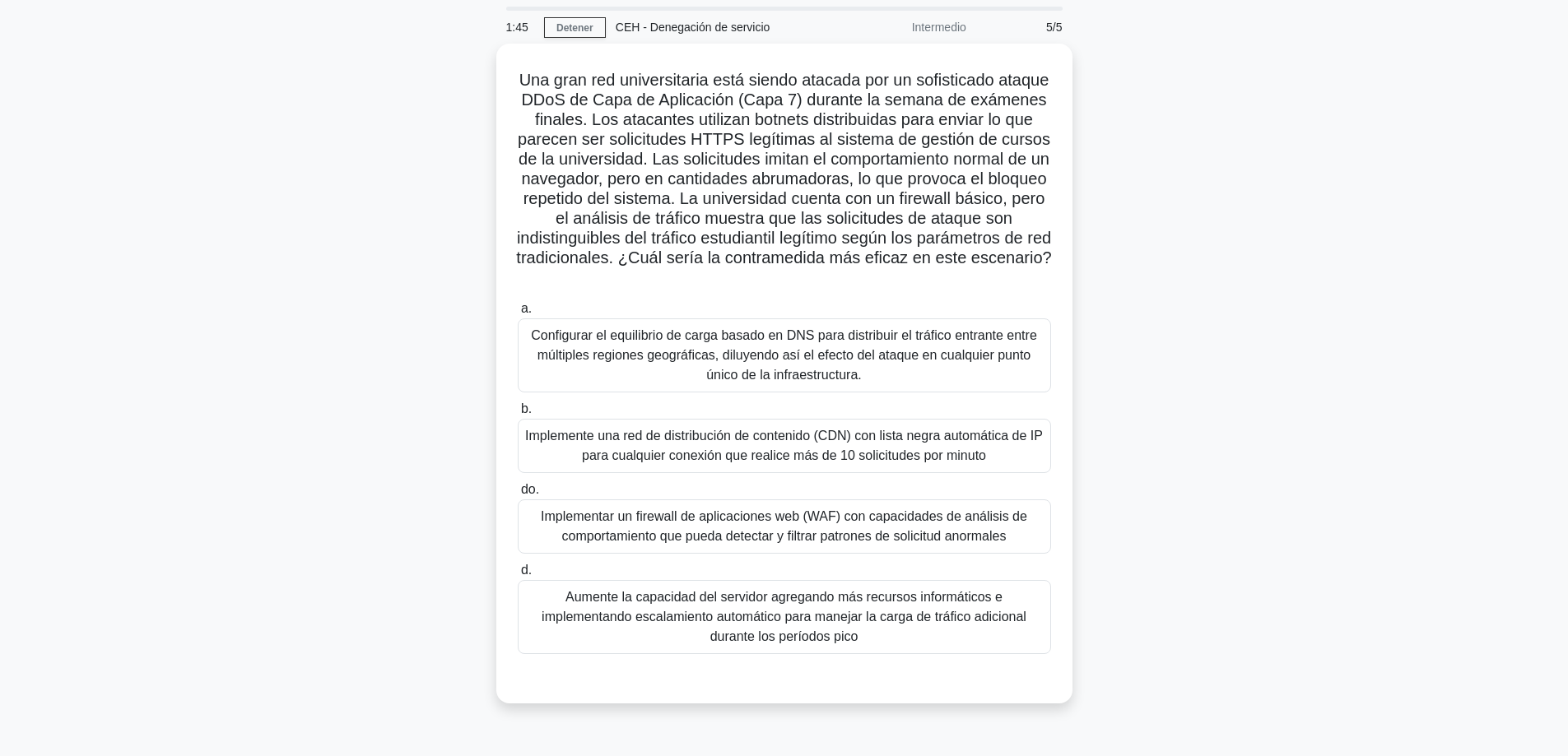
scroll to position [51, 0]
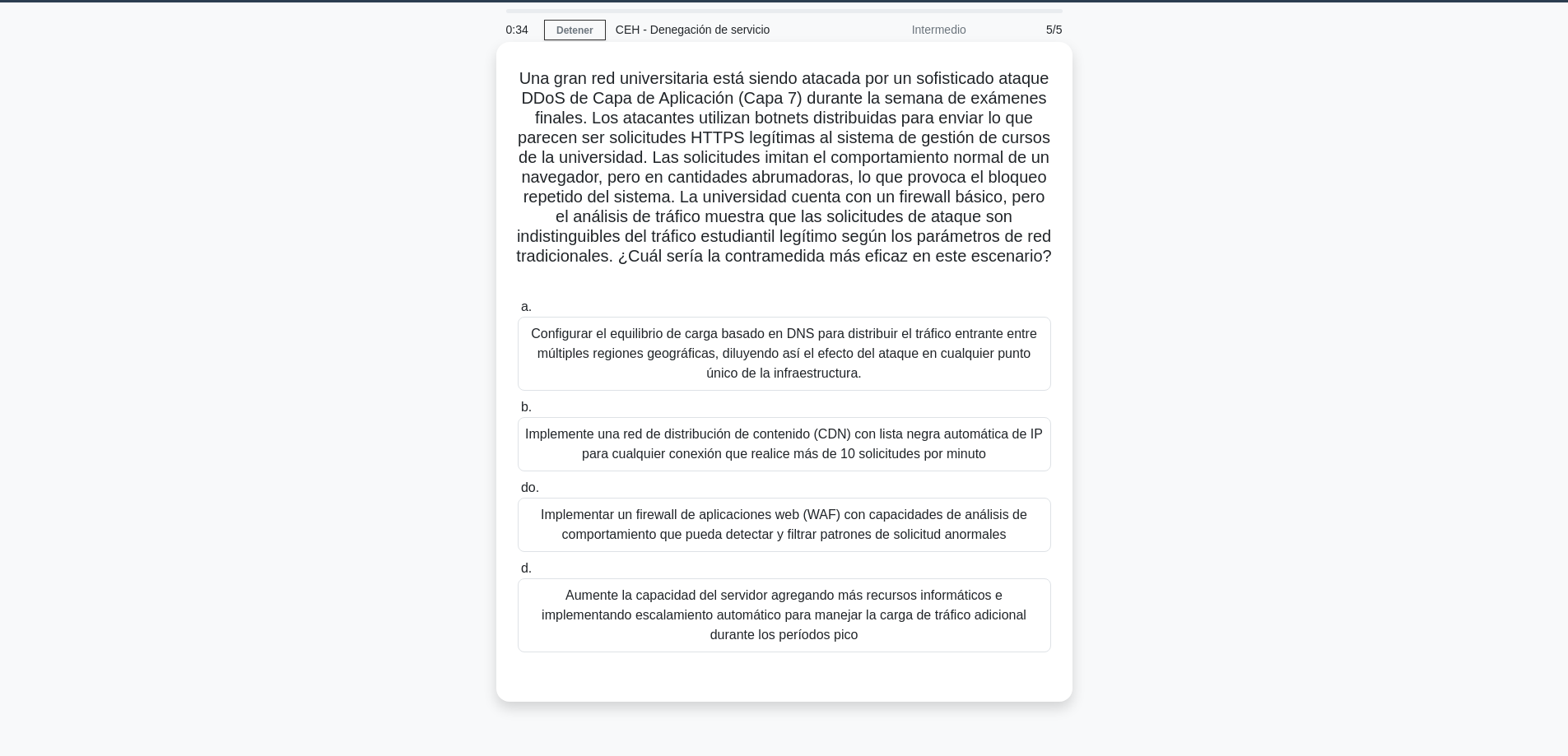
click at [569, 533] on font "Implementar un firewall de aplicaciones web (WAF) con capacidades de análisis d…" at bounding box center [784, 525] width 486 height 34
click at [518, 494] on input "do. Implementar un firewall de aplicaciones web (WAF) con capacidades de anális…" at bounding box center [518, 488] width 0 height 11
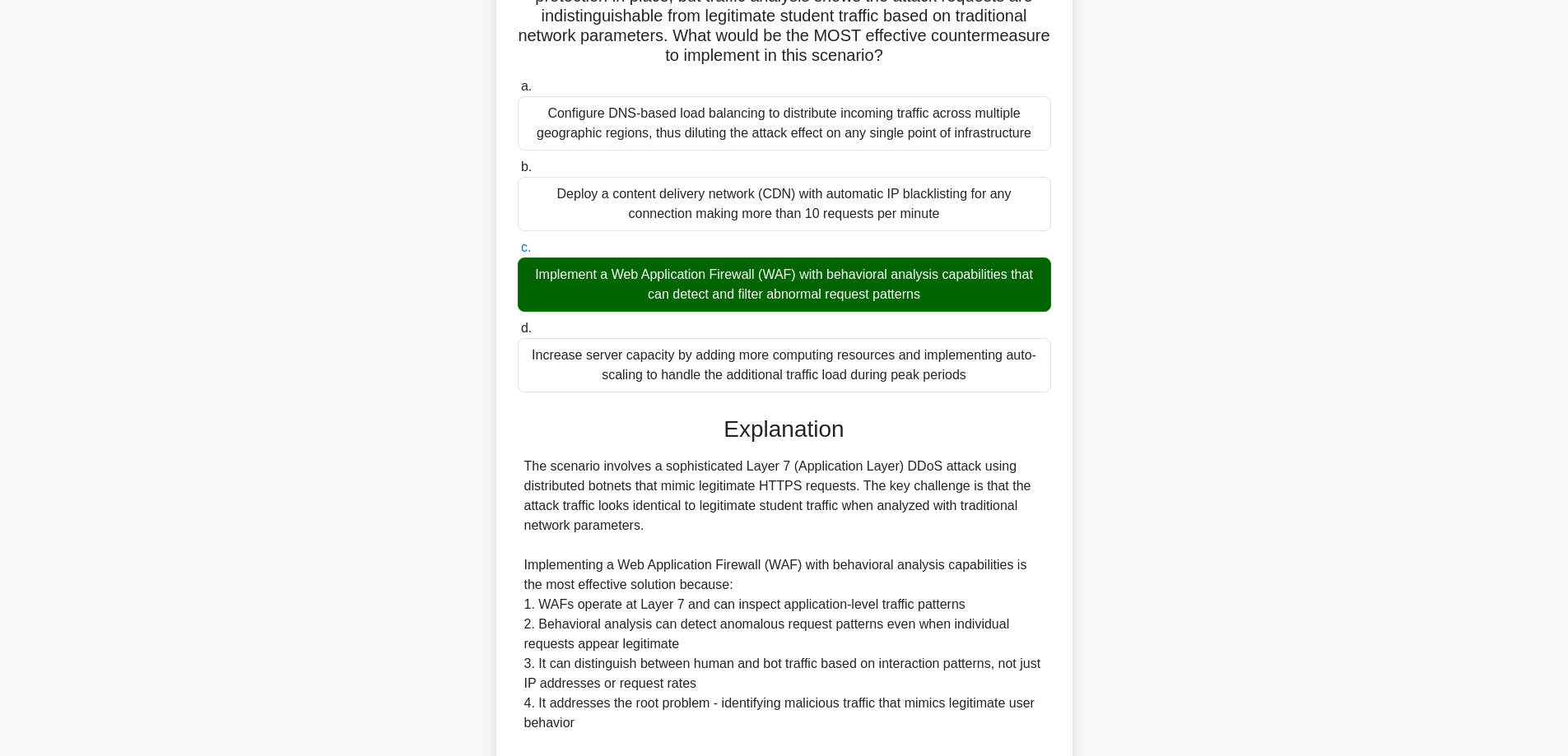
scroll to position [635, 0]
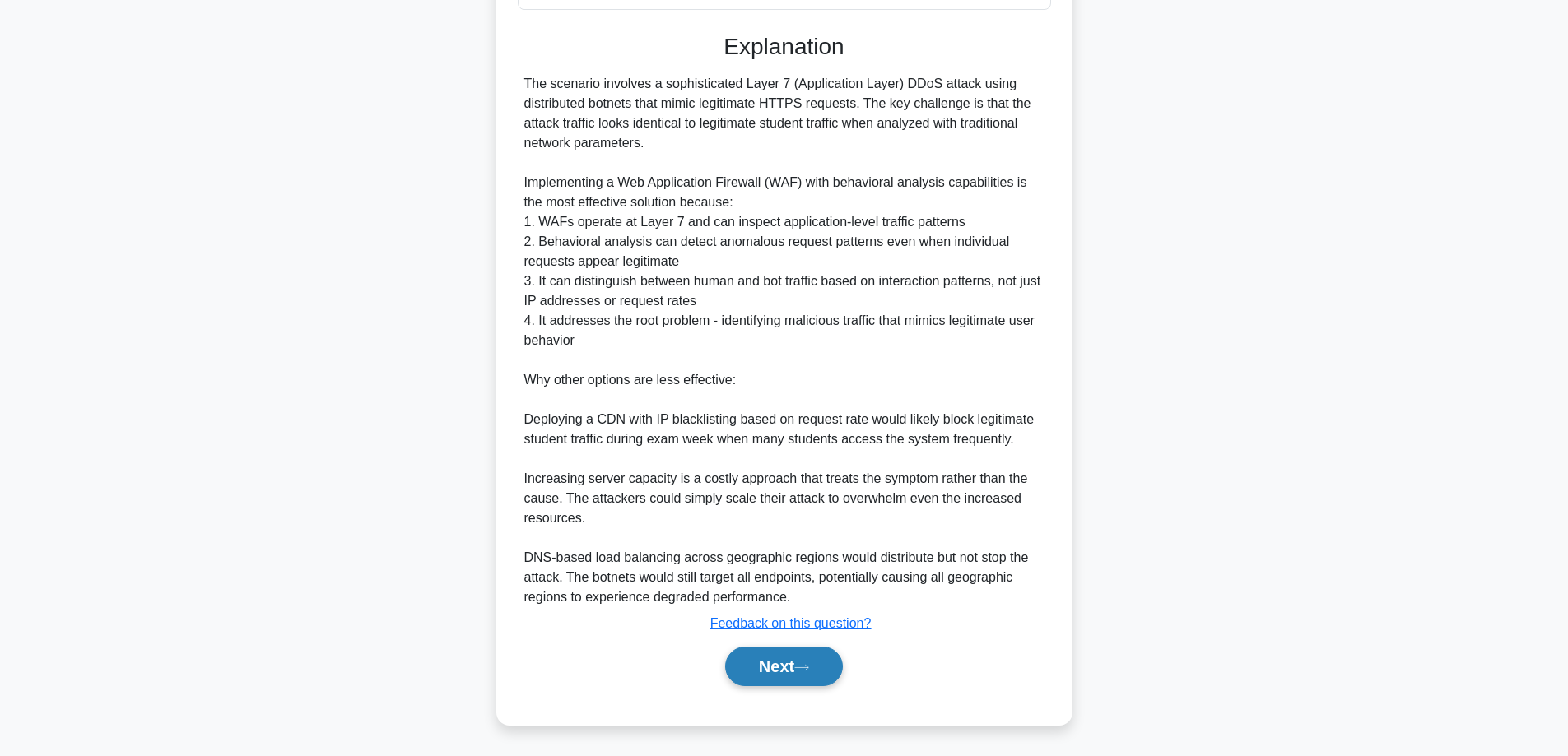
click at [781, 664] on button "Next" at bounding box center [784, 667] width 118 height 40
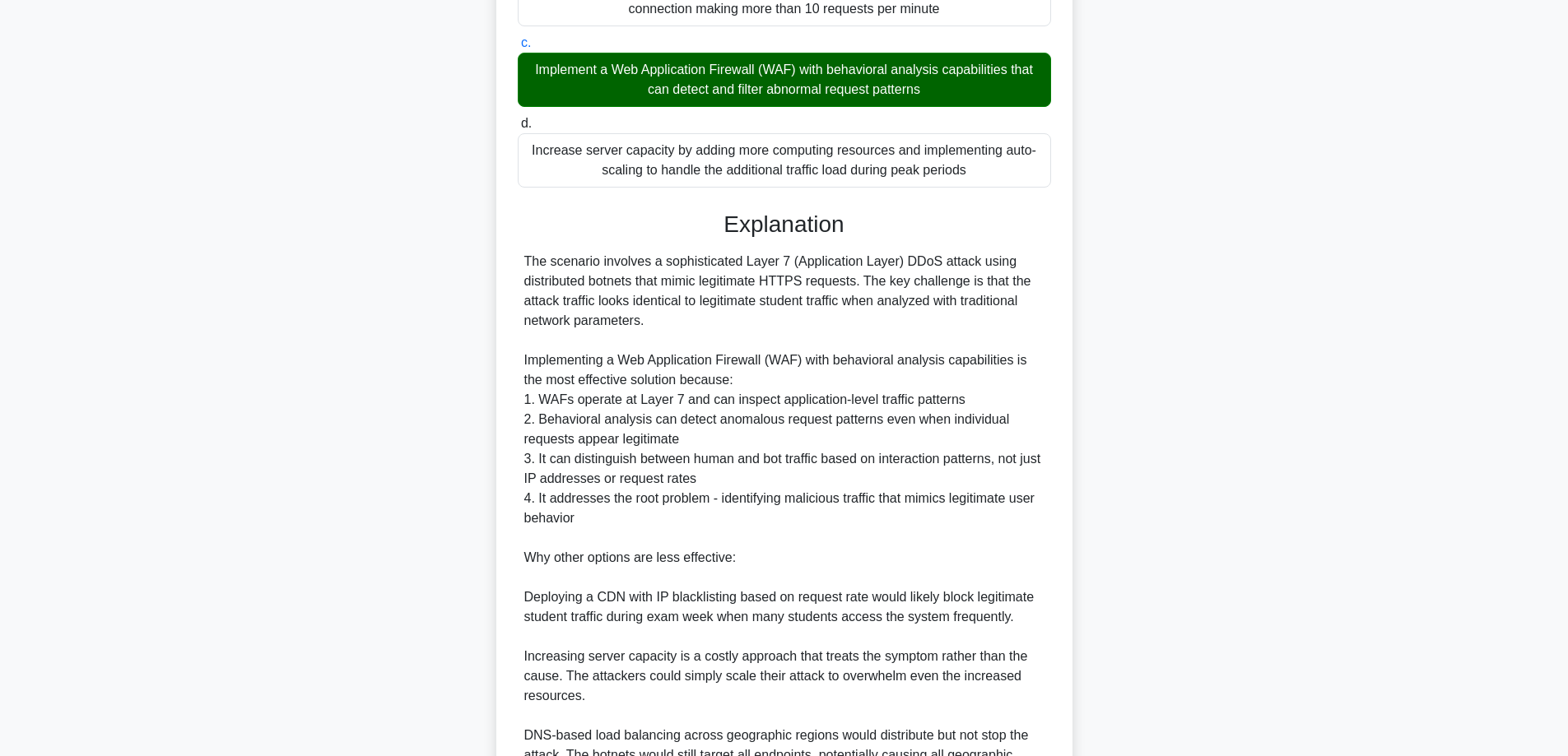
scroll to position [318, 0]
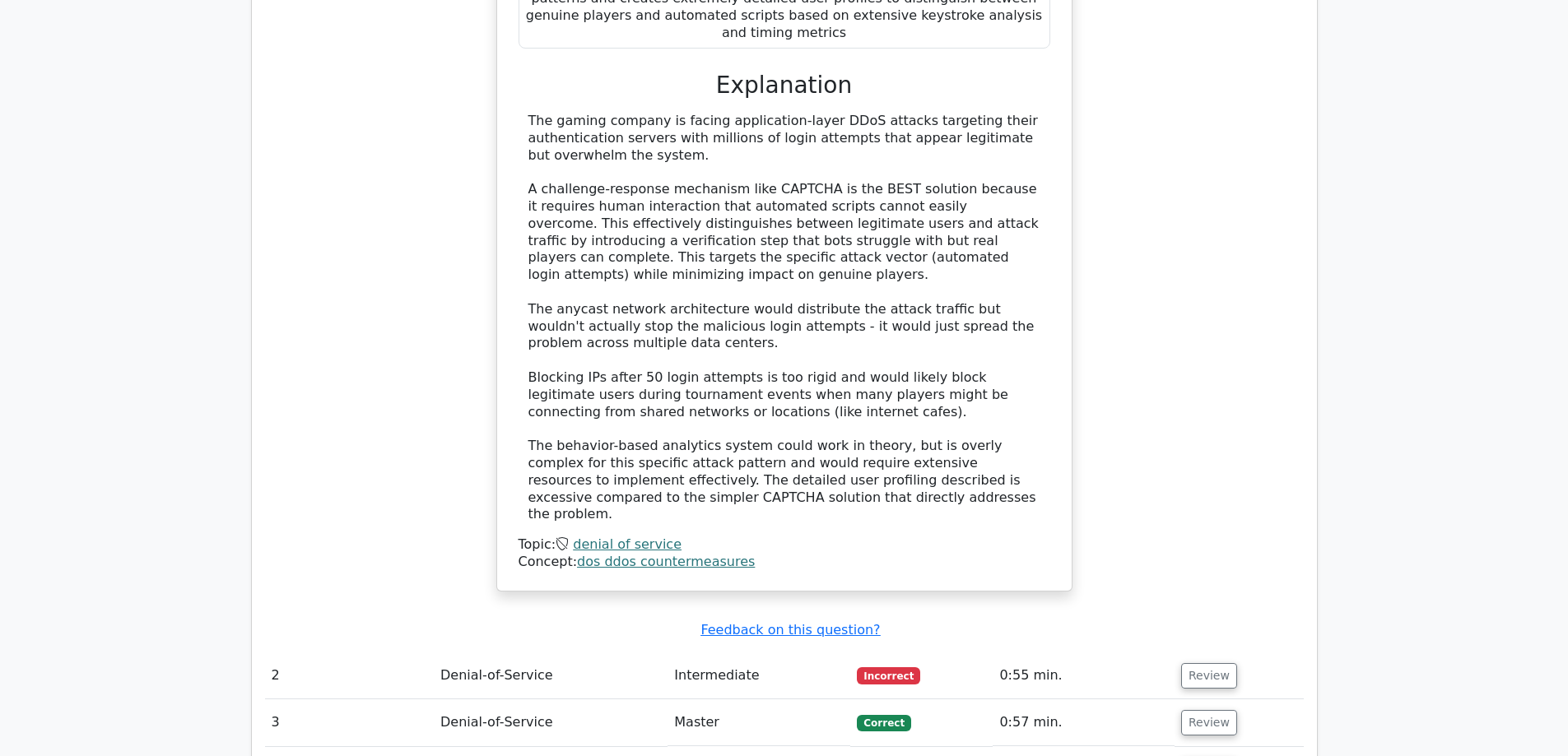
scroll to position [1786, 0]
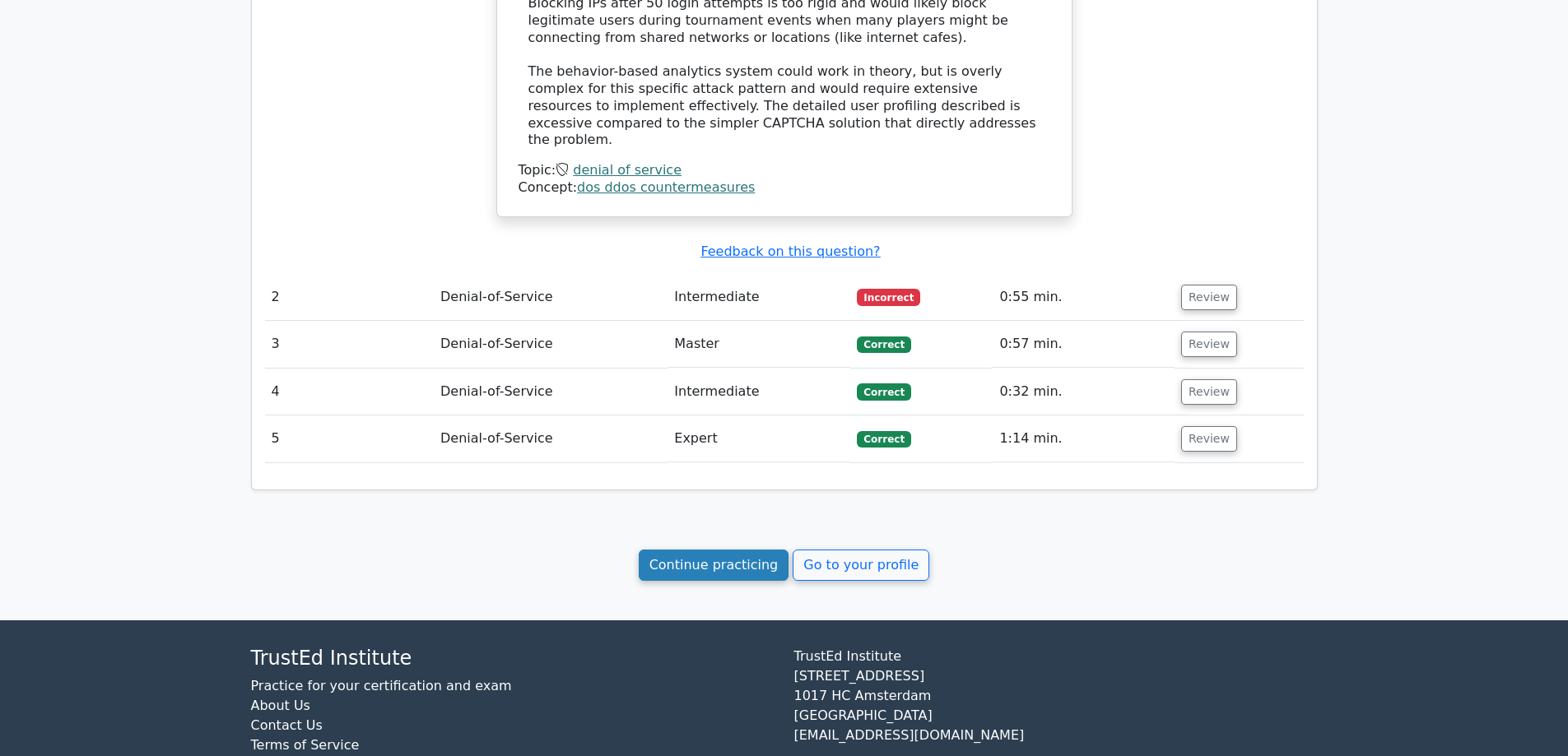
click at [686, 550] on link "Continue practicing" at bounding box center [715, 566] width 151 height 32
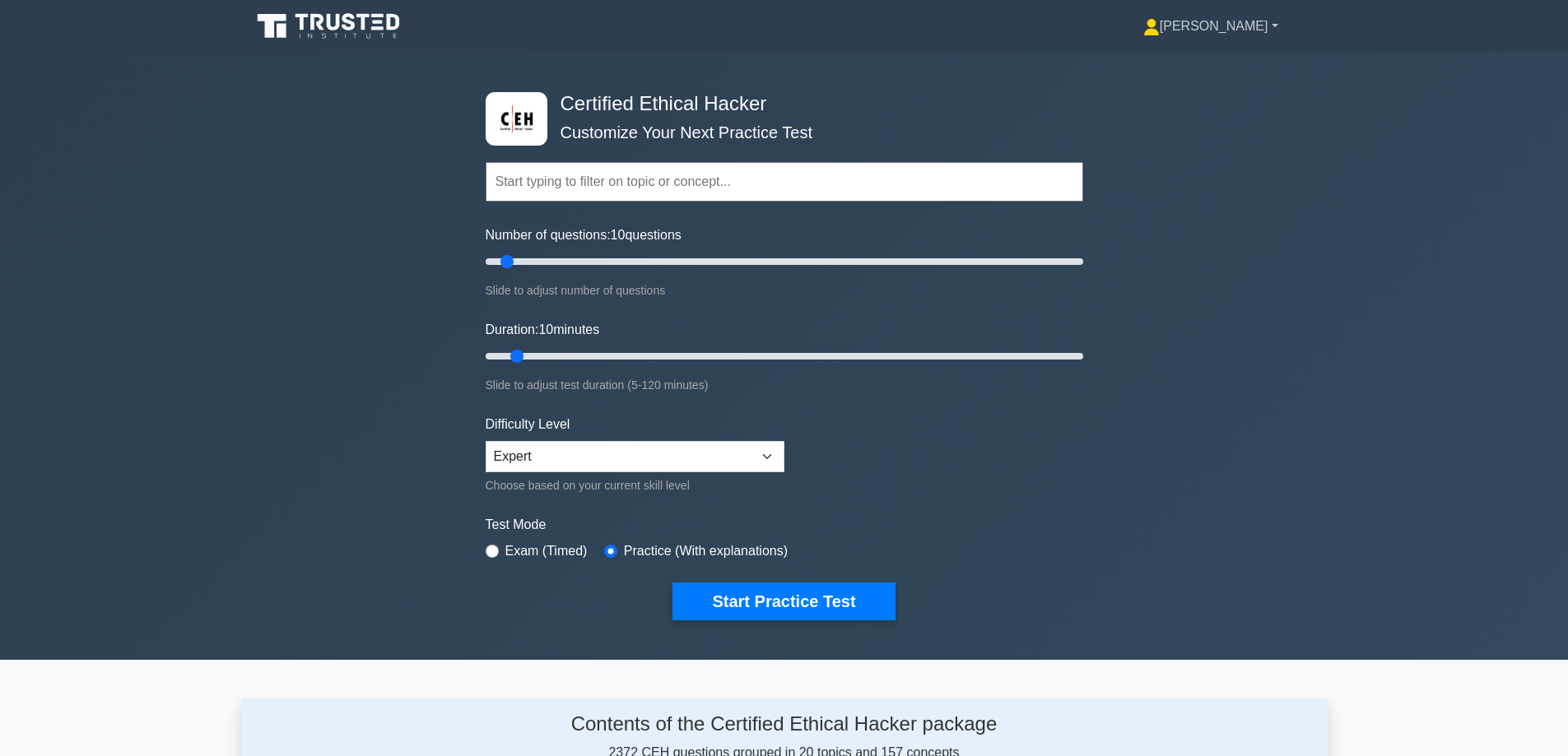
click at [1243, 31] on link "[PERSON_NAME]" at bounding box center [1211, 26] width 214 height 33
click at [1206, 68] on link "Profile" at bounding box center [1169, 64] width 130 height 27
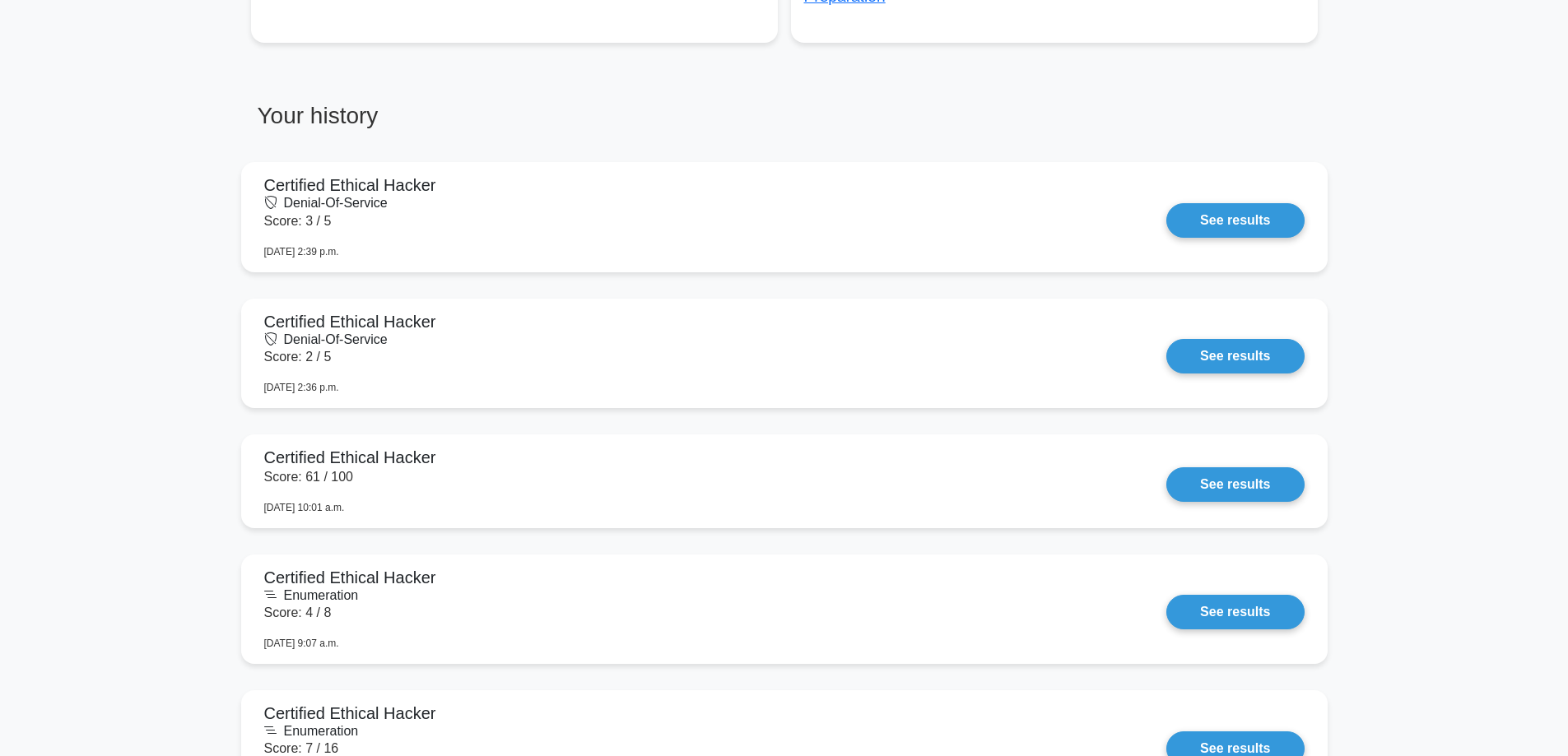
scroll to position [823, 0]
